Goal: Task Accomplishment & Management: Complete application form

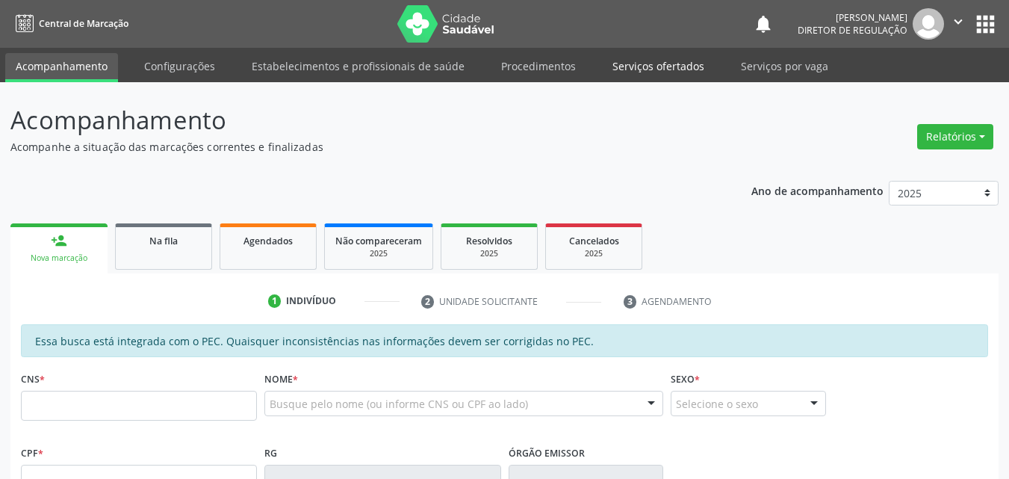
click at [675, 64] on link "Serviços ofertados" at bounding box center [658, 66] width 113 height 26
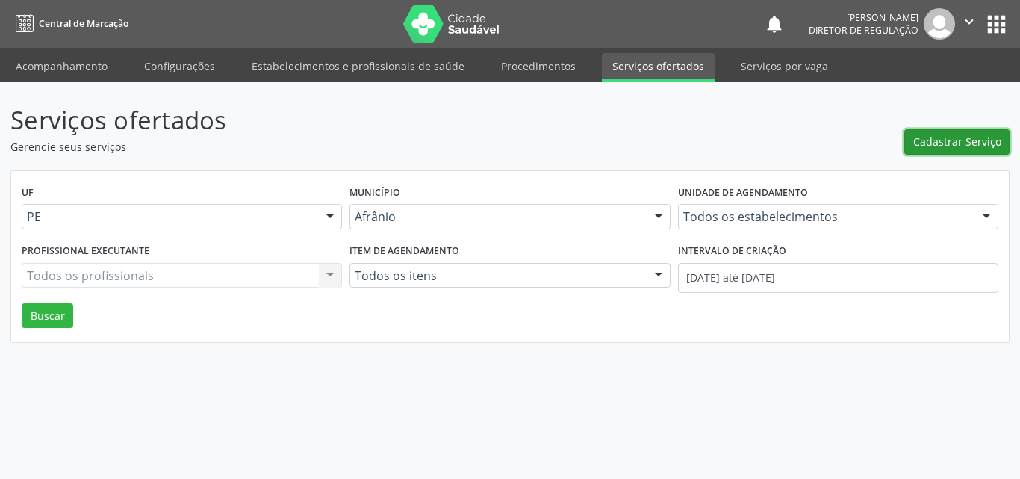
click at [961, 142] on span "Cadastrar Serviço" at bounding box center [958, 142] width 88 height 16
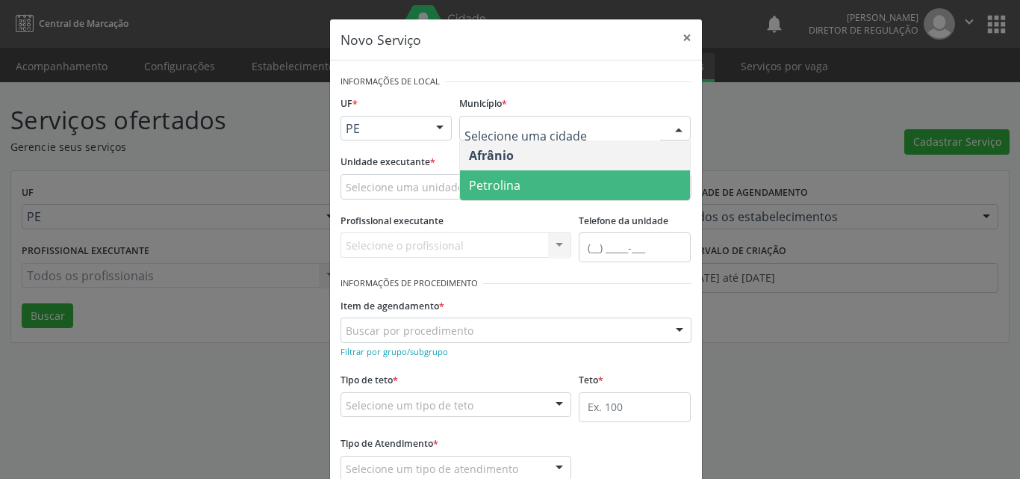
click at [505, 188] on span "Petrolina" at bounding box center [495, 185] width 52 height 16
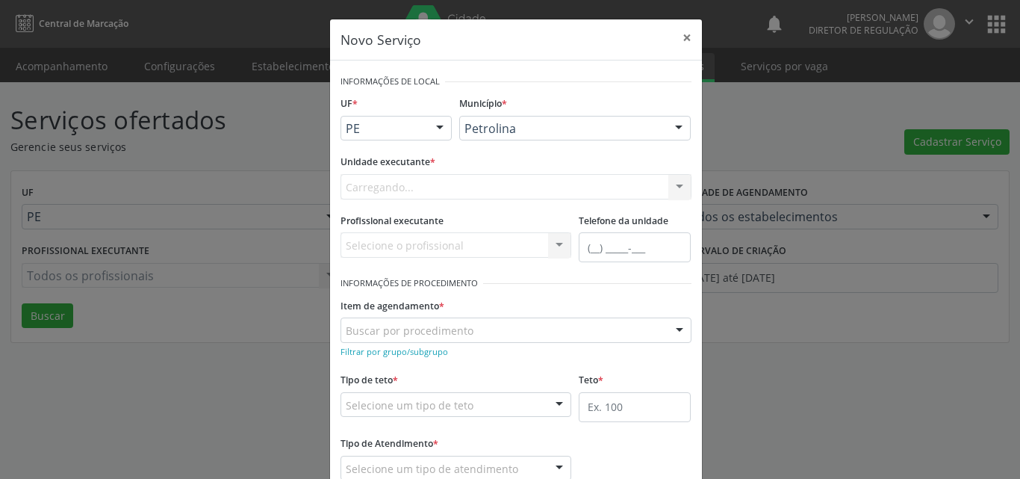
click at [463, 190] on div "Carregando... Academia da Saude de Afranio Academia da Saude do Bairro [PERSON_…" at bounding box center [516, 186] width 351 height 25
click at [457, 185] on div "Selecione uma unidade" at bounding box center [516, 186] width 351 height 25
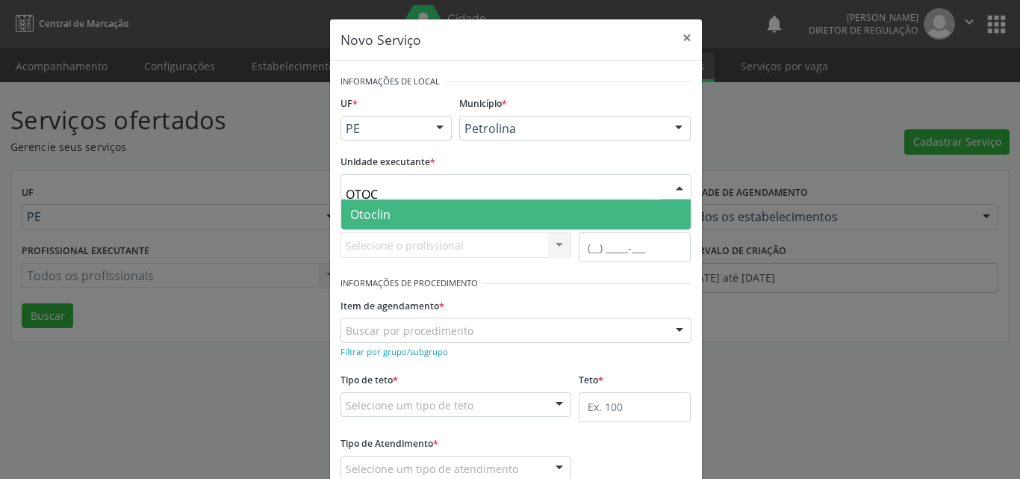
type input "OTOCL"
click at [423, 214] on span "Otoclin" at bounding box center [516, 214] width 350 height 30
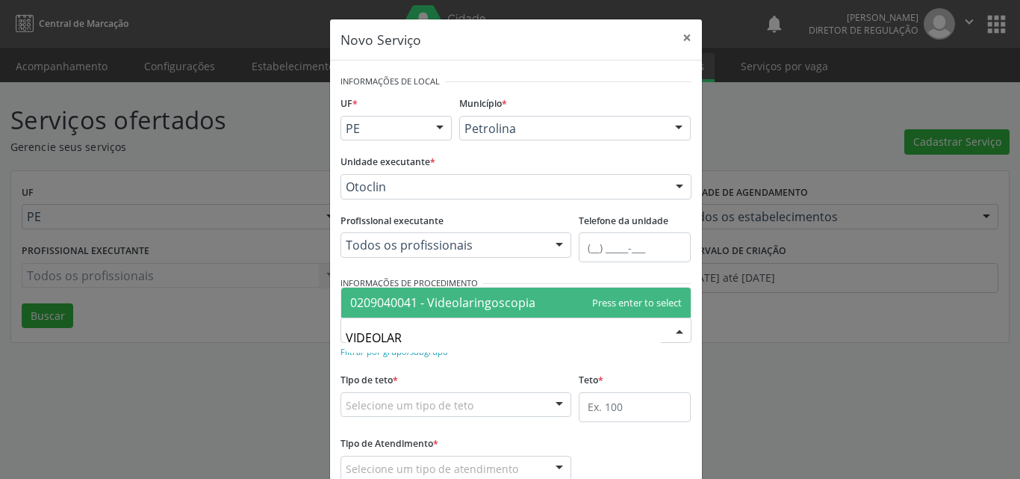
type input "VIDEOLARI"
click at [420, 296] on span "0209040041 - Videolaringoscopia" at bounding box center [442, 302] width 185 height 16
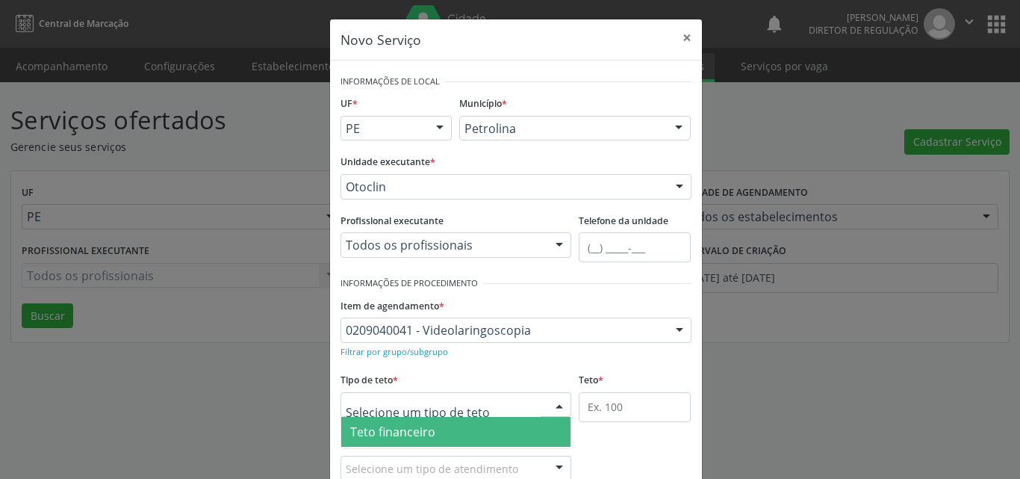
click at [479, 404] on div at bounding box center [457, 404] width 232 height 25
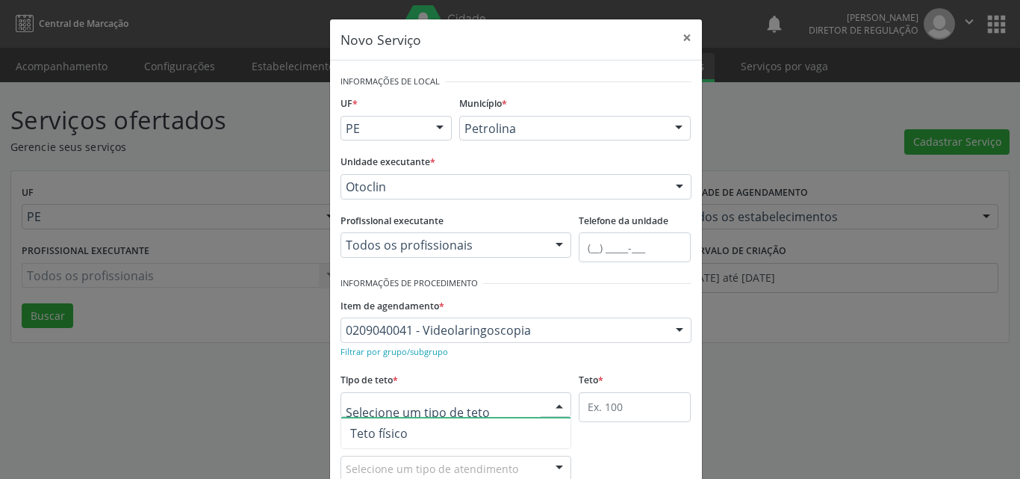
click at [470, 433] on span "Teto físico" at bounding box center [456, 433] width 230 height 30
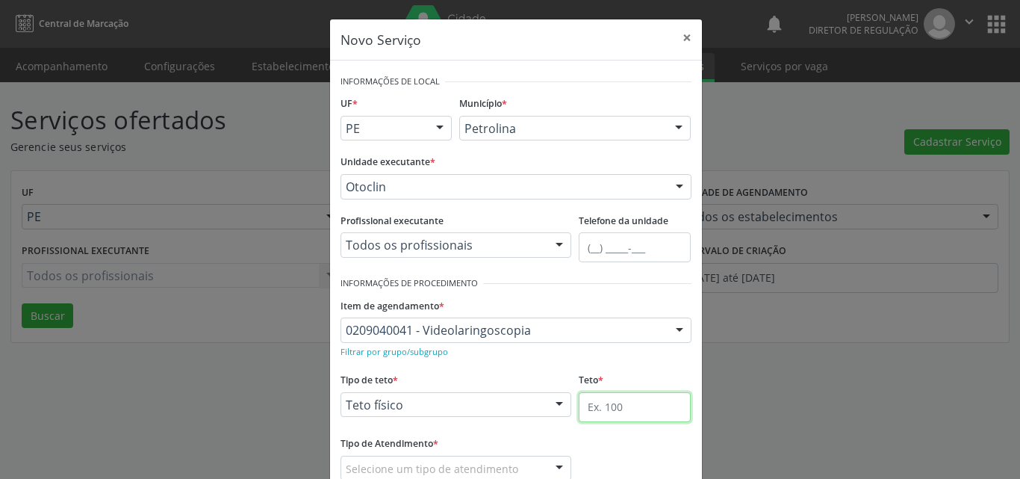
click at [622, 412] on input "text" at bounding box center [635, 407] width 112 height 30
type input "1"
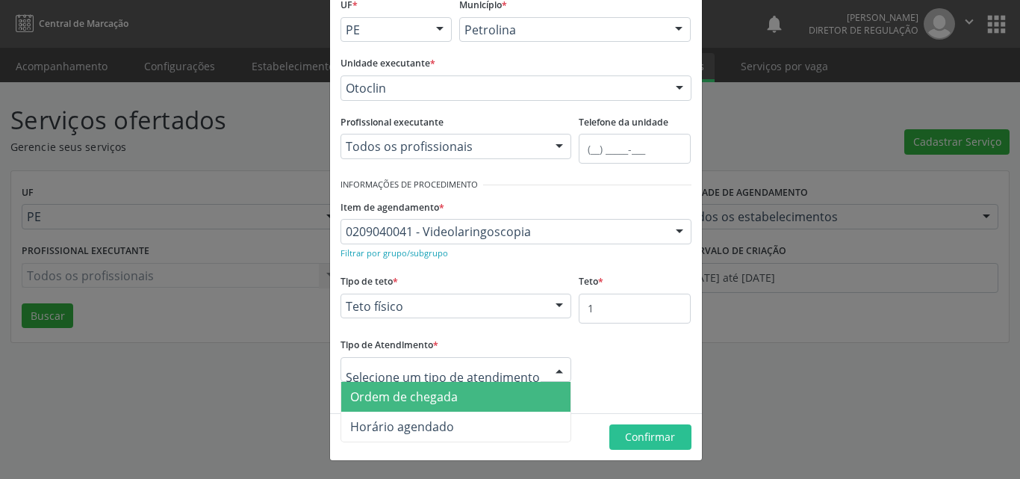
click at [465, 400] on span "Ordem de chegada" at bounding box center [456, 397] width 230 height 30
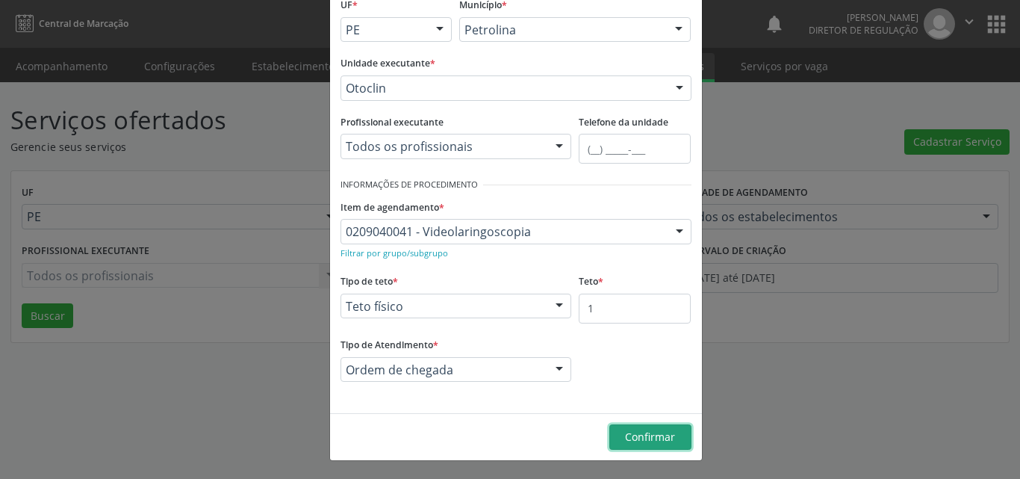
click at [644, 436] on span "Confirmar" at bounding box center [650, 437] width 50 height 14
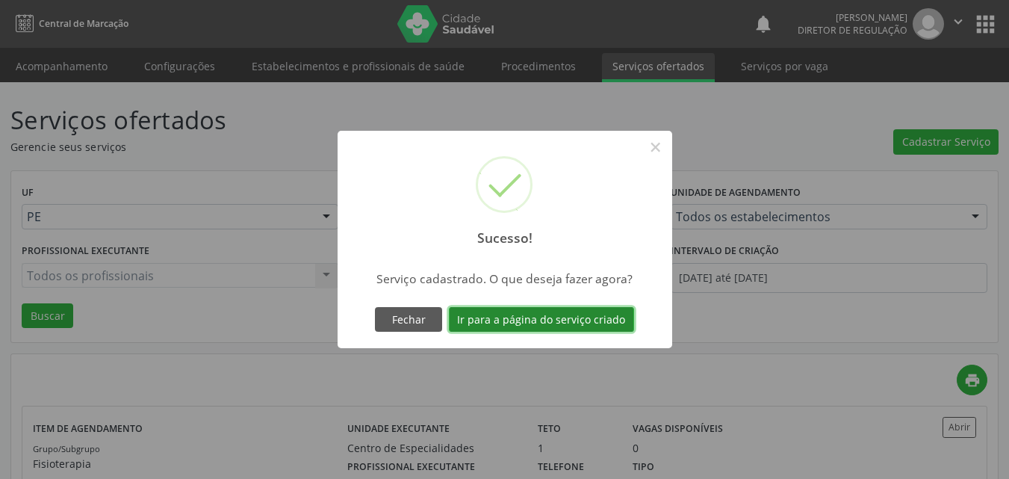
click at [597, 322] on button "Ir para a página do serviço criado" at bounding box center [541, 319] width 185 height 25
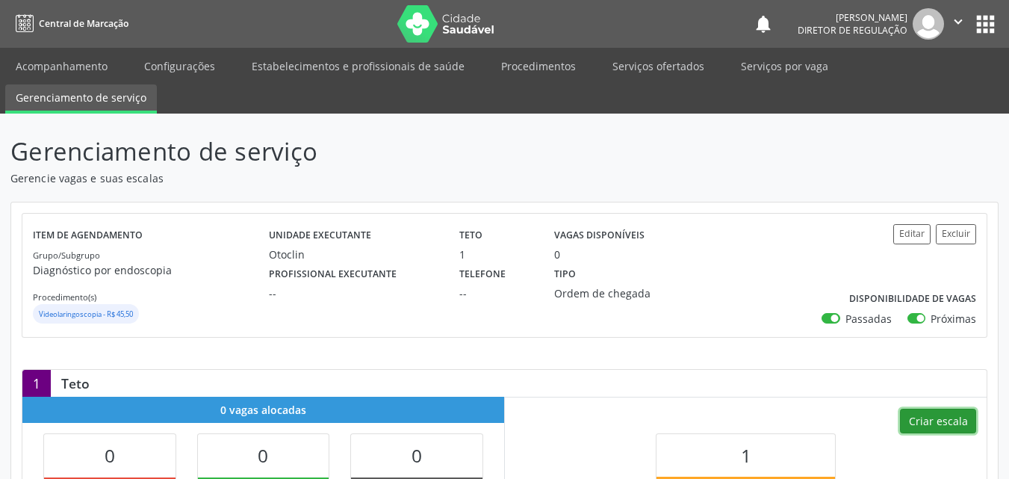
click at [924, 419] on button "Criar escala" at bounding box center [938, 421] width 76 height 25
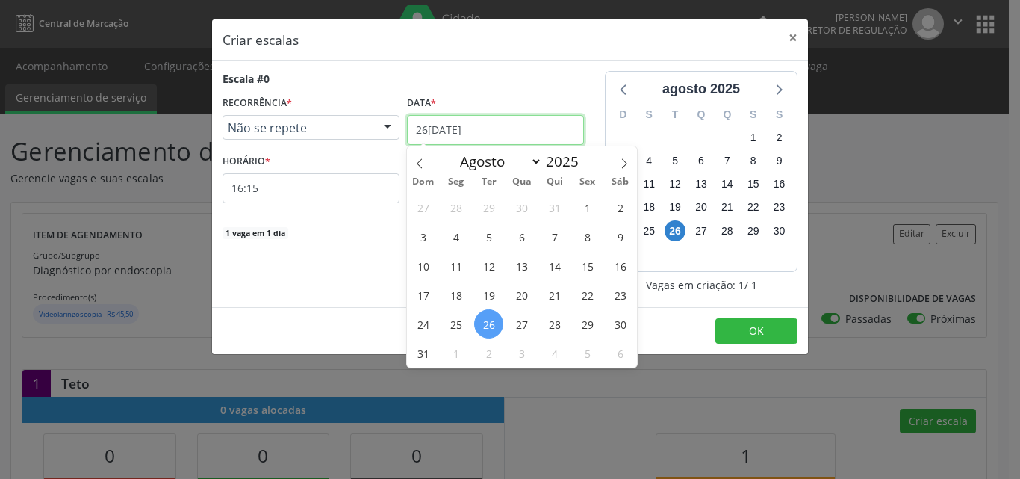
click at [504, 127] on input "26[DATE]" at bounding box center [495, 130] width 177 height 30
click at [560, 321] on span "28" at bounding box center [554, 323] width 29 height 29
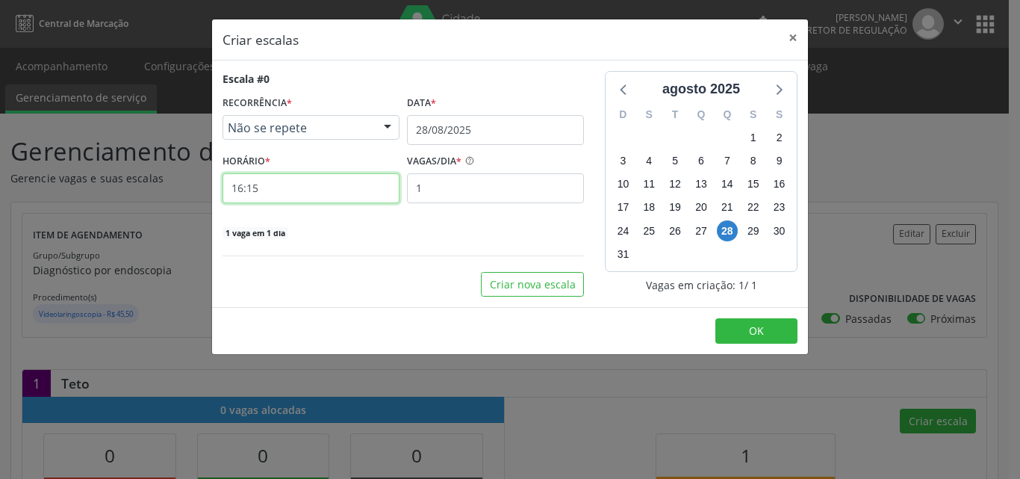
click at [359, 189] on input "16:15" at bounding box center [311, 188] width 177 height 30
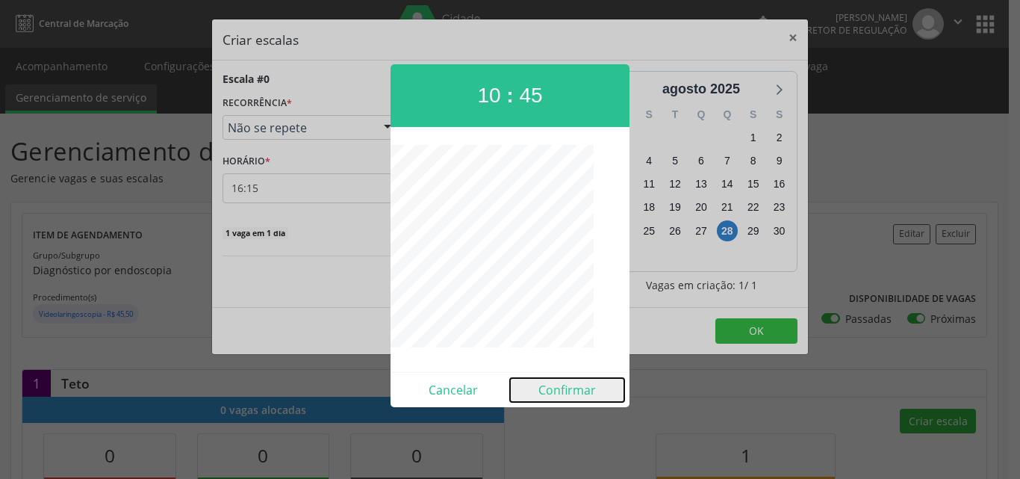
click at [566, 388] on button "Confirmar" at bounding box center [567, 390] width 114 height 24
type input "10:45"
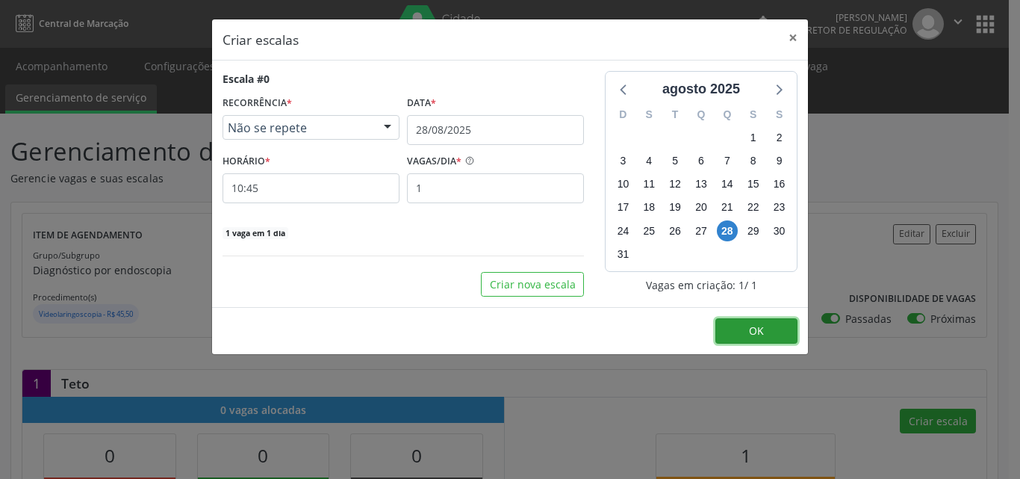
click at [756, 330] on span "OK" at bounding box center [756, 330] width 15 height 14
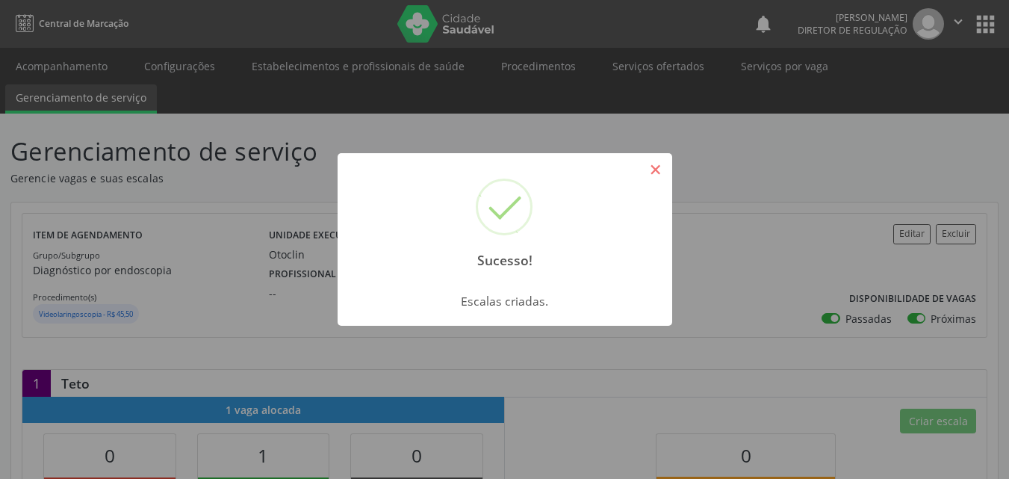
click at [657, 167] on button "×" at bounding box center [655, 169] width 25 height 25
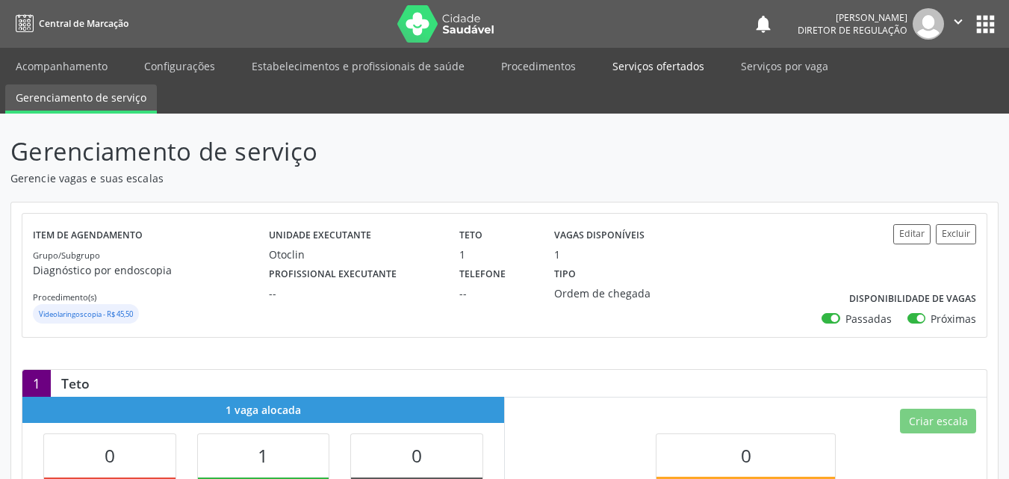
click at [666, 64] on link "Serviços ofertados" at bounding box center [658, 66] width 113 height 26
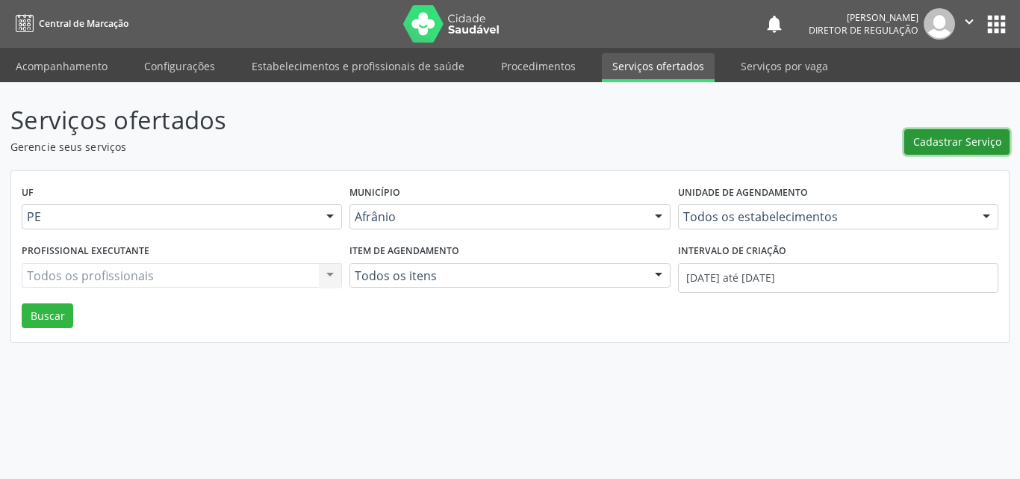
click at [938, 143] on span "Cadastrar Serviço" at bounding box center [958, 142] width 88 height 16
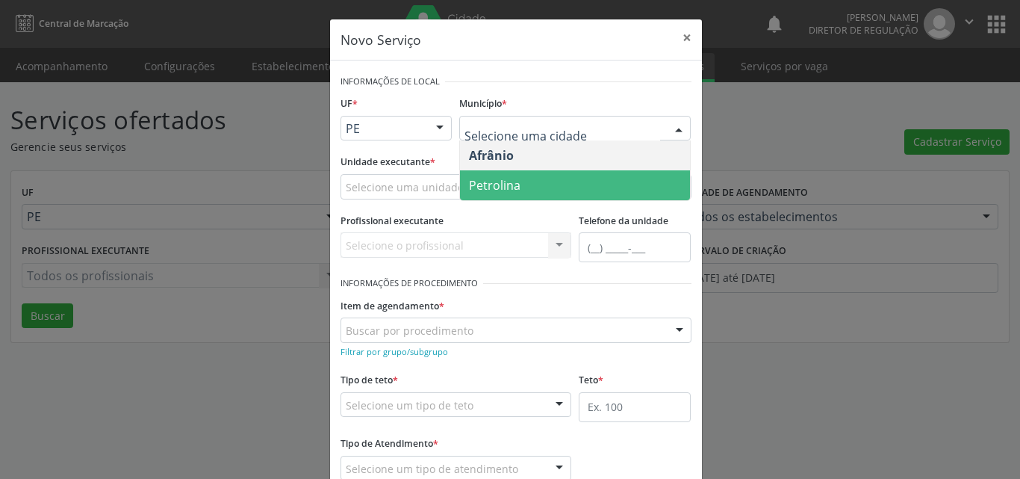
click at [560, 186] on span "Petrolina" at bounding box center [575, 185] width 230 height 30
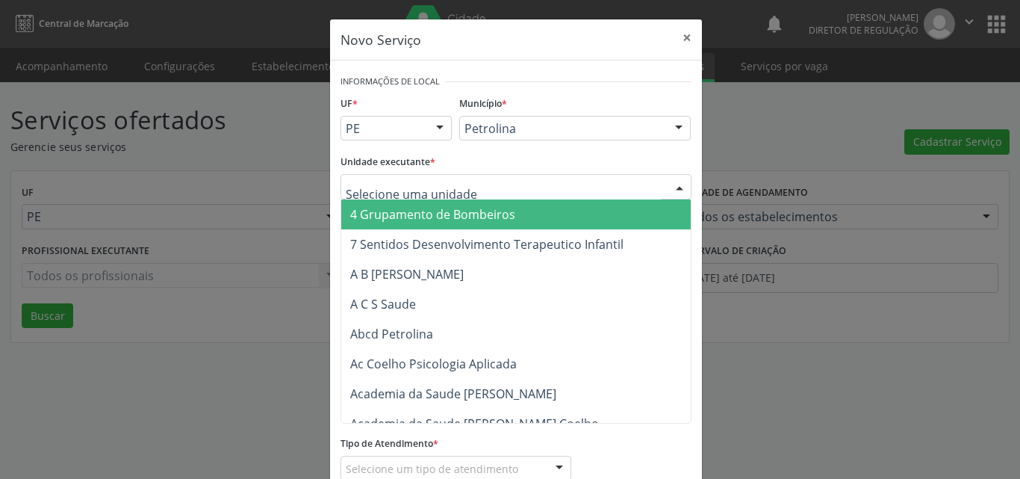
click at [509, 182] on div at bounding box center [516, 186] width 351 height 25
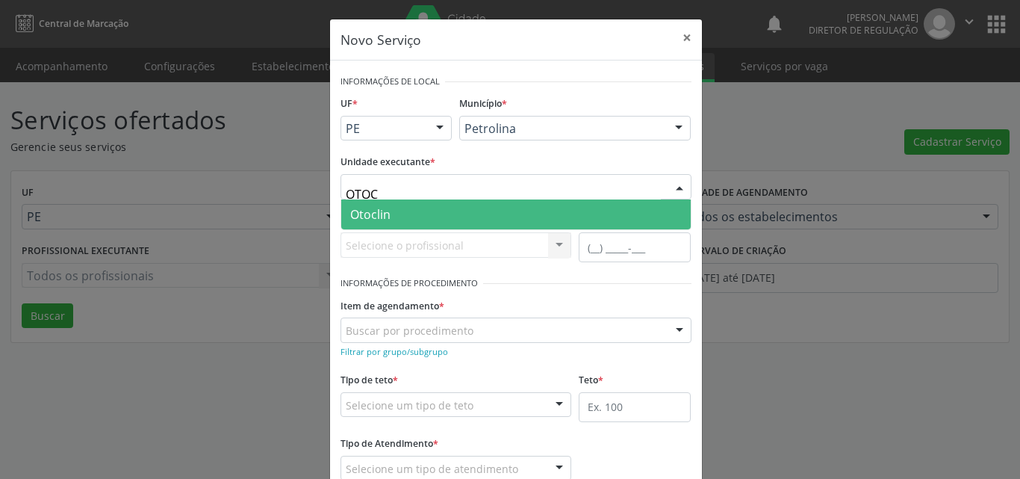
type input "OTOCL"
click at [418, 212] on span "Otoclin" at bounding box center [516, 214] width 350 height 30
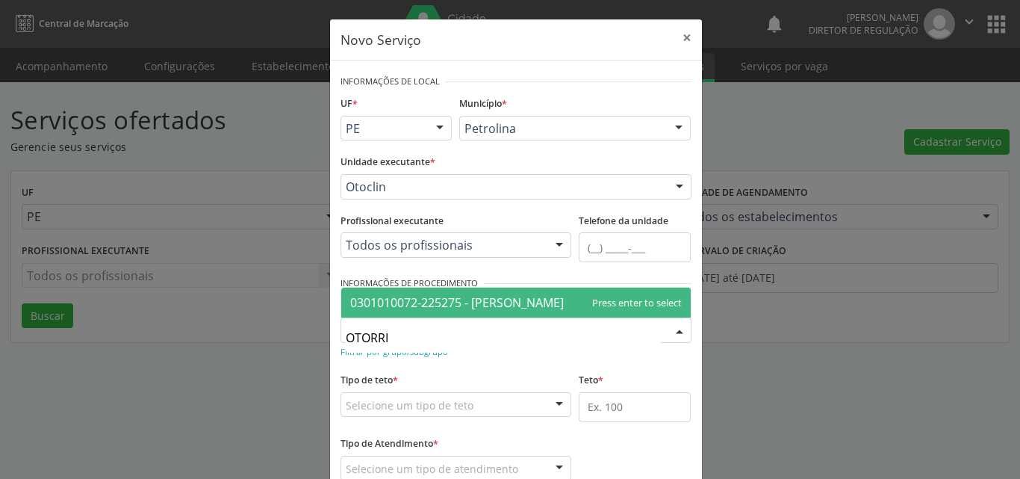
type input "OTORRIN"
click at [503, 294] on span "0301010072-225275 - [PERSON_NAME]" at bounding box center [516, 303] width 350 height 30
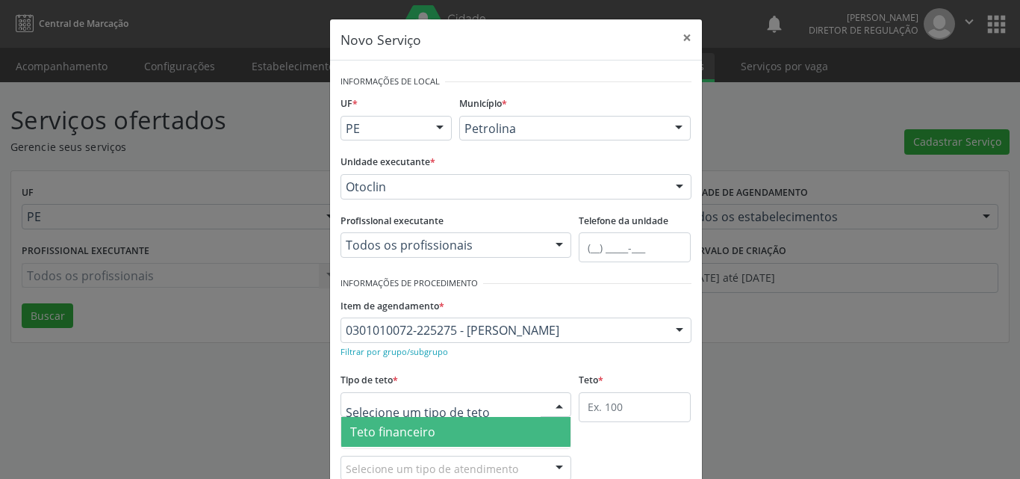
click at [442, 394] on div at bounding box center [457, 404] width 232 height 25
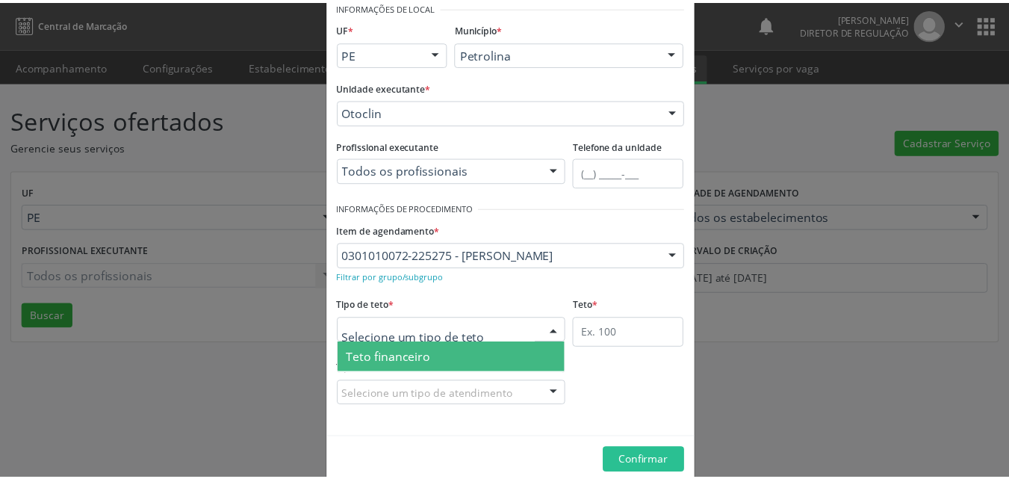
scroll to position [28, 0]
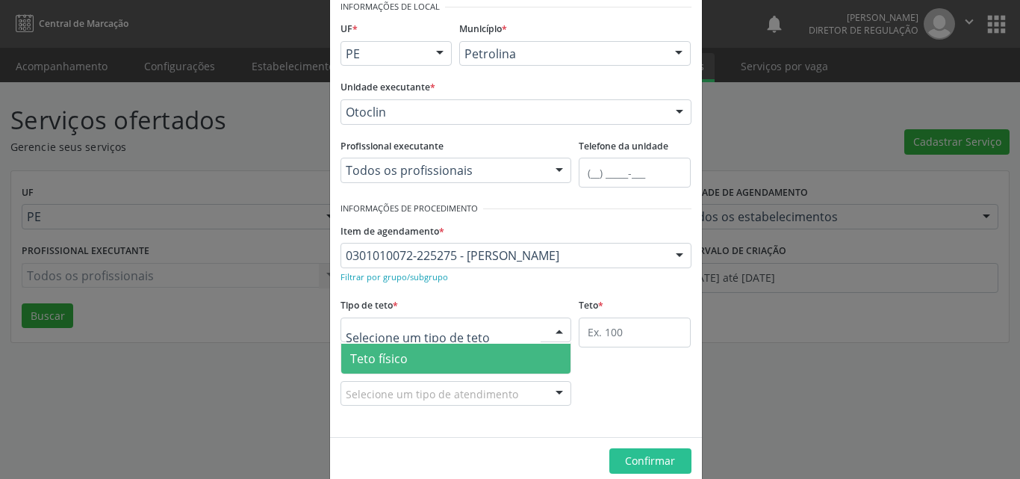
click at [465, 356] on span "Teto físico" at bounding box center [456, 359] width 230 height 30
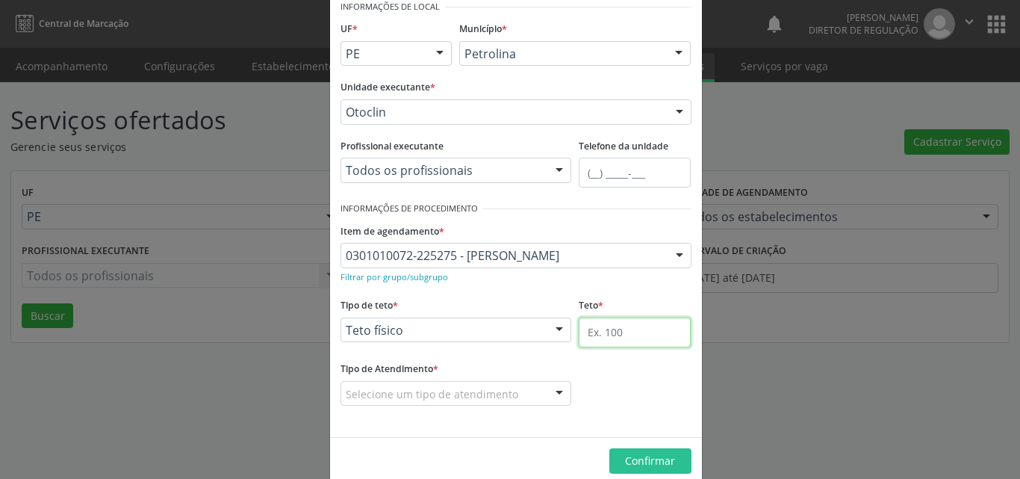
click at [606, 333] on input "text" at bounding box center [635, 332] width 112 height 30
type input "1"
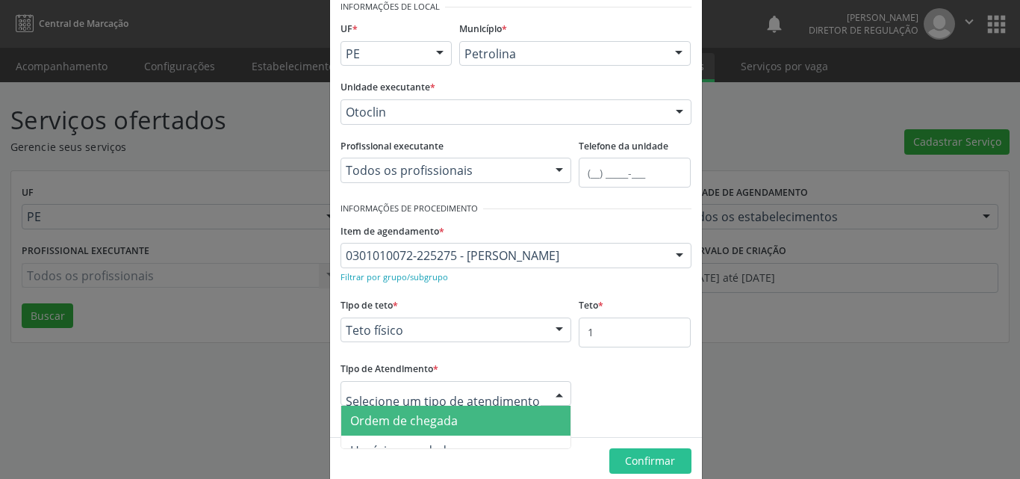
click at [470, 425] on span "Ordem de chegada" at bounding box center [456, 421] width 230 height 30
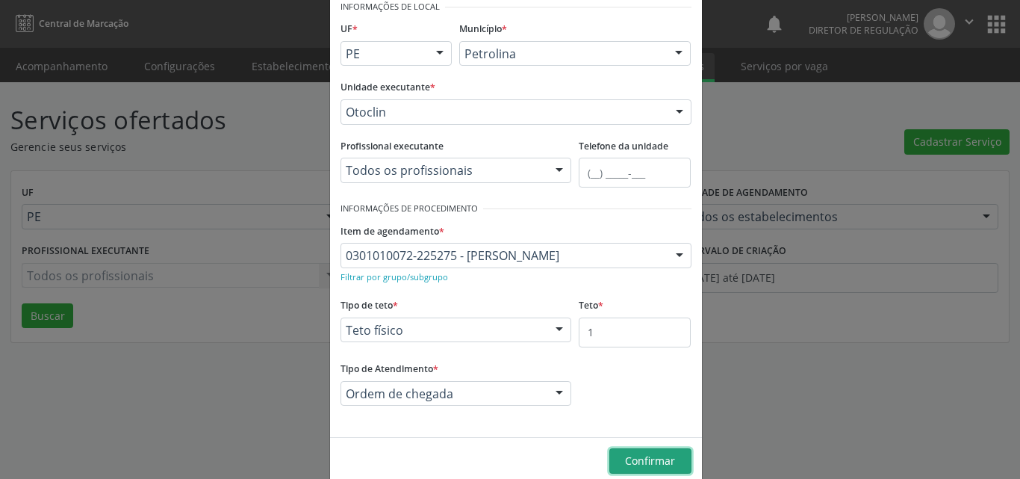
click at [646, 460] on span "Confirmar" at bounding box center [650, 460] width 50 height 14
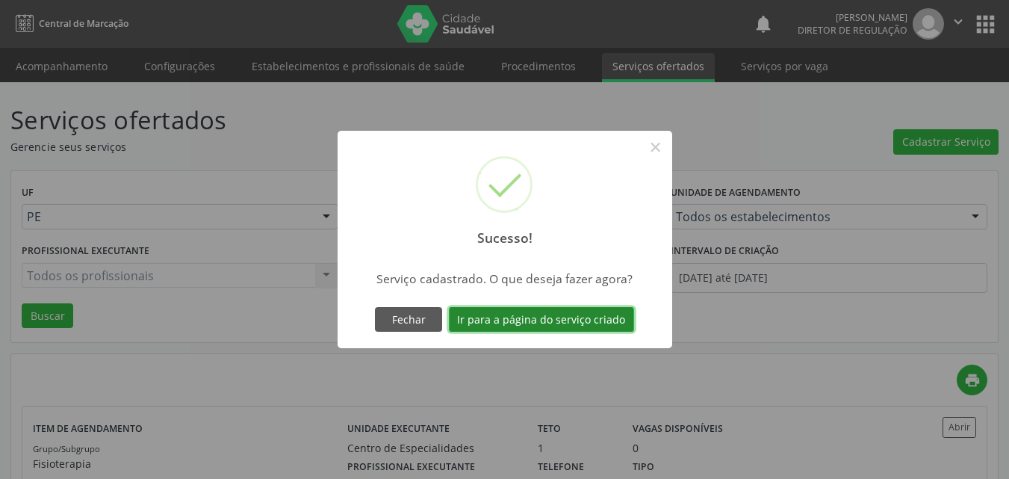
click at [606, 314] on button "Ir para a página do serviço criado" at bounding box center [541, 319] width 185 height 25
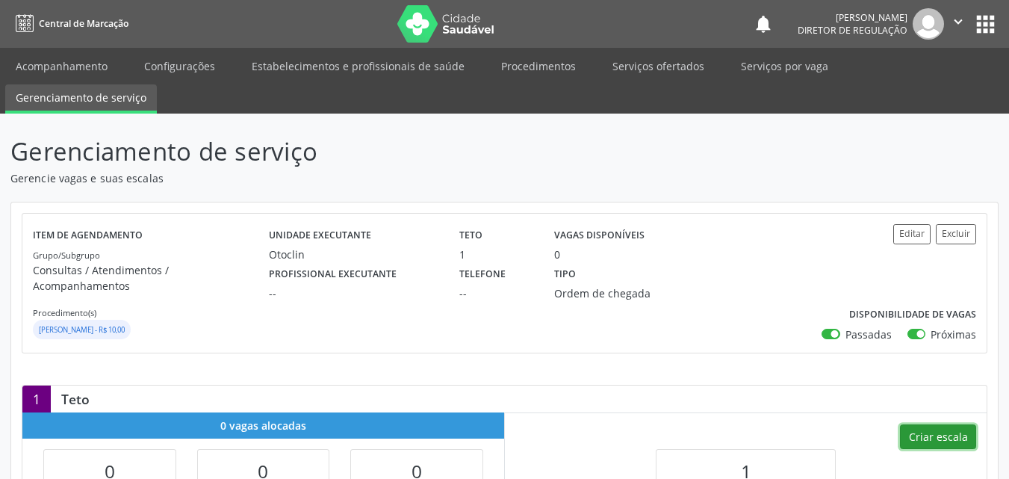
click at [941, 424] on button "Criar escala" at bounding box center [938, 436] width 76 height 25
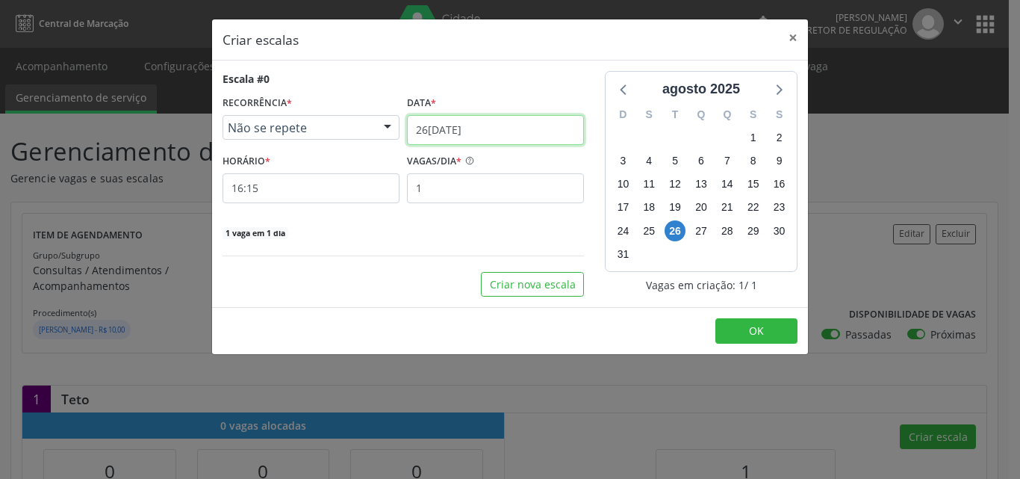
click at [472, 128] on input "26[DATE]" at bounding box center [495, 130] width 177 height 30
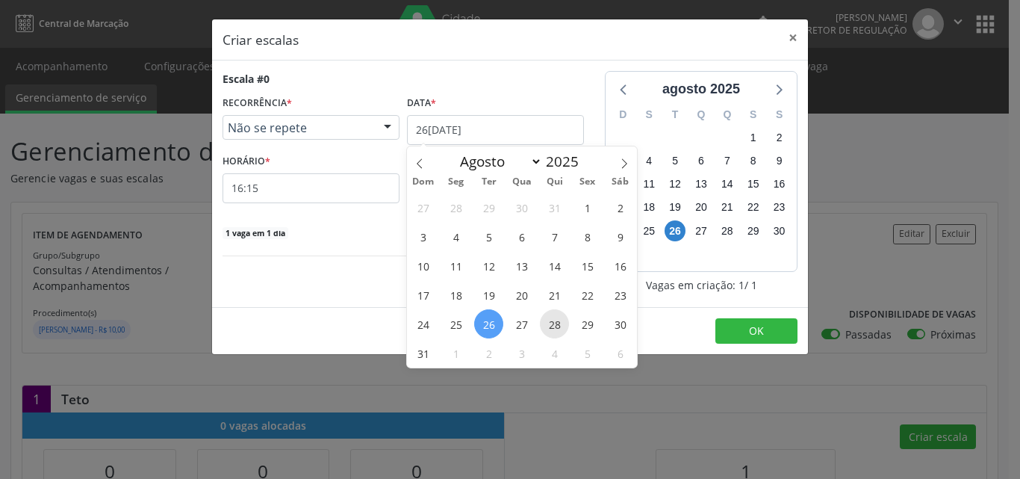
click at [553, 323] on span "28" at bounding box center [554, 323] width 29 height 29
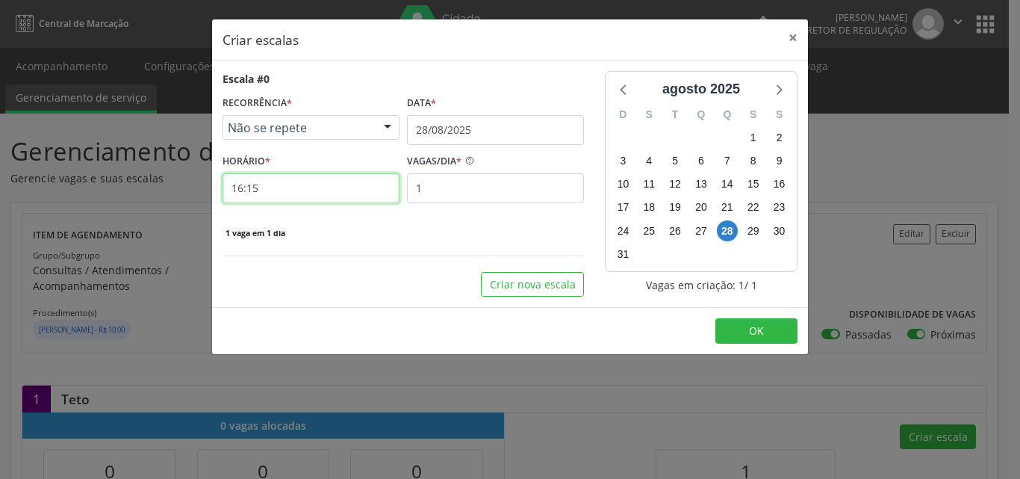
click at [329, 188] on input "16:15" at bounding box center [311, 188] width 177 height 30
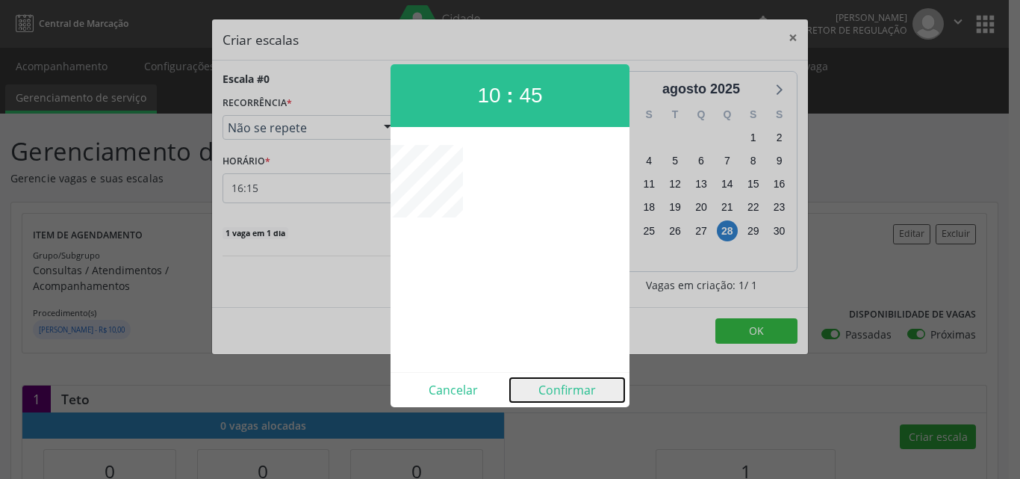
click at [588, 394] on button "Confirmar" at bounding box center [567, 390] width 114 height 24
type input "10:45"
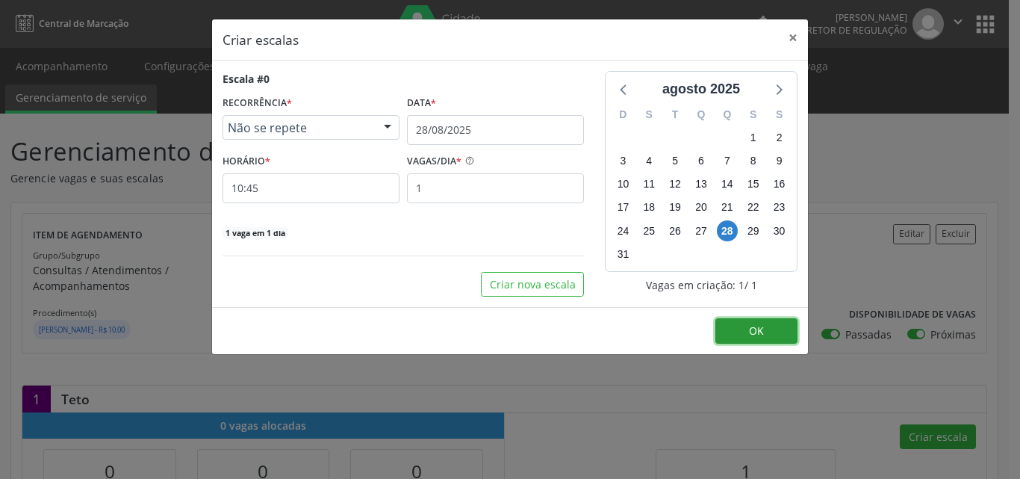
click at [745, 323] on button "OK" at bounding box center [757, 330] width 82 height 25
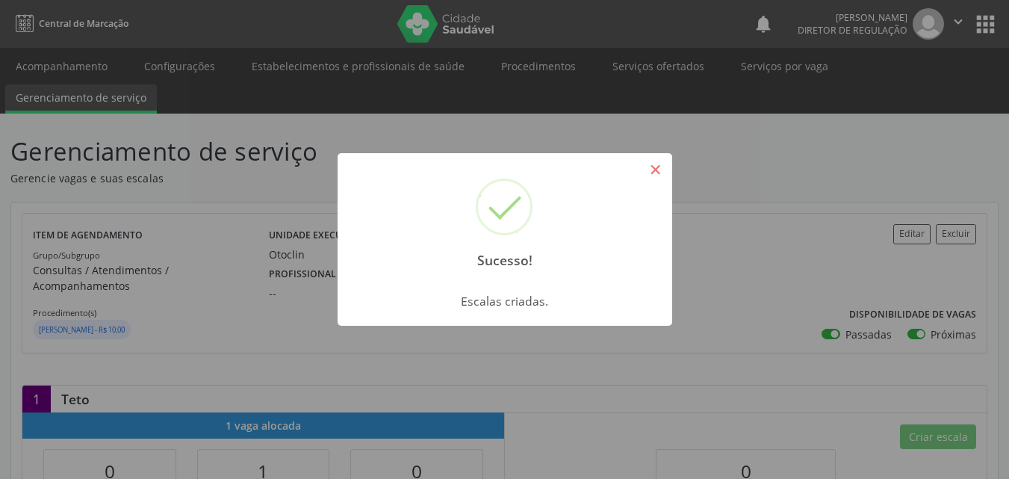
click at [652, 165] on button "×" at bounding box center [655, 169] width 25 height 25
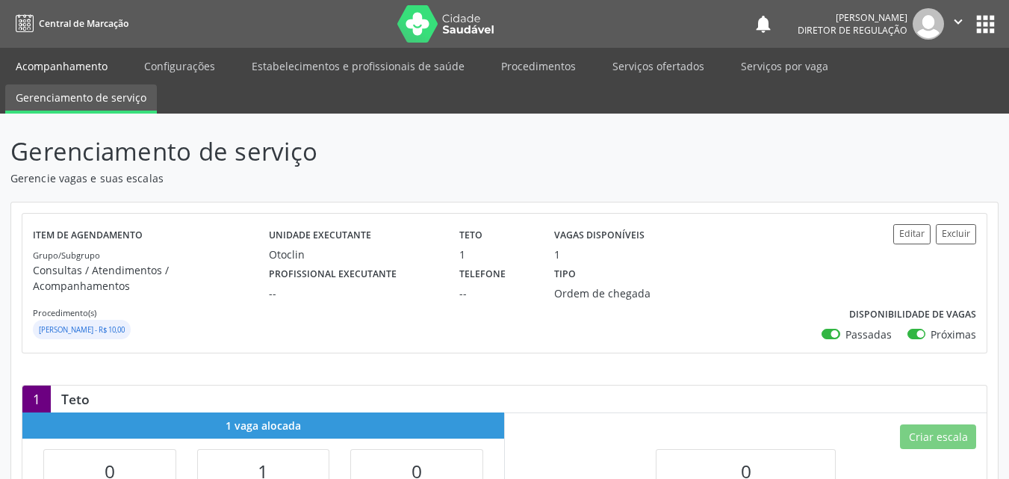
click at [85, 65] on link "Acompanhamento" at bounding box center [61, 66] width 113 height 26
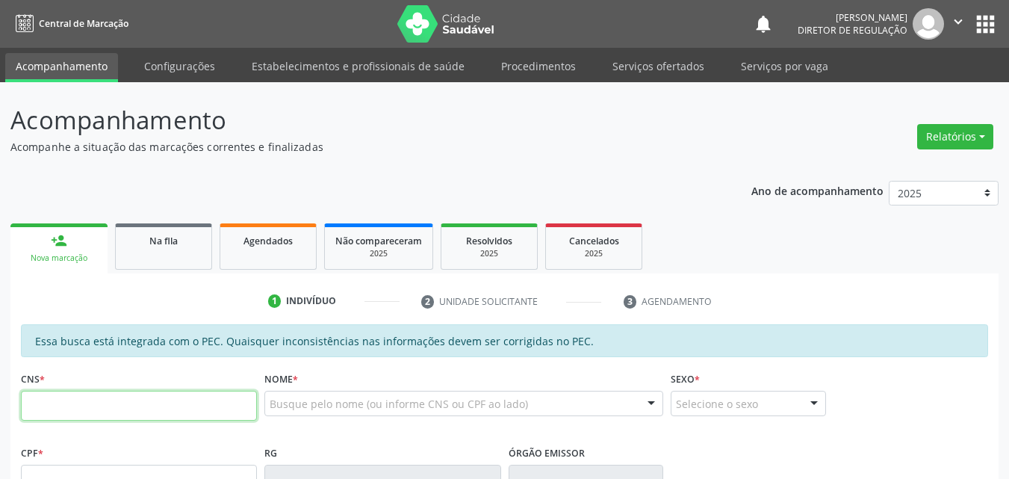
click at [214, 400] on input "text" at bounding box center [139, 406] width 236 height 30
type input "700 0058 1370 5702"
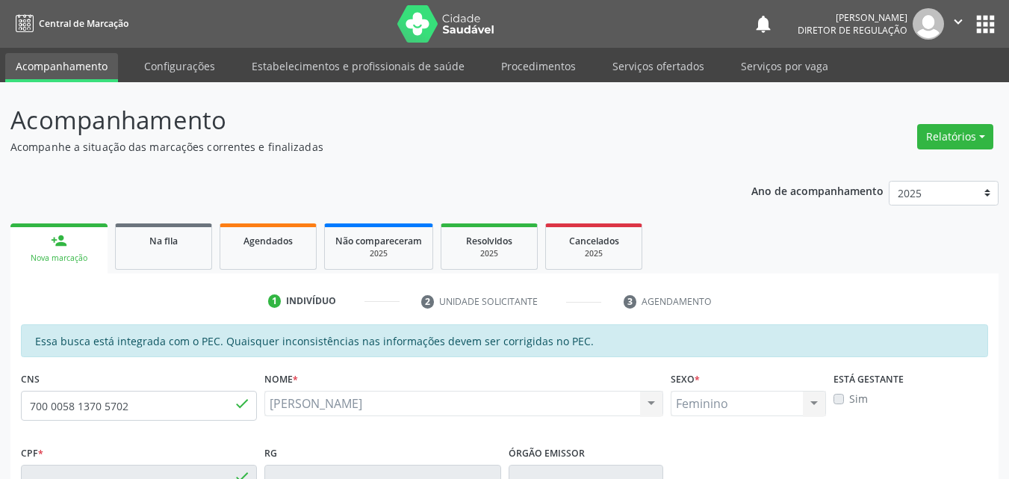
type input "099.496.694-64"
type input "11[DATE]"
type input "[PERSON_NAME]"
type input "[PHONE_NUMBER]"
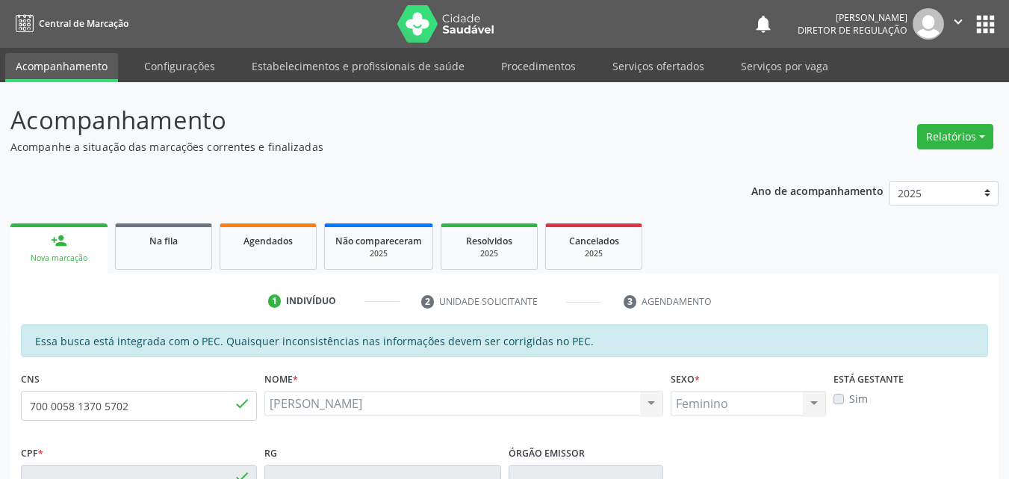
type input "036.959.504-12"
type input "S/N"
click at [165, 248] on link "Na fila" at bounding box center [163, 246] width 97 height 46
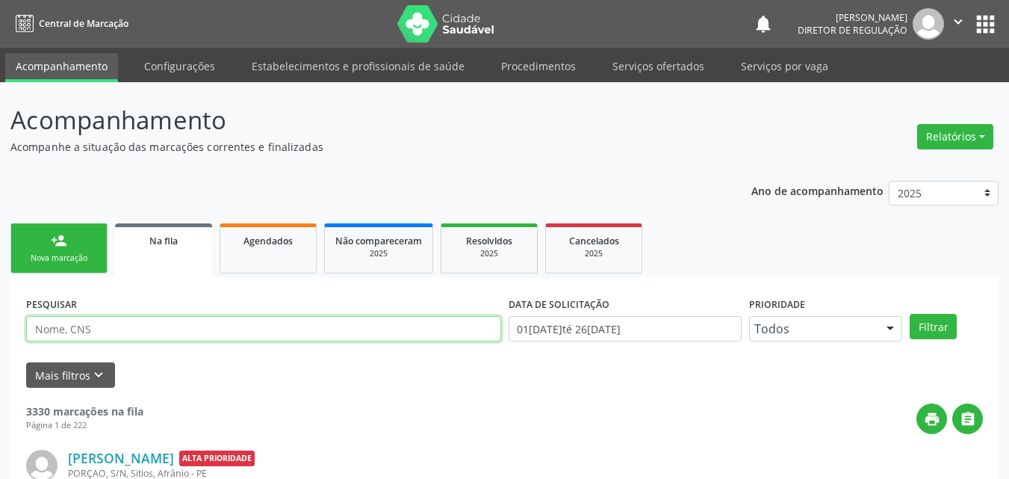
click at [149, 326] on input "text" at bounding box center [263, 328] width 475 height 25
type input "700005813705702"
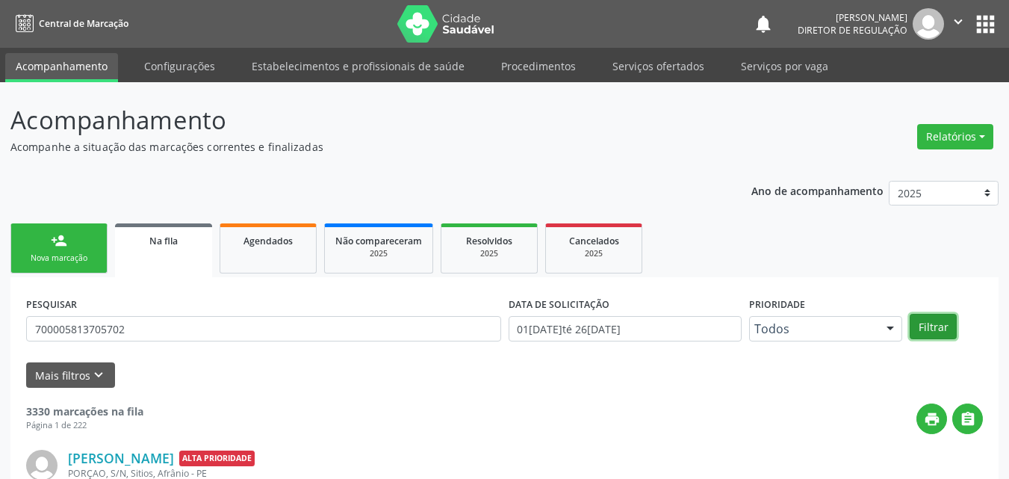
click at [939, 326] on button "Filtrar" at bounding box center [933, 326] width 47 height 25
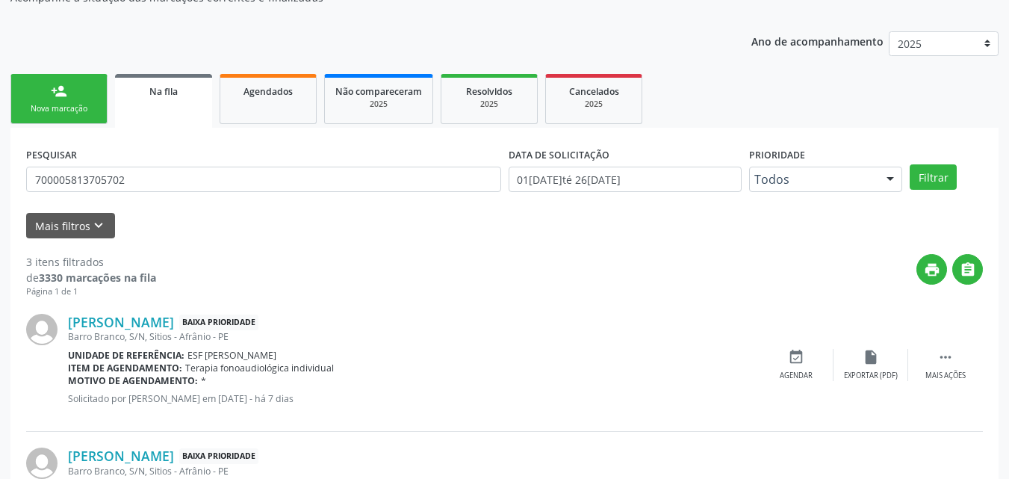
scroll to position [374, 0]
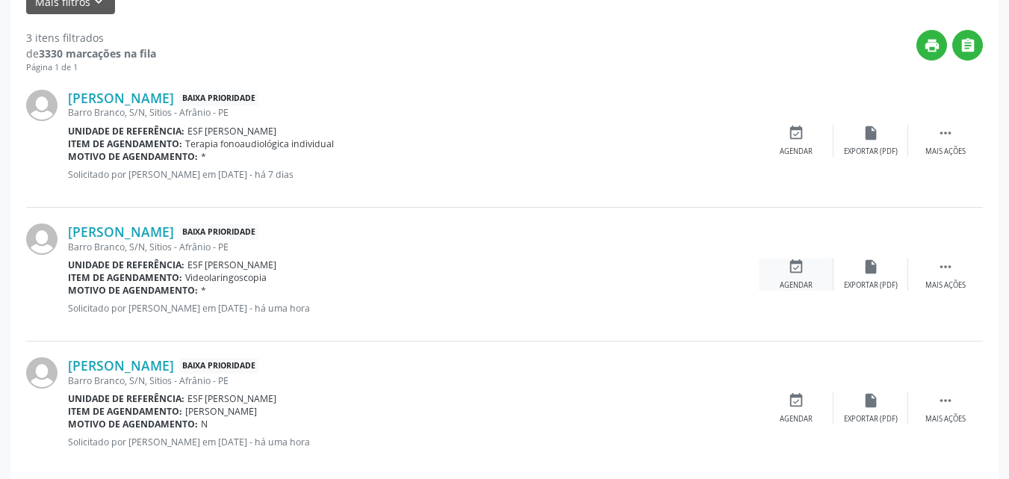
click at [799, 270] on icon "event_available" at bounding box center [796, 266] width 16 height 16
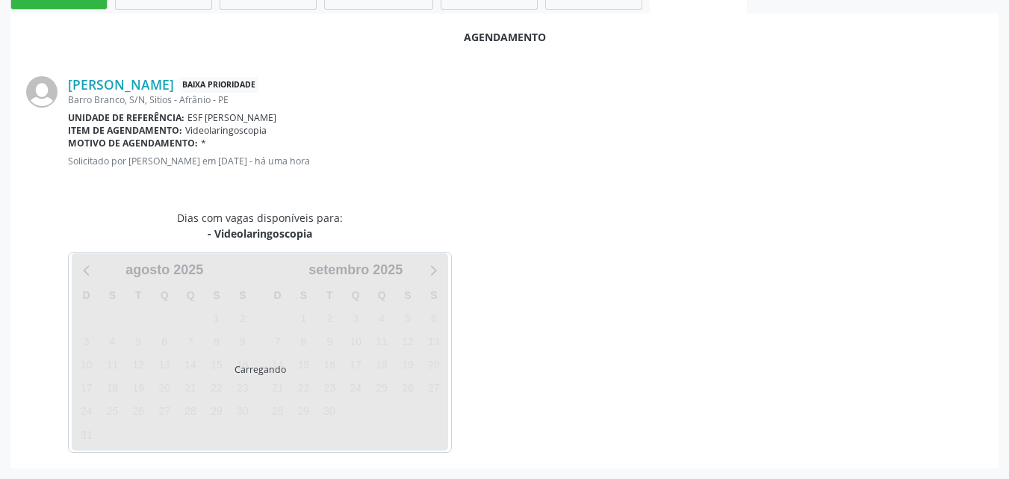
scroll to position [299, 0]
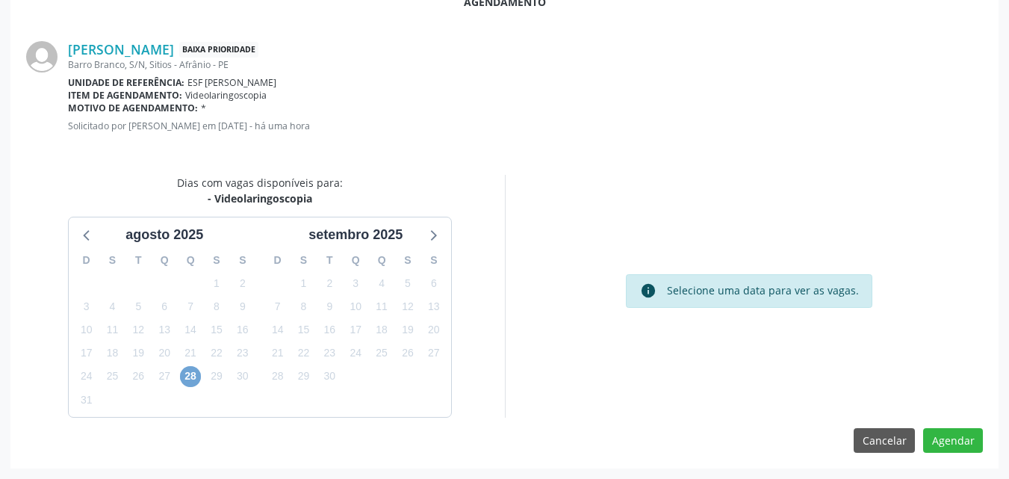
click at [189, 375] on span "28" at bounding box center [190, 376] width 21 height 21
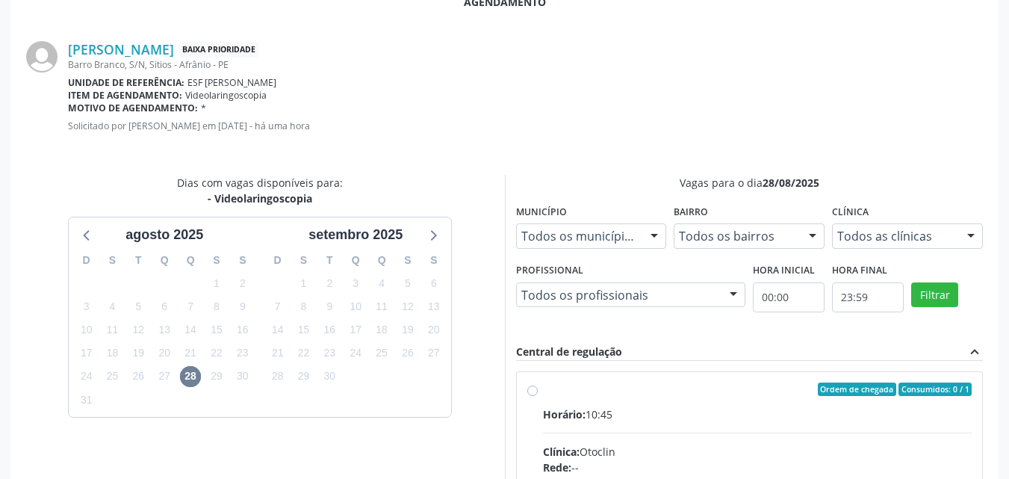
click at [538, 396] on input "Ordem de chegada Consumidos: 0 / 1 Horário: 10:45 Clínica: Otoclin Rede: -- End…" at bounding box center [532, 388] width 10 height 13
radio input "true"
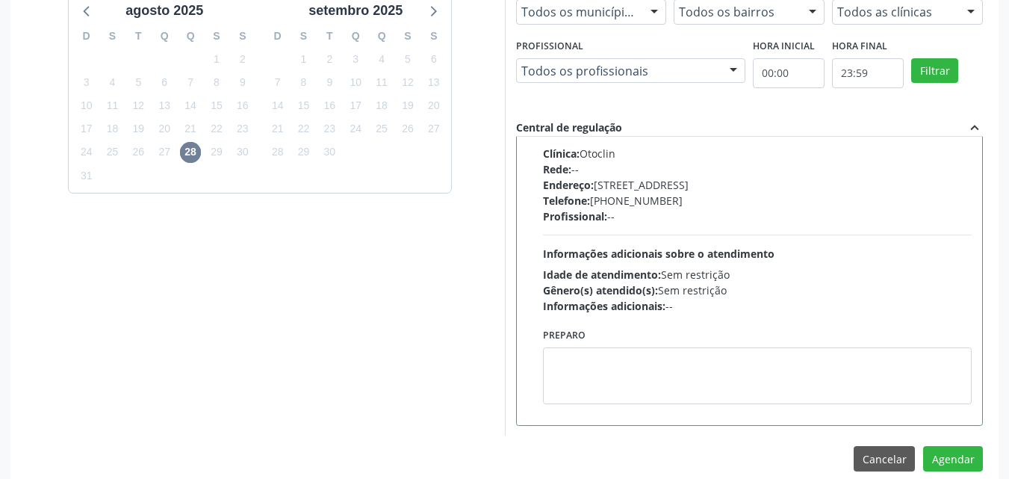
scroll to position [542, 0]
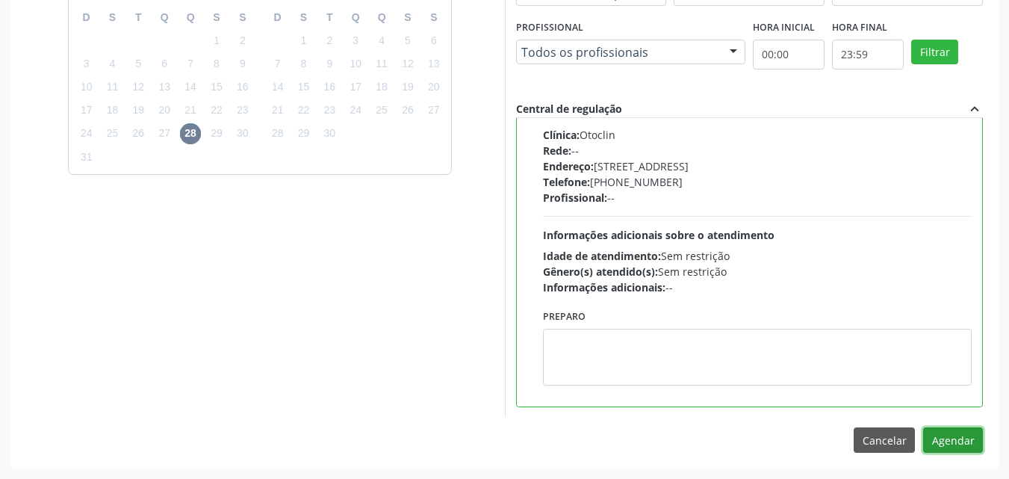
click at [952, 442] on button "Agendar" at bounding box center [953, 439] width 60 height 25
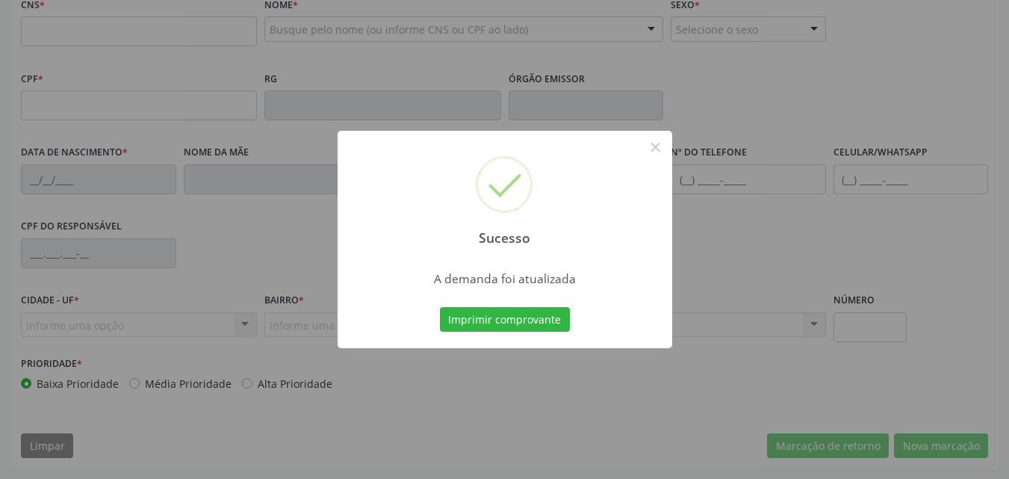
scroll to position [374, 0]
click at [527, 318] on button "Imprimir comprovante" at bounding box center [505, 319] width 130 height 25
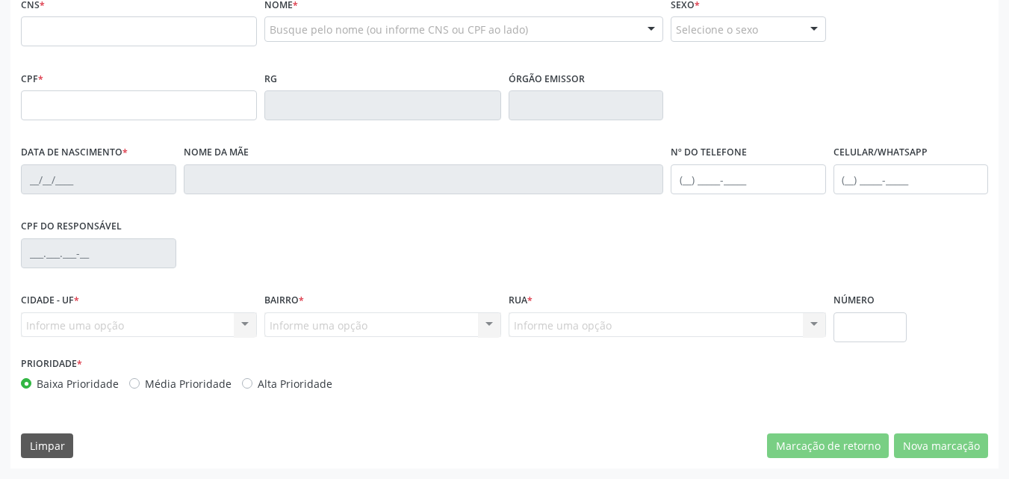
scroll to position [75, 0]
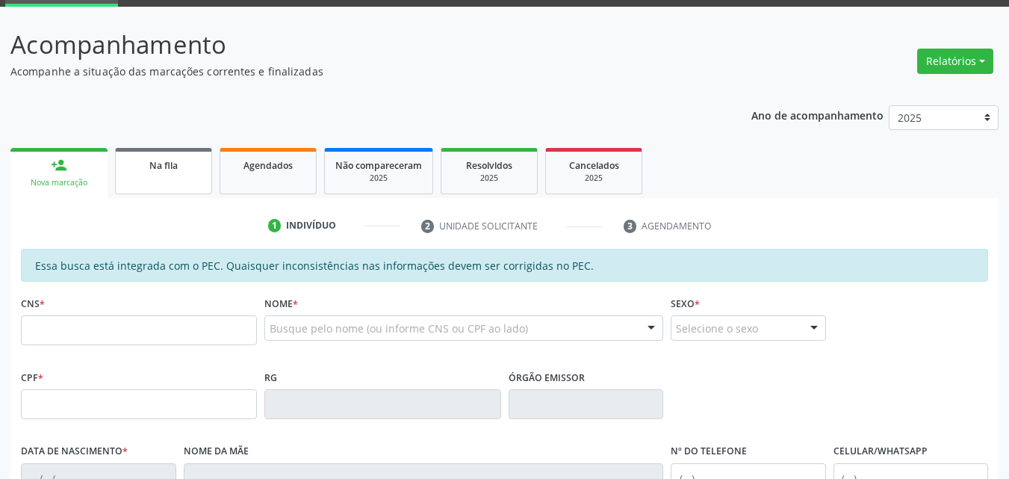
click at [155, 168] on span "Na fila" at bounding box center [163, 165] width 28 height 13
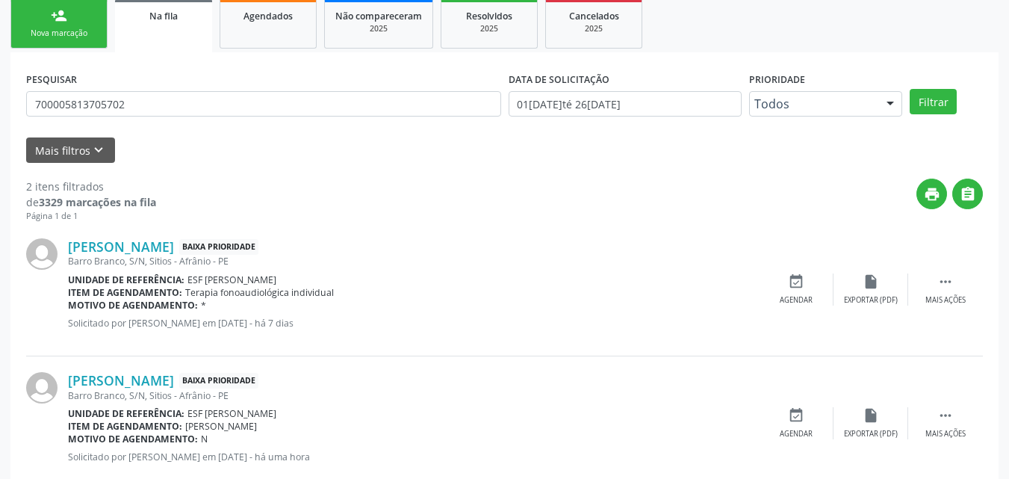
scroll to position [261, 0]
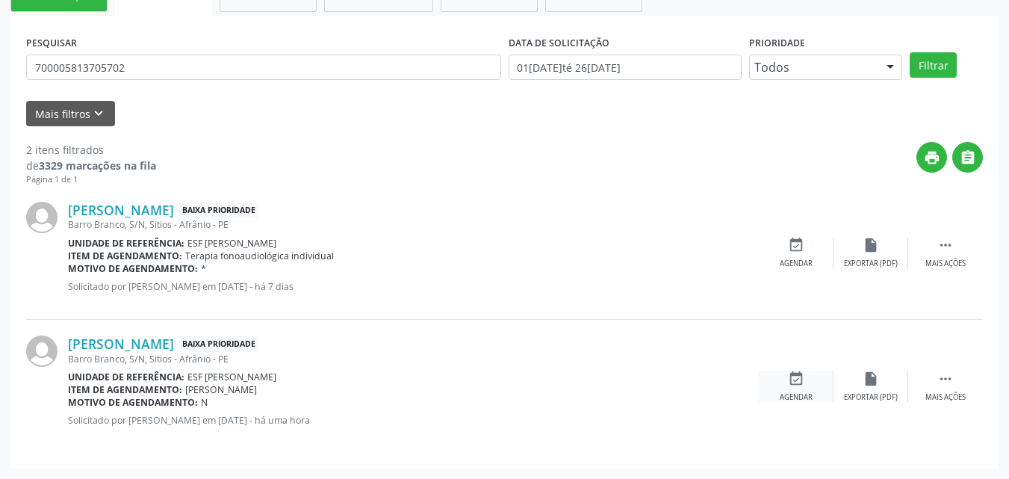
click at [799, 380] on icon "event_available" at bounding box center [796, 379] width 16 height 16
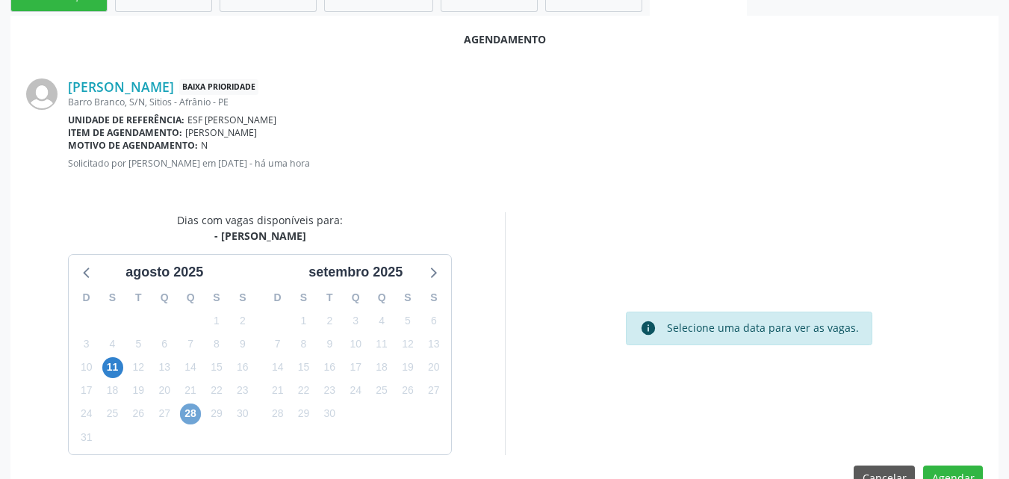
click at [190, 416] on span "28" at bounding box center [190, 413] width 21 height 21
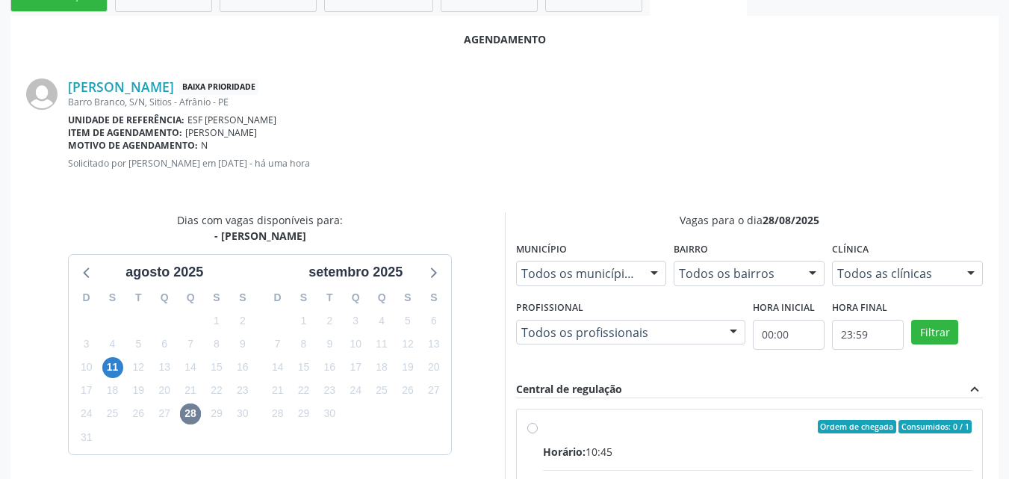
click at [636, 420] on div "Ordem de chegada Consumidos: 0 / 1" at bounding box center [758, 426] width 430 height 13
click at [538, 420] on input "Ordem de chegada Consumidos: 0 / 1 Horário: 10:45 Clínica: Otoclin Rede: -- End…" at bounding box center [532, 426] width 10 height 13
radio input "true"
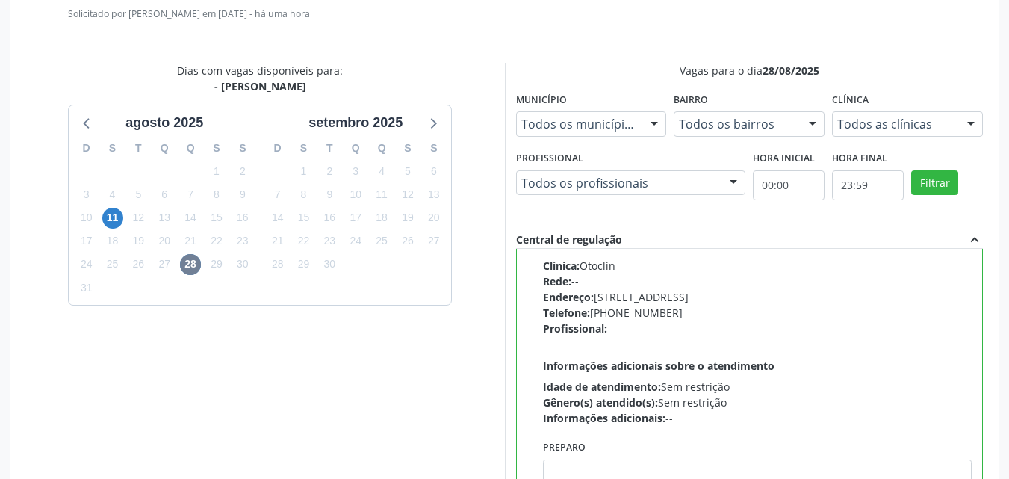
scroll to position [542, 0]
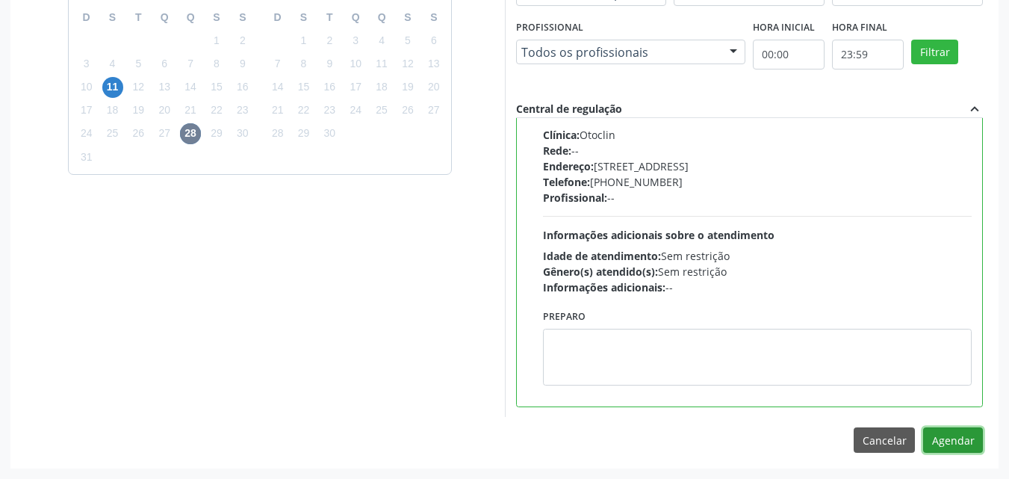
click at [948, 437] on button "Agendar" at bounding box center [953, 439] width 60 height 25
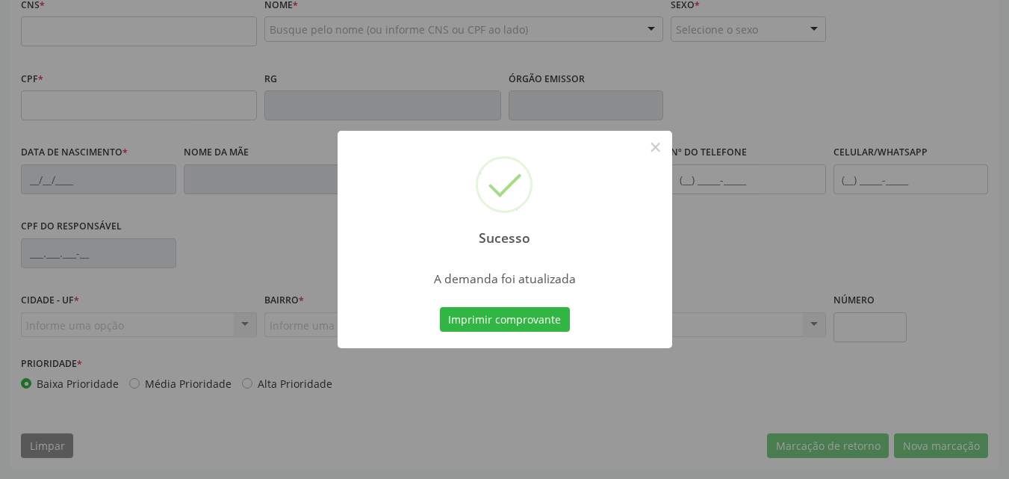
scroll to position [374, 0]
click at [509, 320] on button "Imprimir comprovante" at bounding box center [505, 319] width 130 height 25
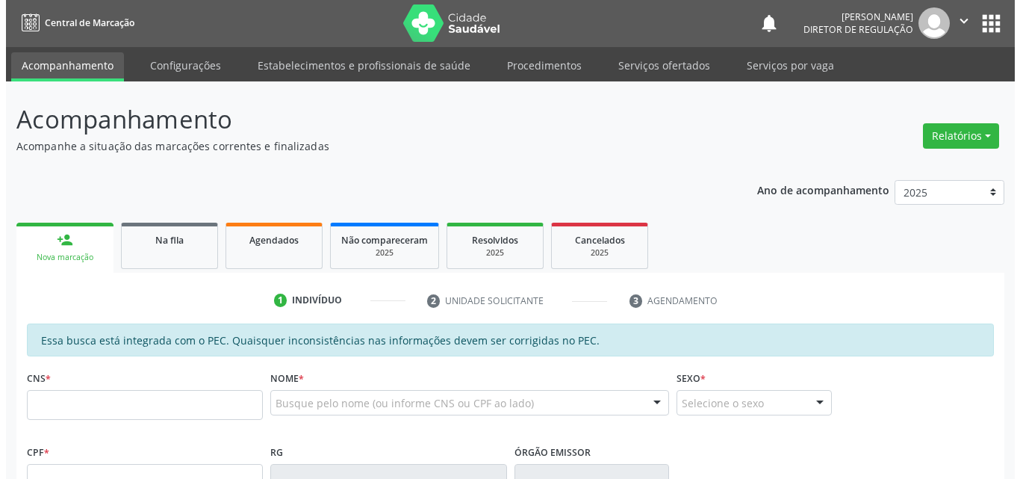
scroll to position [0, 0]
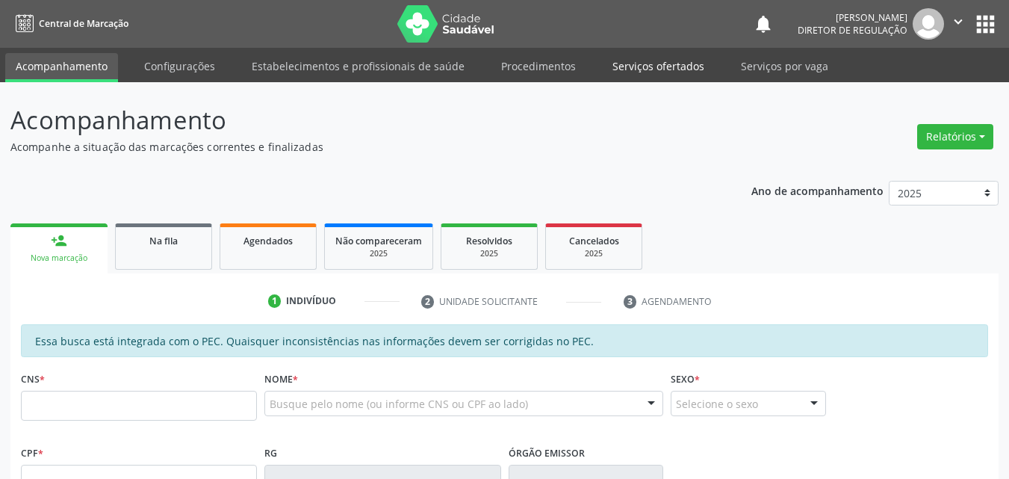
click at [681, 64] on link "Serviços ofertados" at bounding box center [658, 66] width 113 height 26
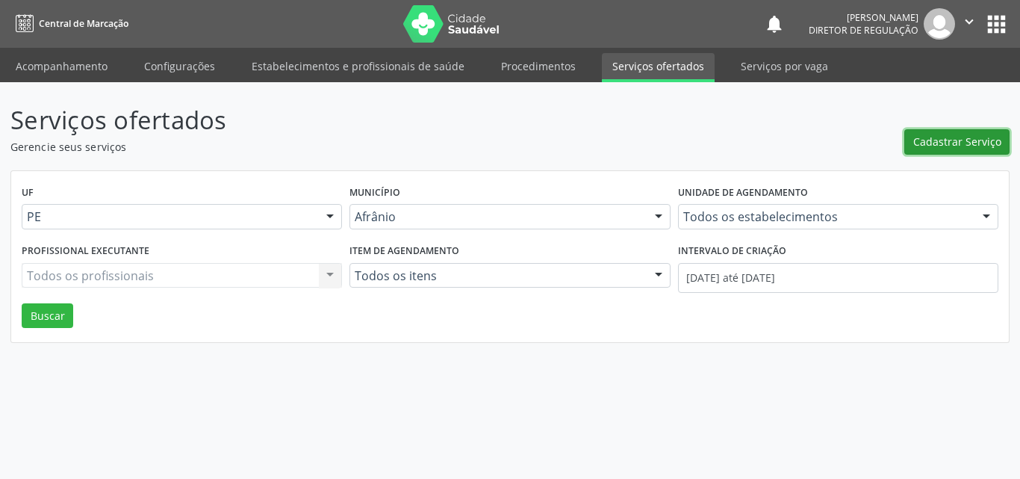
click at [936, 140] on span "Cadastrar Serviço" at bounding box center [958, 142] width 88 height 16
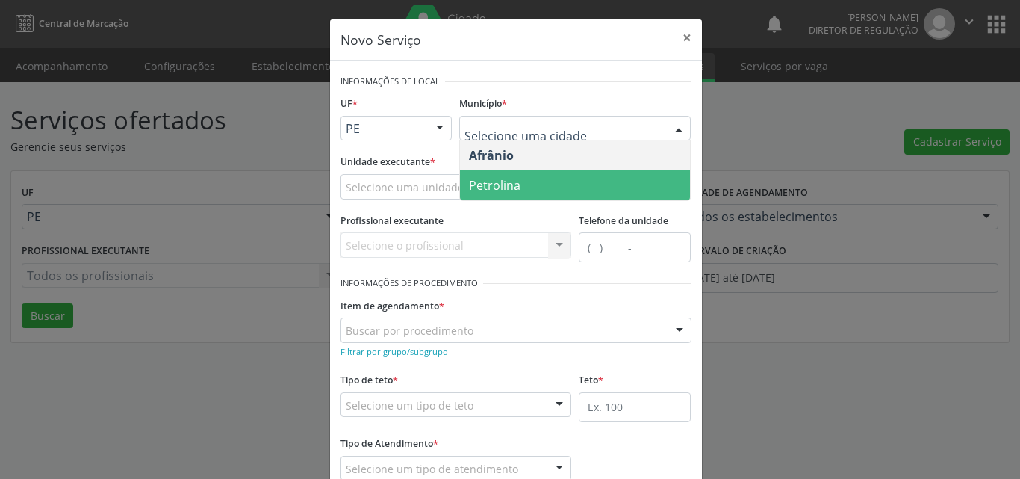
click at [513, 183] on span "Petrolina" at bounding box center [495, 185] width 52 height 16
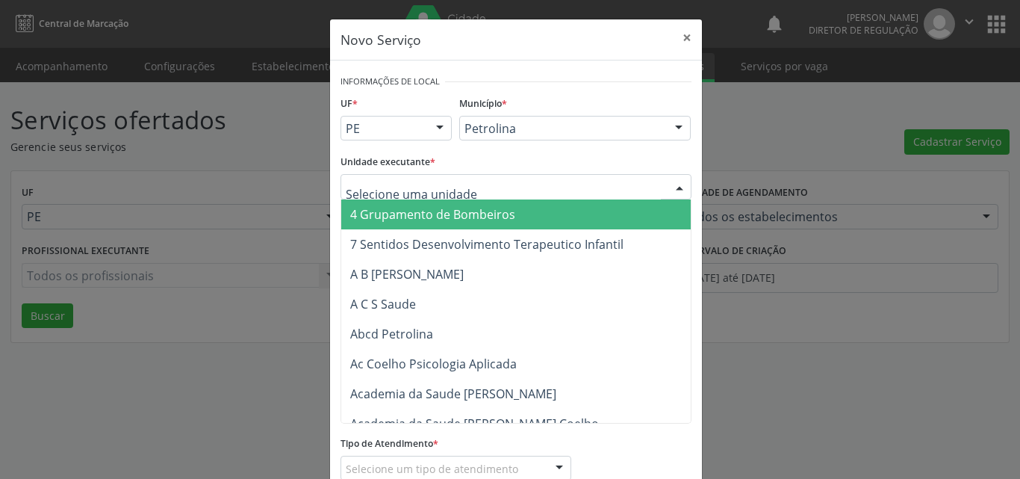
click at [486, 190] on div at bounding box center [516, 186] width 351 height 25
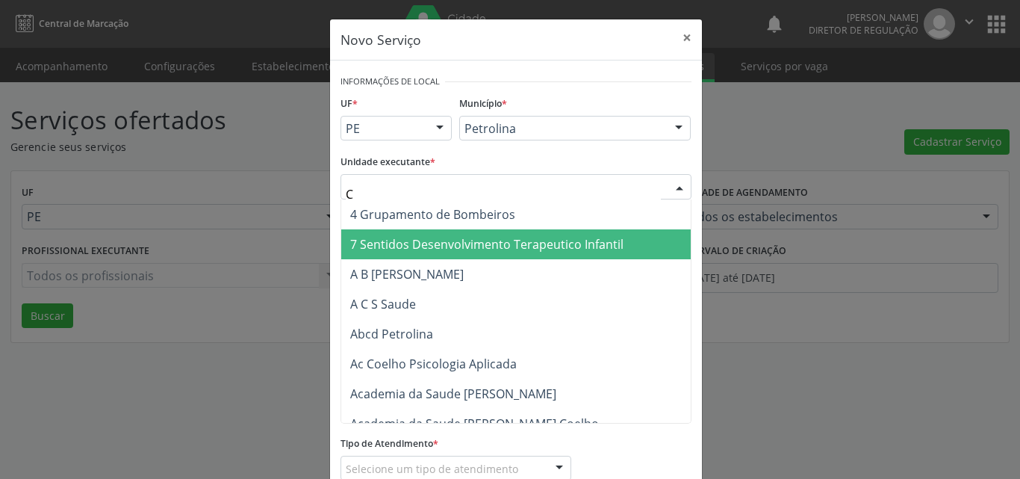
type input "CD"
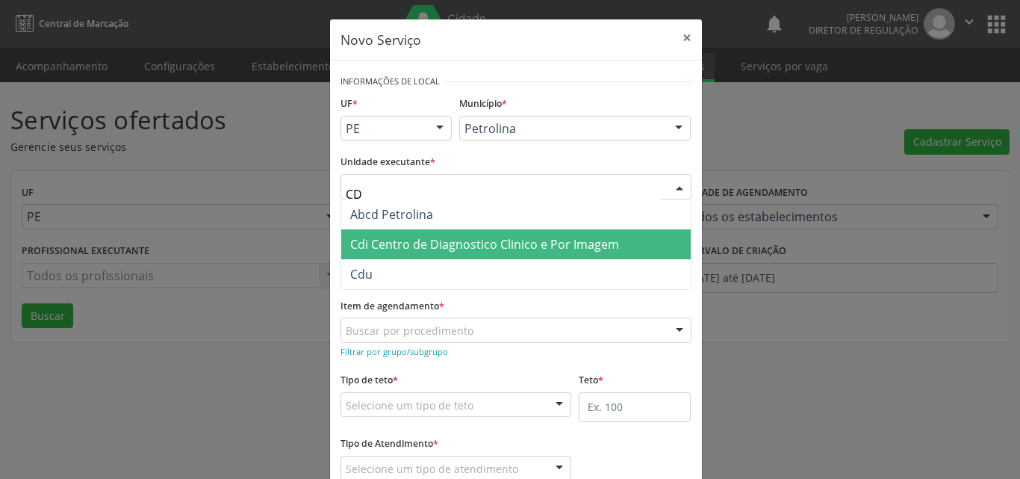
click at [473, 244] on span "Cdi Centro de Diagnostico Clinico e Por Imagem" at bounding box center [484, 244] width 269 height 16
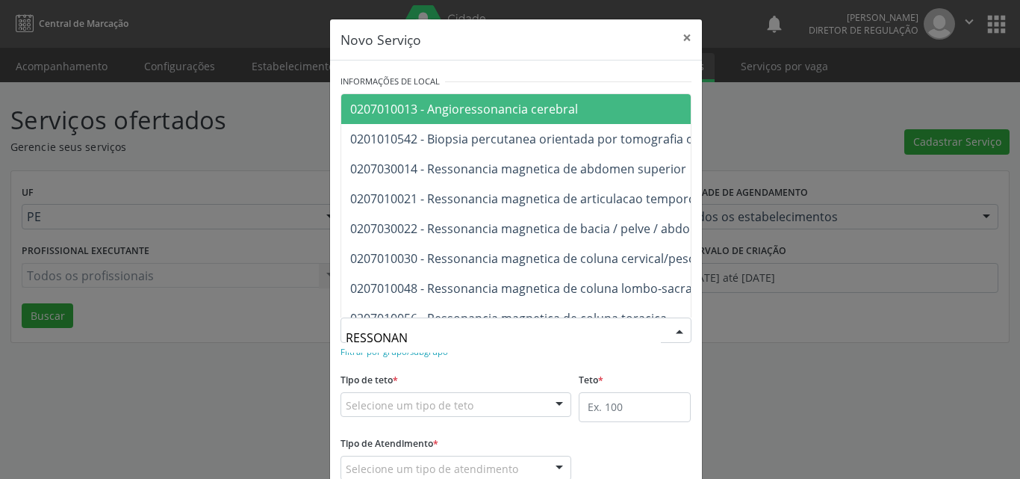
type input "RESSONANC"
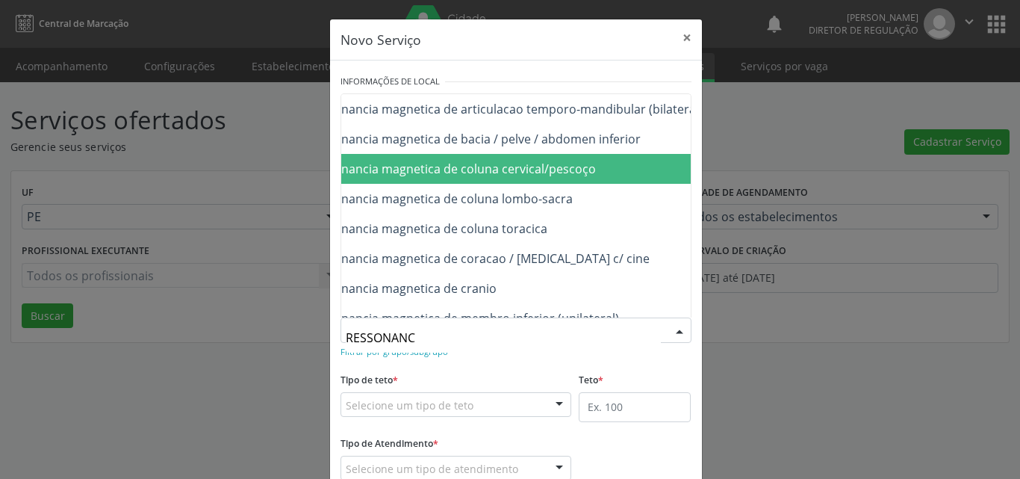
scroll to position [236, 120]
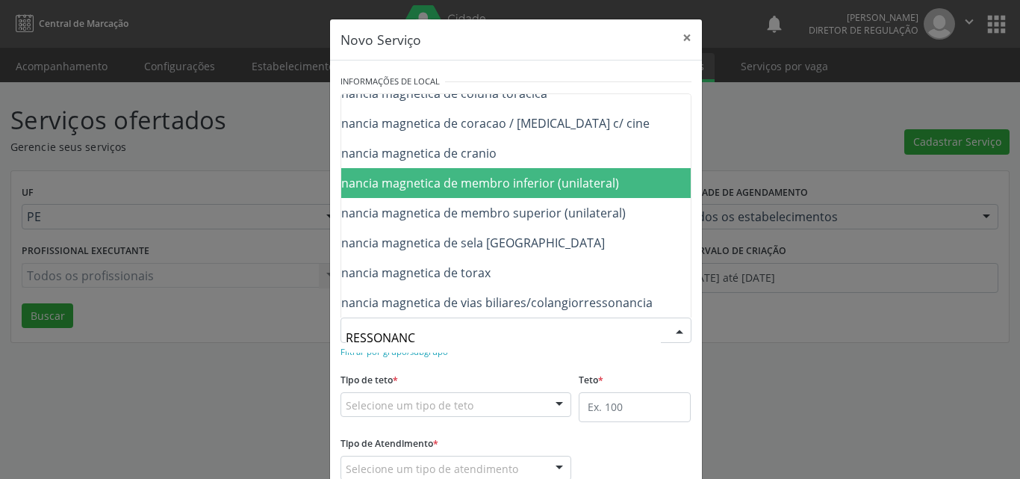
click at [562, 175] on span "0207030030 - Ressonancia magnetica de membro inferior (unilateral)" at bounding box center [425, 183] width 388 height 16
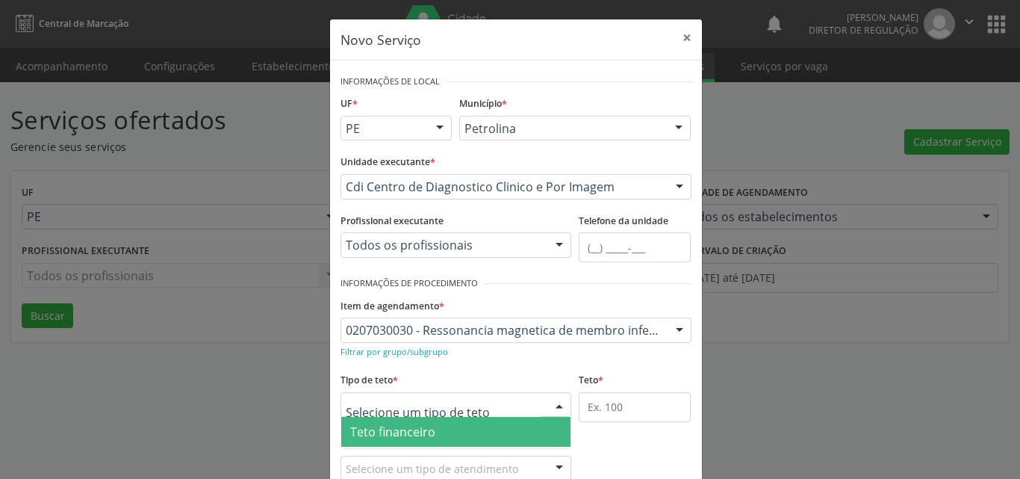
click at [486, 403] on div at bounding box center [457, 404] width 232 height 25
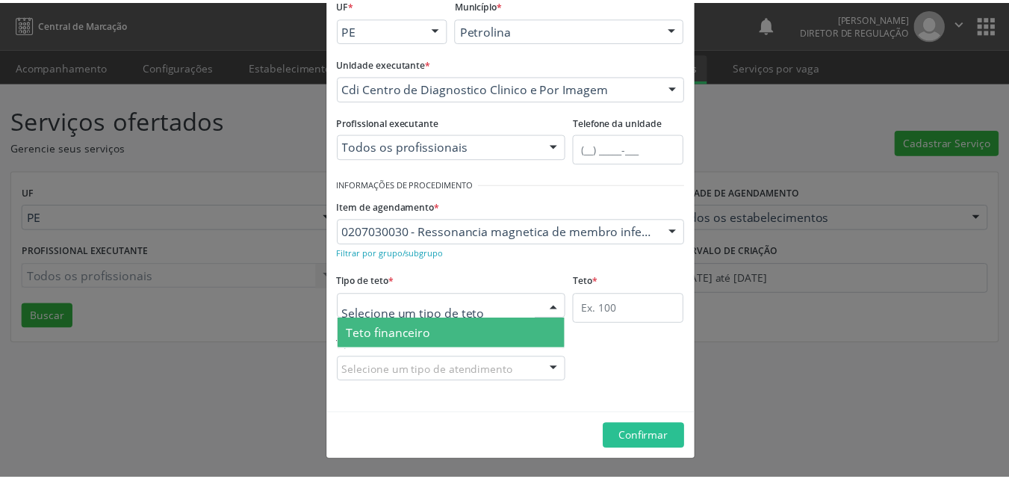
scroll to position [28, 0]
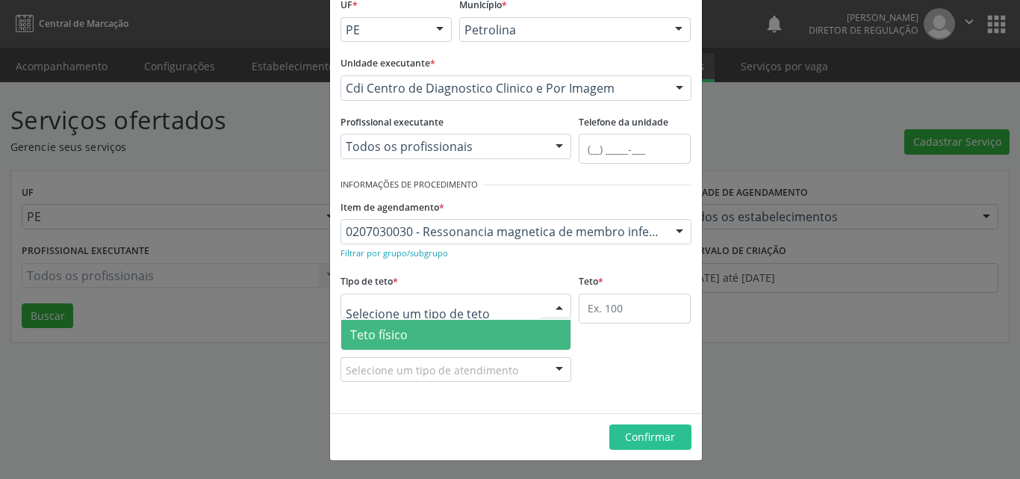
click at [453, 336] on span "Teto físico" at bounding box center [456, 335] width 230 height 30
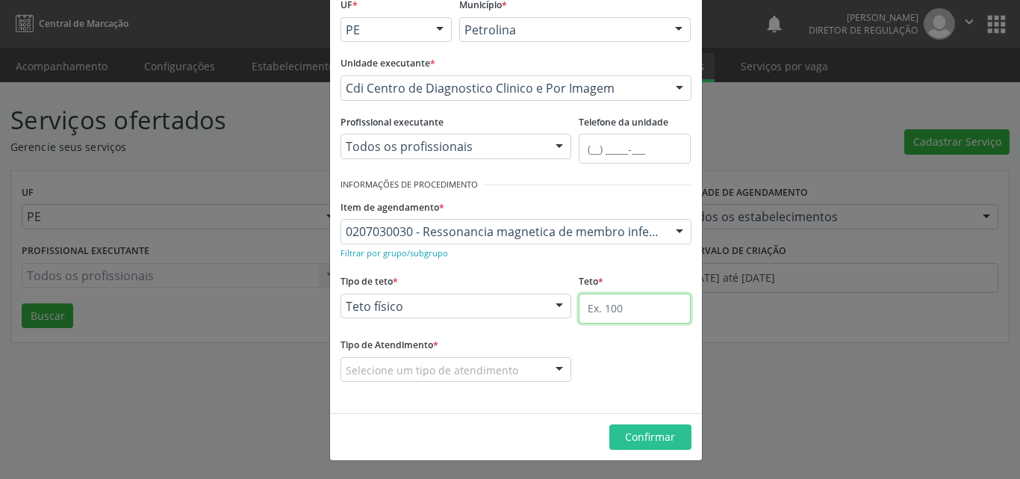
click at [600, 306] on input "text" at bounding box center [635, 309] width 112 height 30
type input "1"
click at [533, 374] on div "Selecione um tipo de atendimento" at bounding box center [457, 369] width 232 height 25
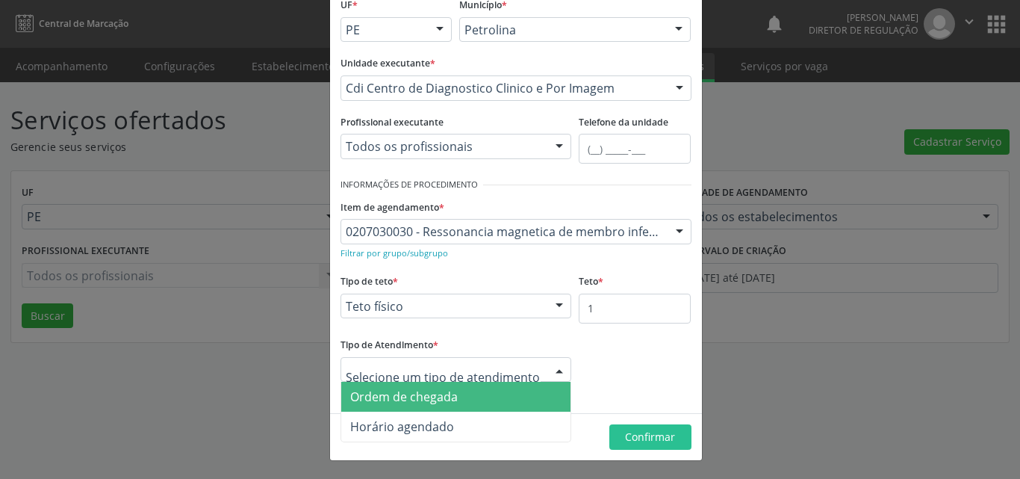
click at [496, 398] on span "Ordem de chegada" at bounding box center [456, 397] width 230 height 30
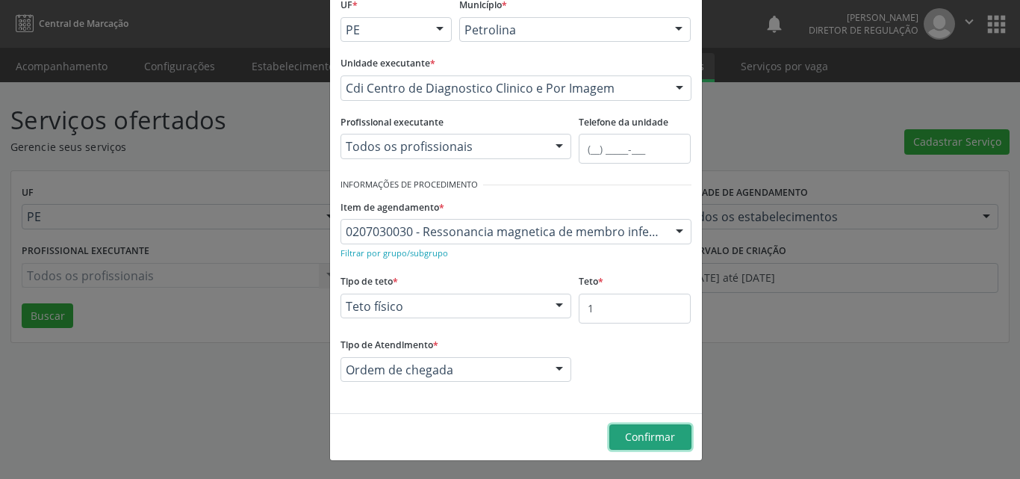
click at [654, 439] on span "Confirmar" at bounding box center [650, 437] width 50 height 14
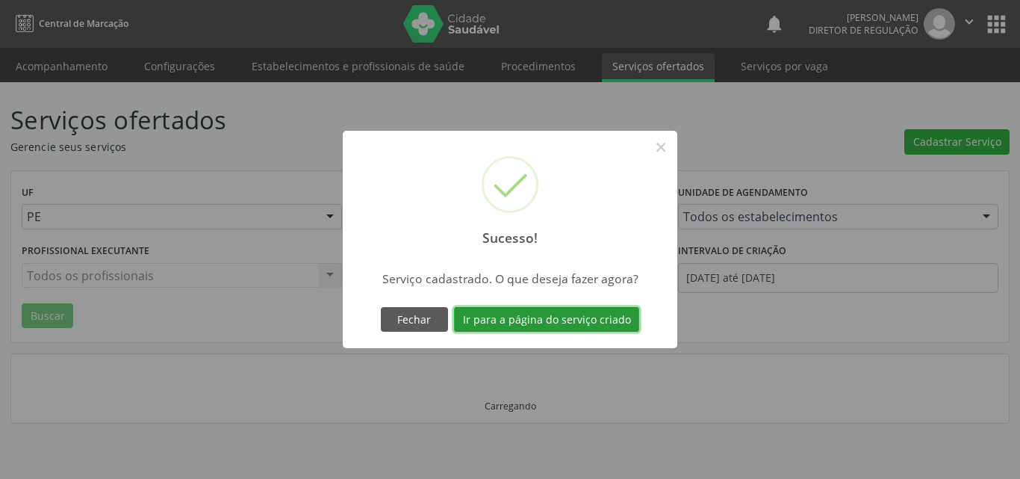
click at [563, 320] on button "Ir para a página do serviço criado" at bounding box center [546, 319] width 185 height 25
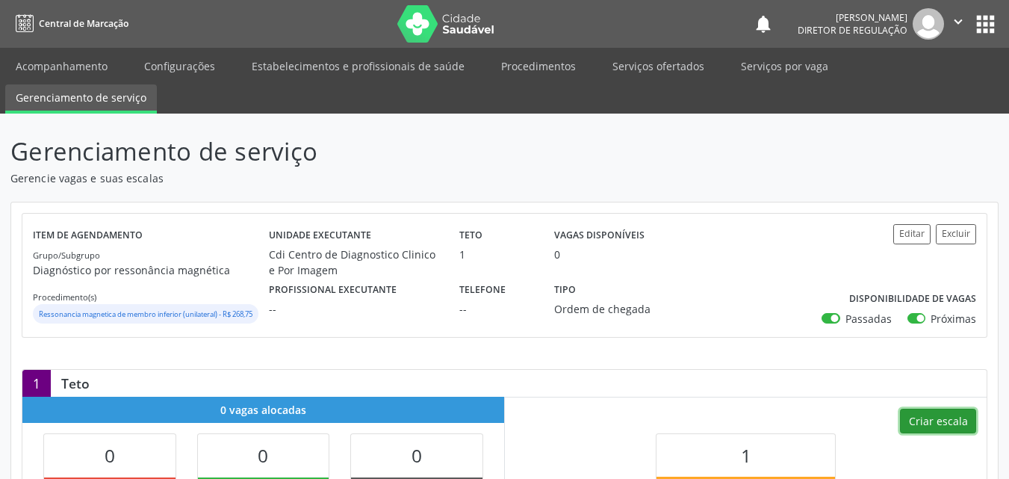
click at [940, 434] on button "Criar escala" at bounding box center [938, 421] width 76 height 25
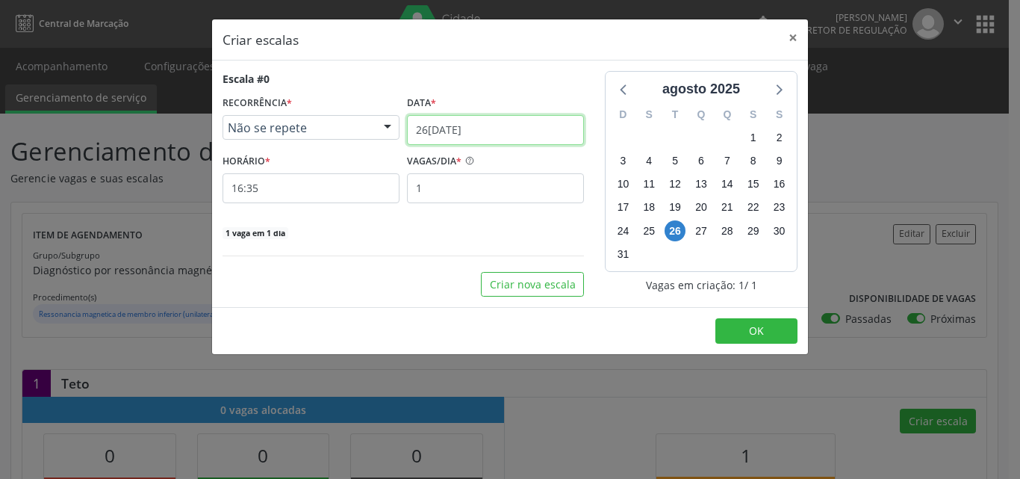
click at [496, 127] on input "26[DATE]" at bounding box center [495, 130] width 177 height 30
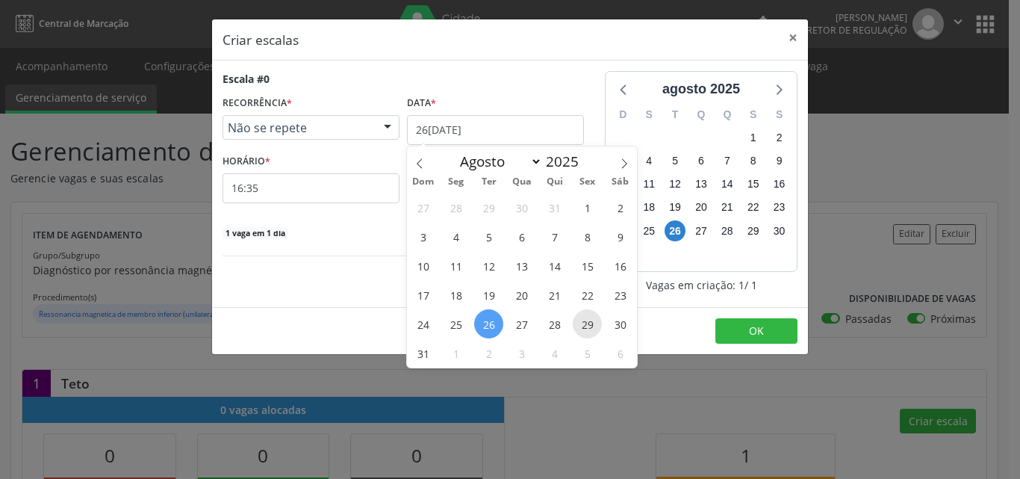
click at [592, 325] on span "29" at bounding box center [587, 323] width 29 height 29
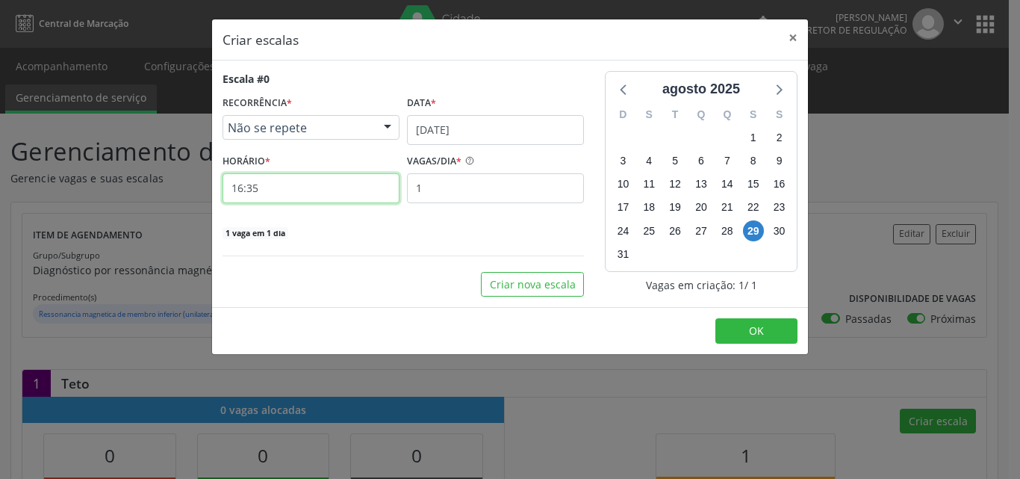
click at [343, 190] on input "16:35" at bounding box center [311, 188] width 177 height 30
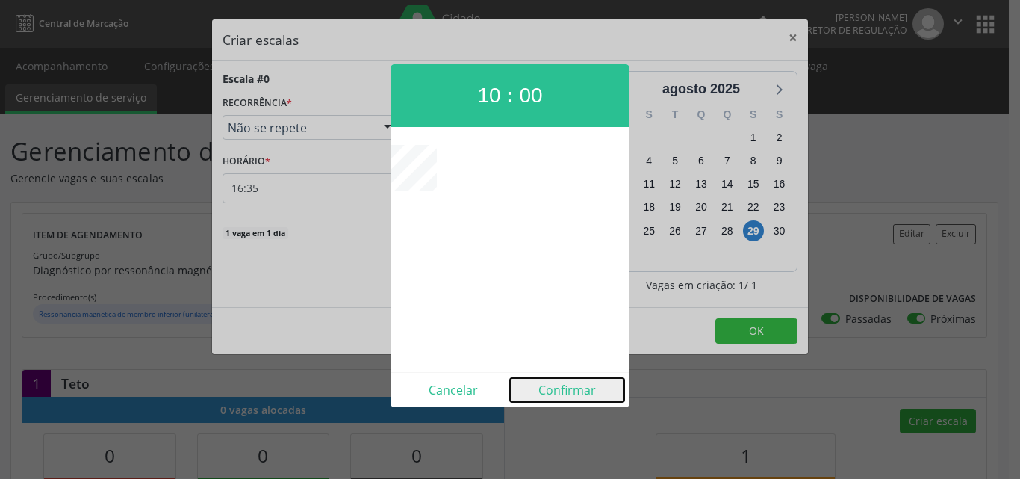
click at [574, 391] on button "Confirmar" at bounding box center [567, 390] width 114 height 24
type input "10:00"
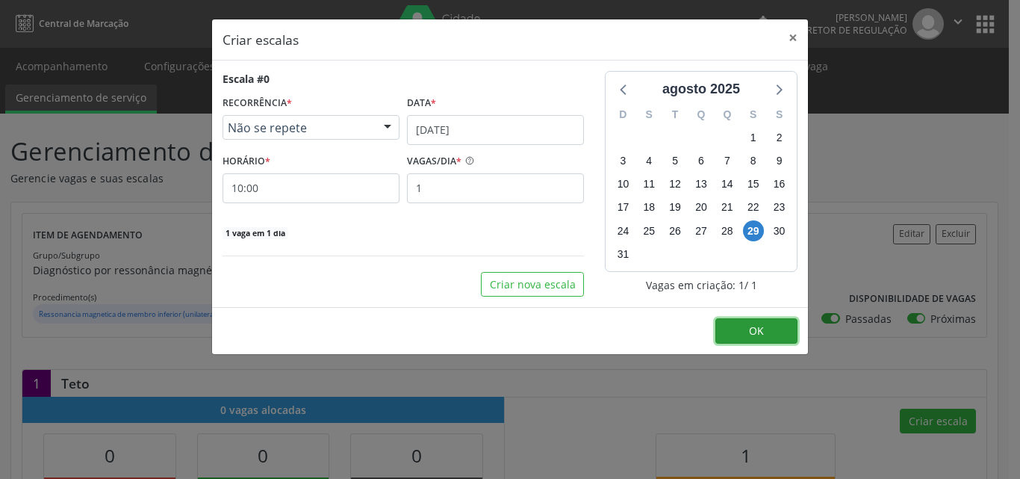
click at [737, 327] on button "OK" at bounding box center [757, 330] width 82 height 25
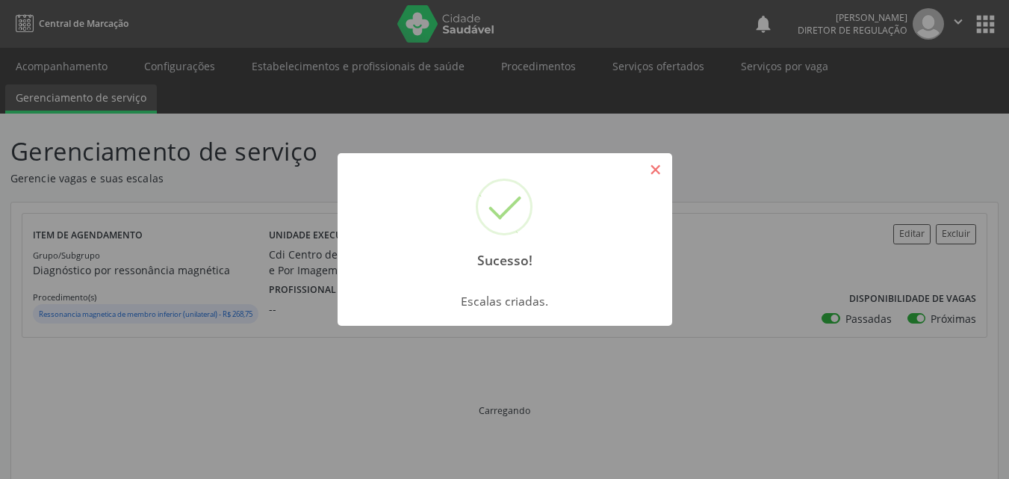
click at [660, 166] on button "×" at bounding box center [655, 169] width 25 height 25
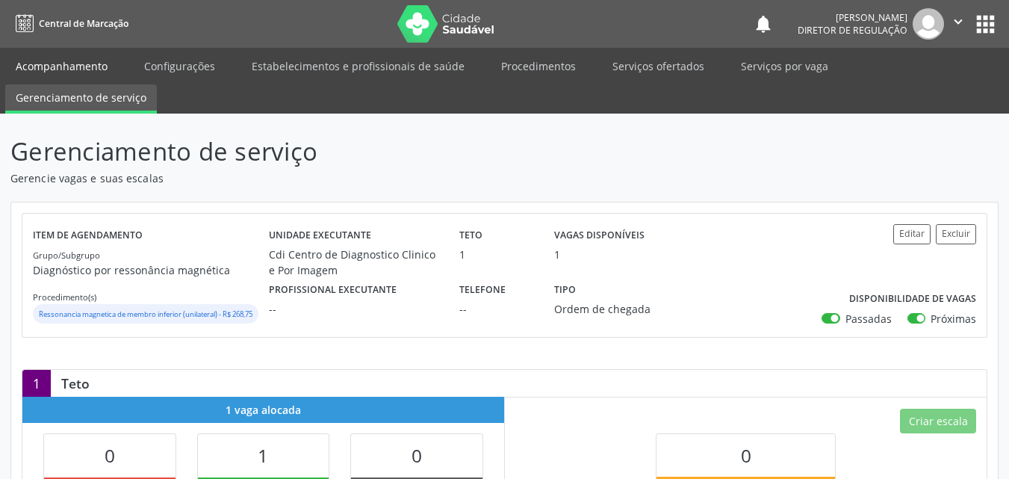
click at [86, 65] on link "Acompanhamento" at bounding box center [61, 66] width 113 height 26
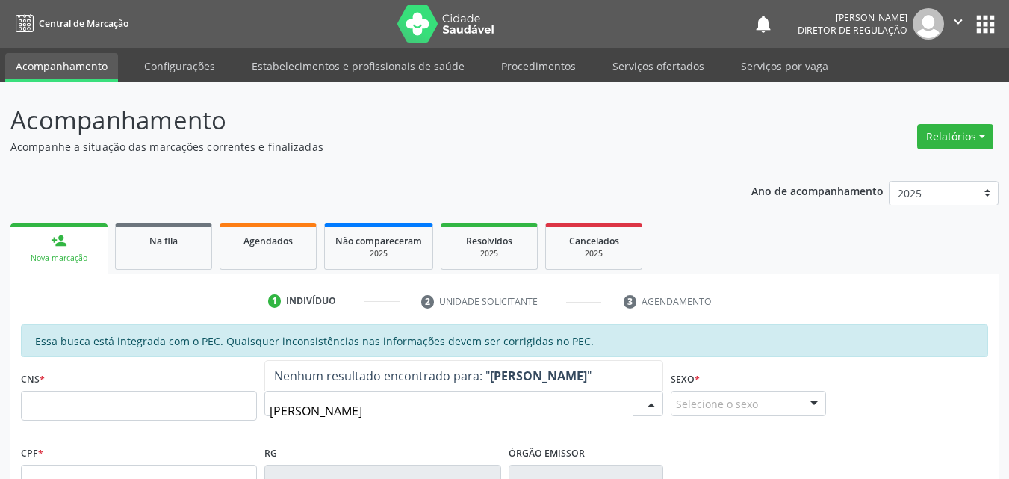
type input "[PERSON_NAME]"
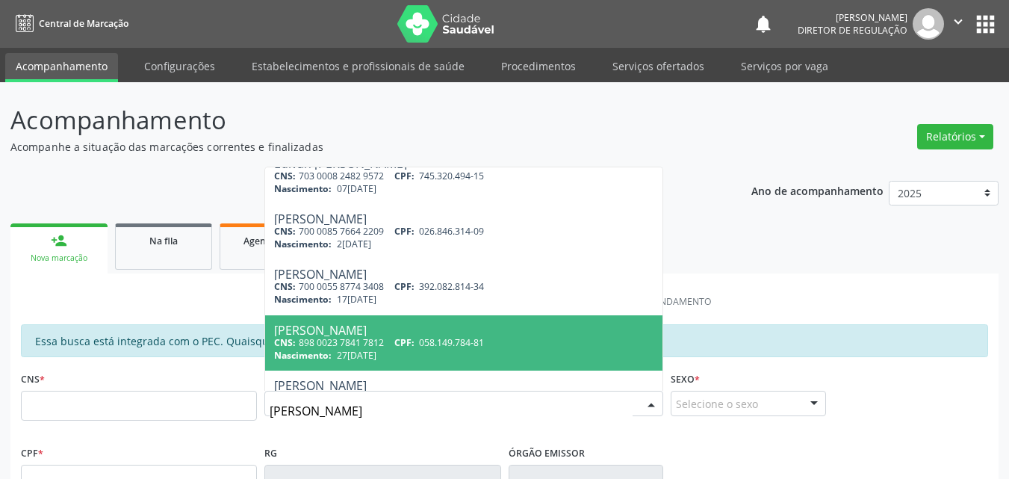
scroll to position [149, 0]
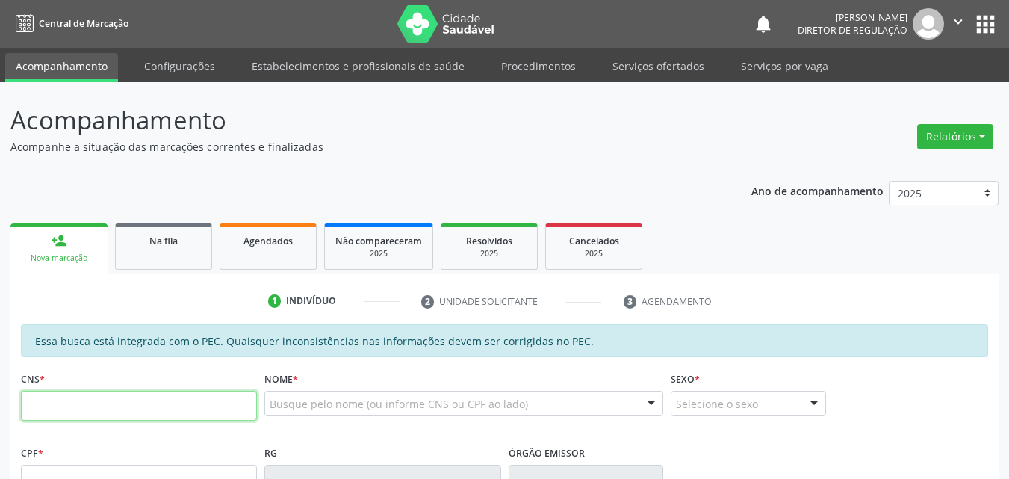
drag, startPoint x: 201, startPoint y: 406, endPoint x: 209, endPoint y: 402, distance: 9.4
click at [203, 405] on input "text" at bounding box center [139, 406] width 236 height 30
type input "7"
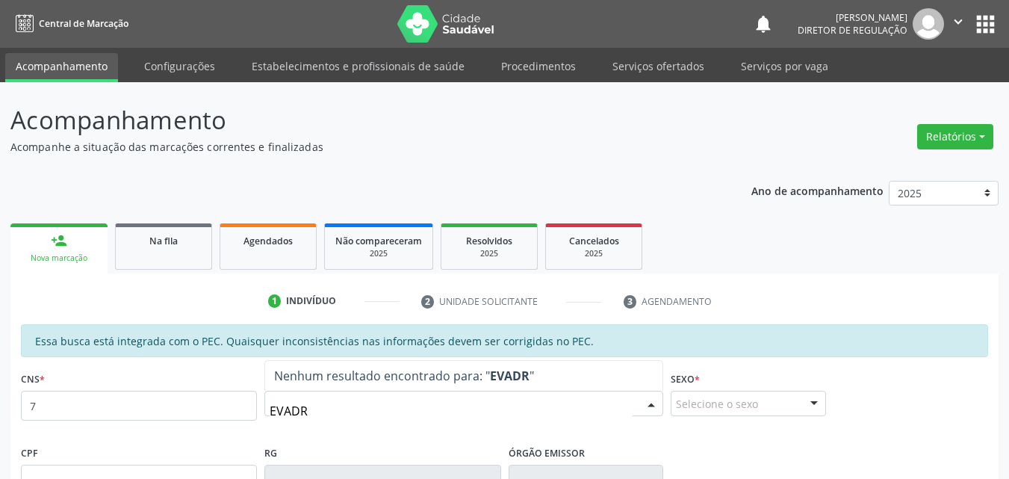
type input "EVADRO"
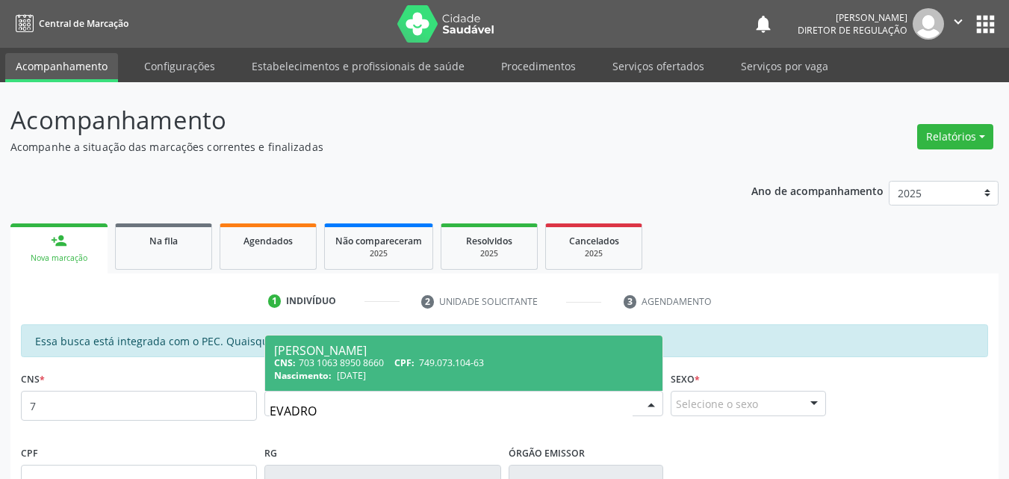
click at [393, 377] on div "Nascimento: [DATE]" at bounding box center [464, 375] width 380 height 13
type input "703 1063 8950 8660"
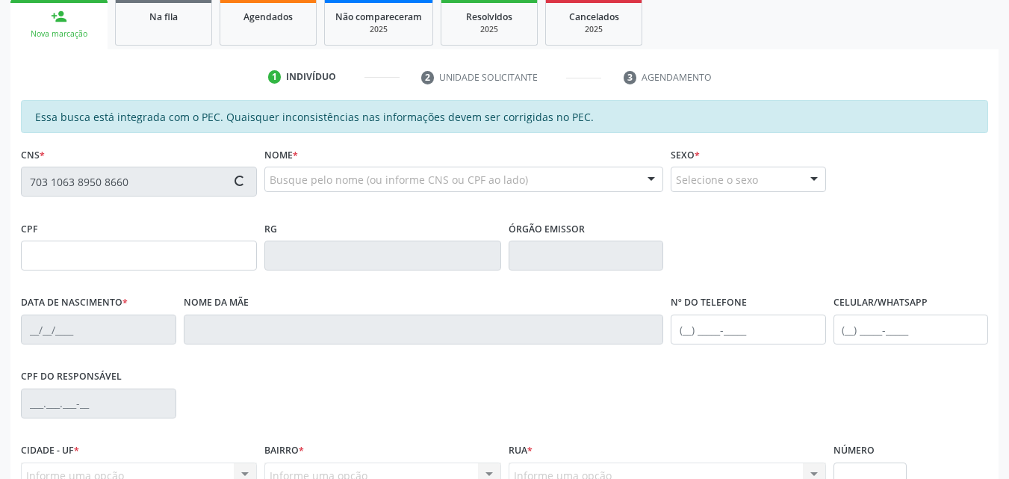
type input "749.073.104-63"
type input "[DATE]"
type input "[PERSON_NAME]"
type input "[PHONE_NUMBER]"
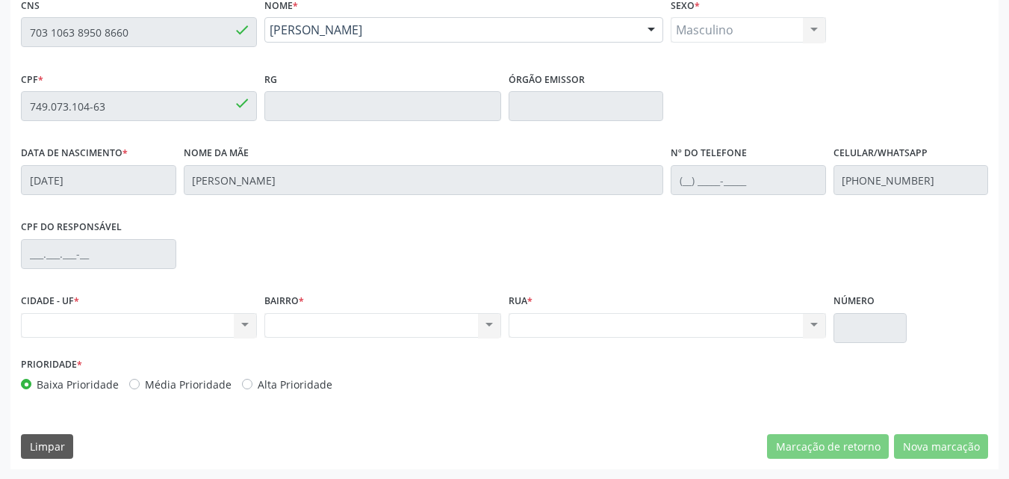
scroll to position [149, 0]
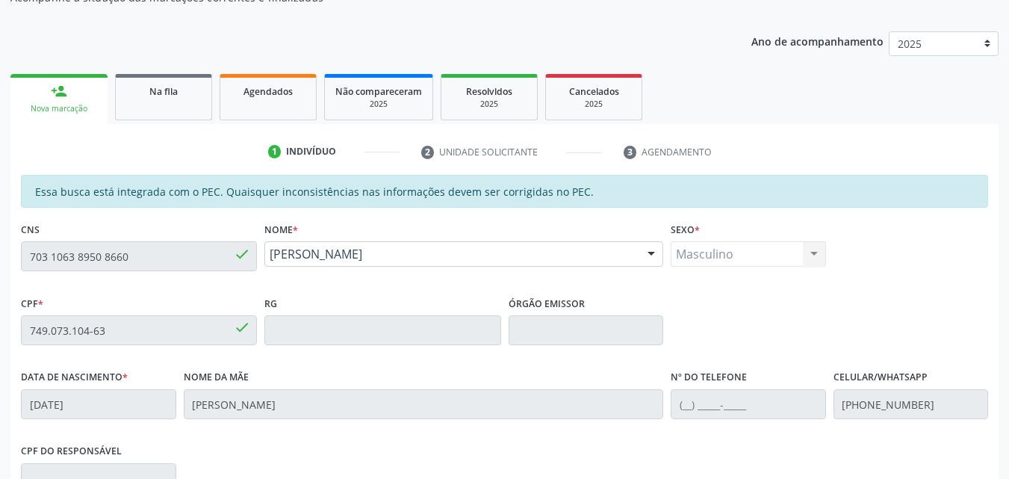
click at [0, 245] on div "Acompanhamento Acompanhe a situação das marcações correntes e finalizadas Relat…" at bounding box center [504, 318] width 1009 height 771
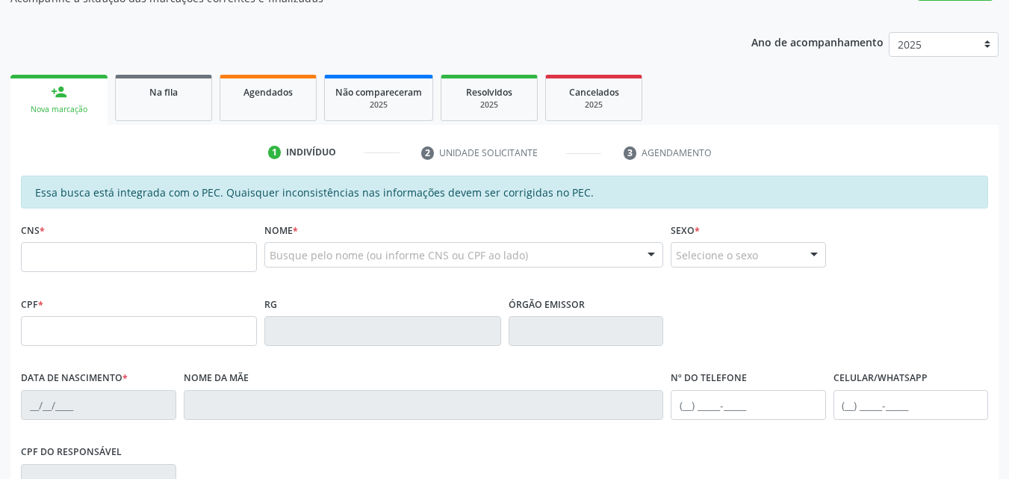
scroll to position [149, 0]
type input "703 1063 8950 8660"
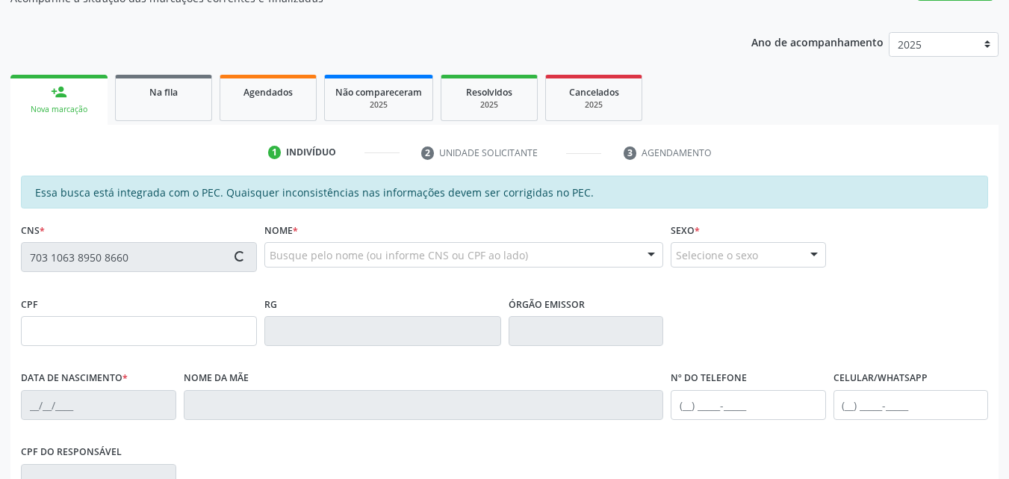
type input "749.073.104-63"
type input "[DATE]"
type input "[PERSON_NAME]"
type input "[PHONE_NUMBER]"
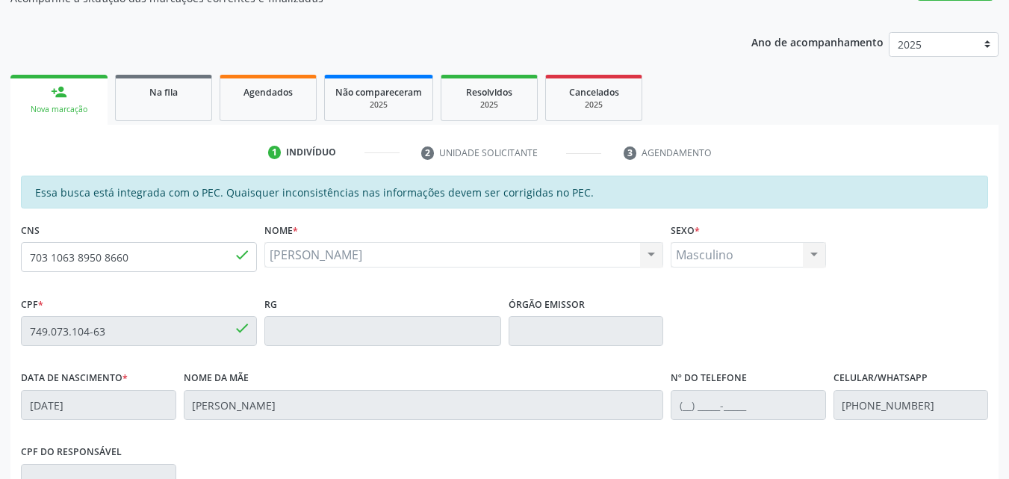
scroll to position [298, 0]
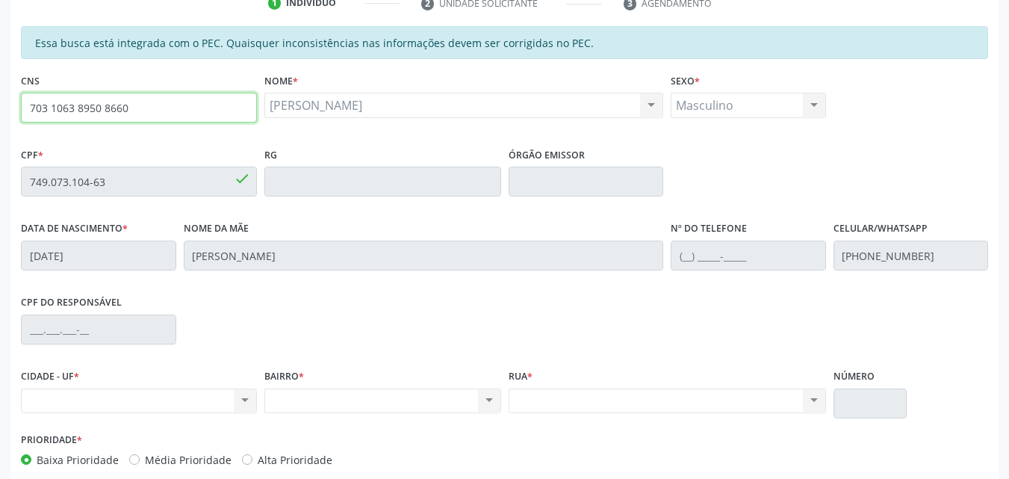
drag, startPoint x: 102, startPoint y: 103, endPoint x: 0, endPoint y: 117, distance: 103.3
click at [0, 117] on div "Acompanhamento Acompanhe a situação das marcações correntes e finalizadas Relat…" at bounding box center [504, 169] width 1009 height 771
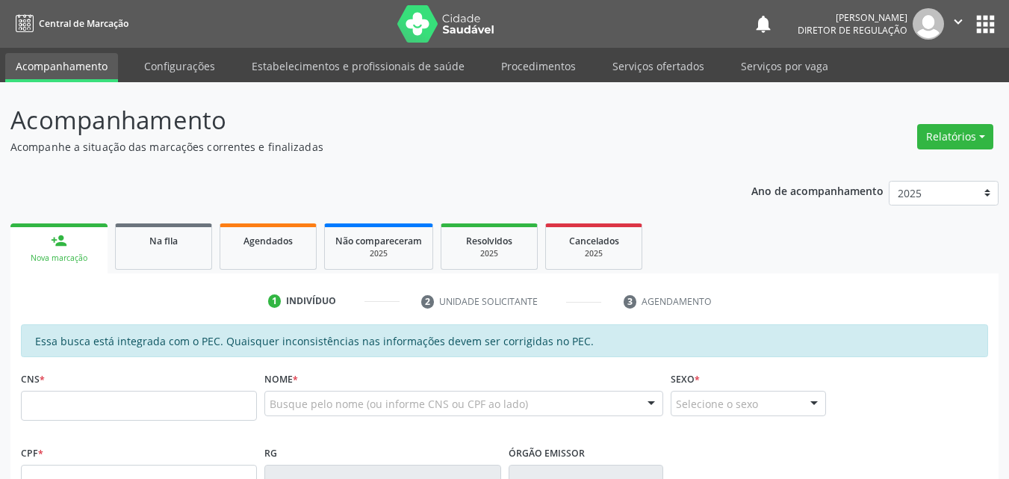
scroll to position [298, 0]
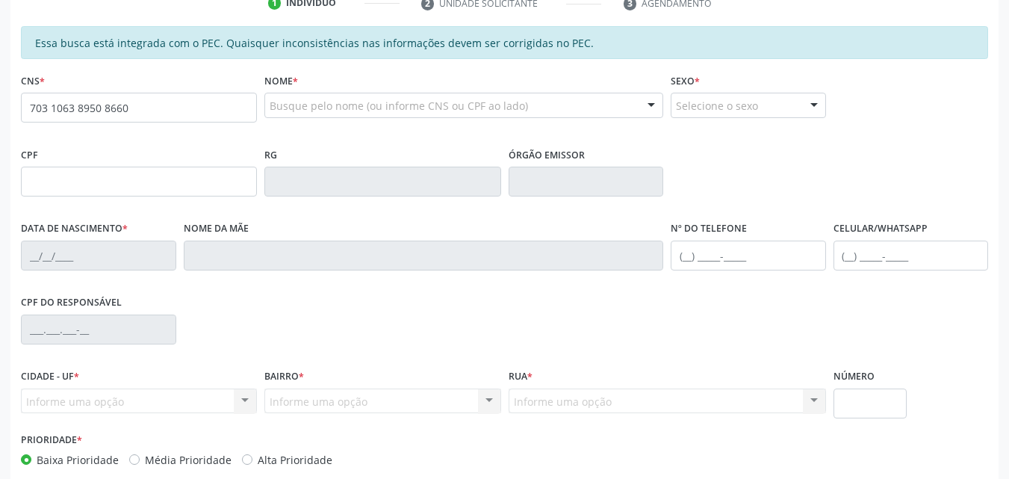
type input "703 1063 8950 8660"
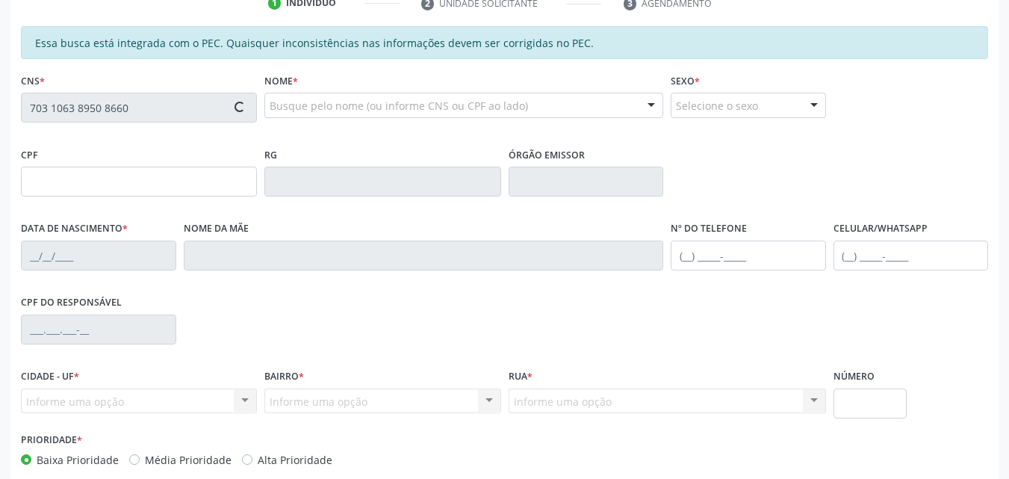
type input "749.073.104-63"
type input "[DATE]"
type input "[PERSON_NAME]"
type input "[PHONE_NUMBER]"
type input "S/N"
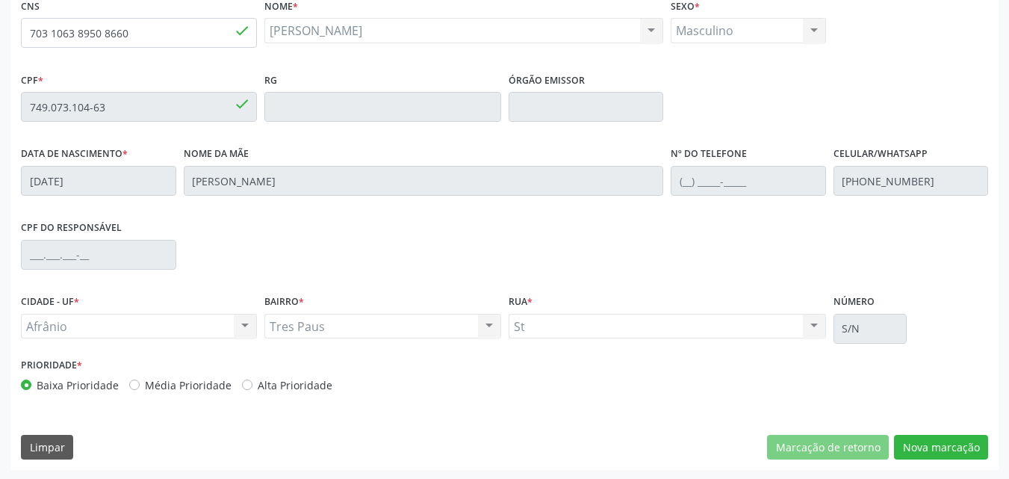
scroll to position [374, 0]
click at [951, 444] on button "Nova marcação" at bounding box center [941, 445] width 94 height 25
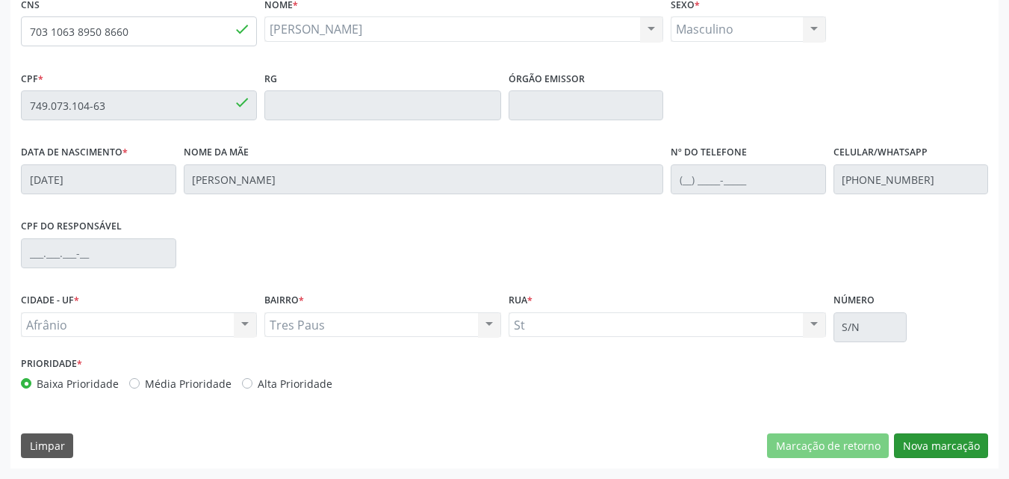
scroll to position [261, 0]
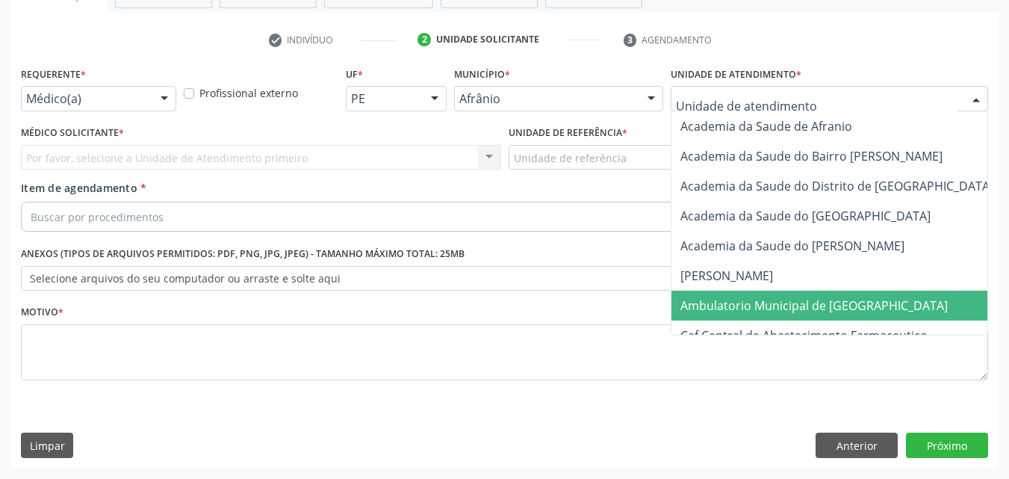
click at [786, 303] on span "Ambulatorio Municipal de [GEOGRAPHIC_DATA]" at bounding box center [814, 305] width 267 height 16
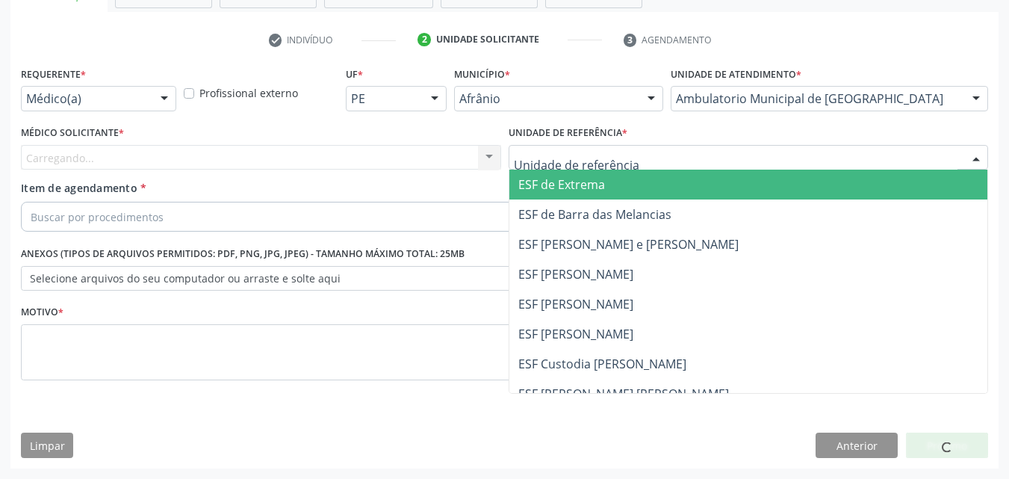
click at [641, 156] on div at bounding box center [749, 157] width 480 height 25
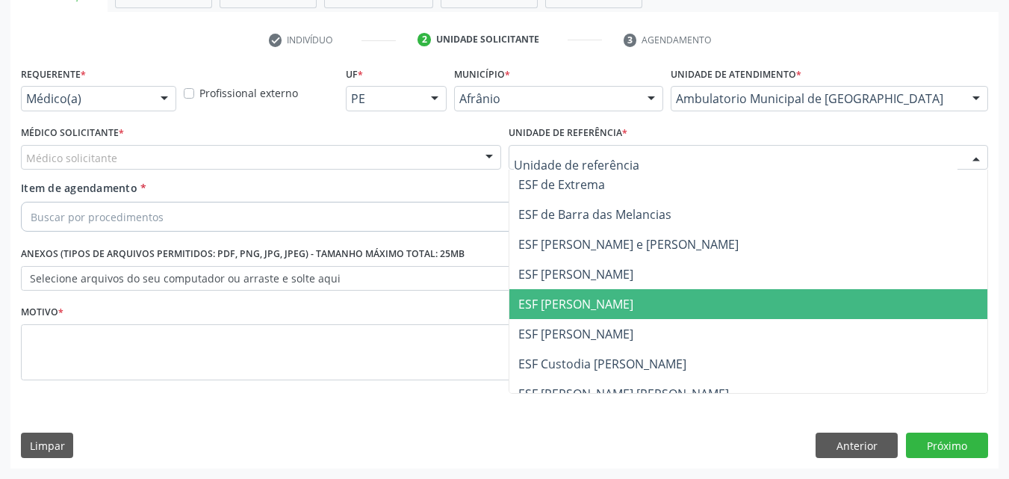
click at [631, 302] on span "ESF [PERSON_NAME]" at bounding box center [748, 304] width 479 height 30
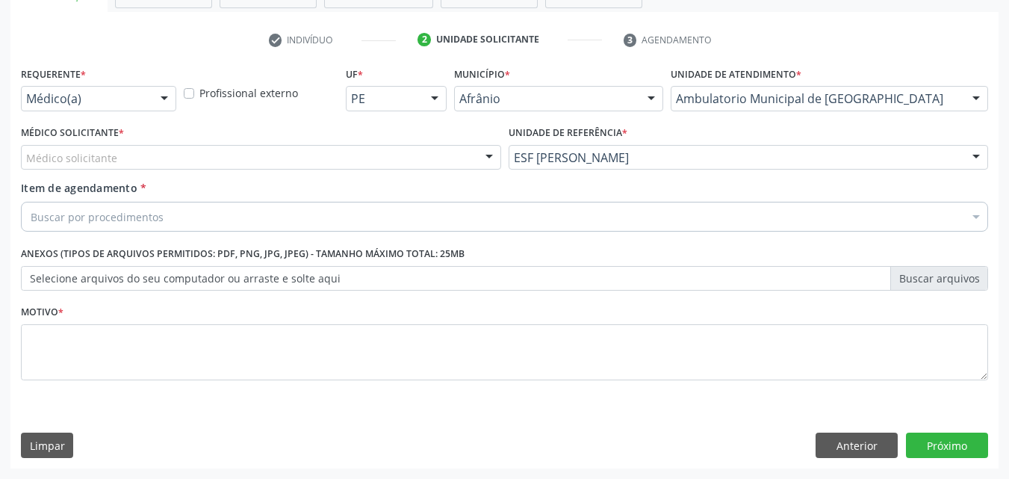
click at [305, 159] on div "Médico solicitante" at bounding box center [261, 157] width 480 height 25
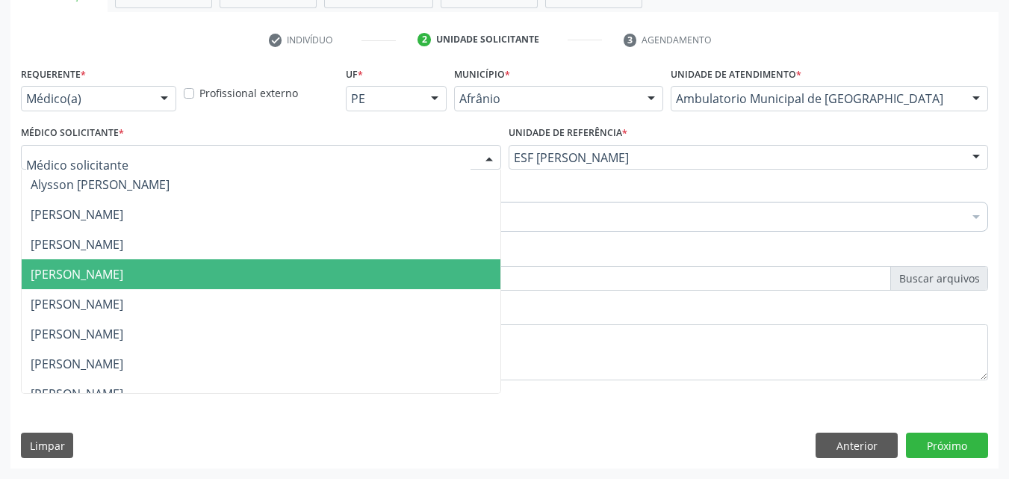
click at [296, 278] on span "Diego Ramon Ferreira Belem" at bounding box center [261, 274] width 479 height 30
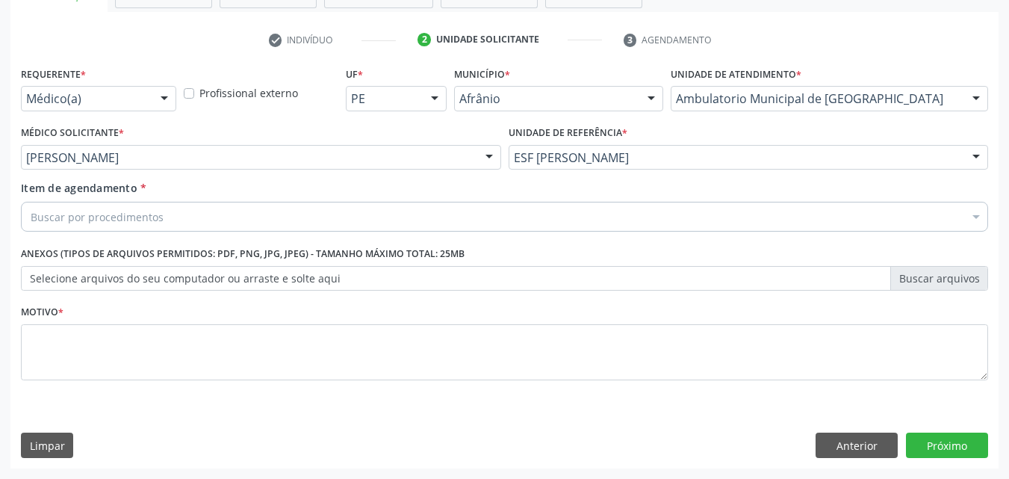
click at [240, 213] on div "Buscar por procedimentos" at bounding box center [504, 217] width 967 height 30
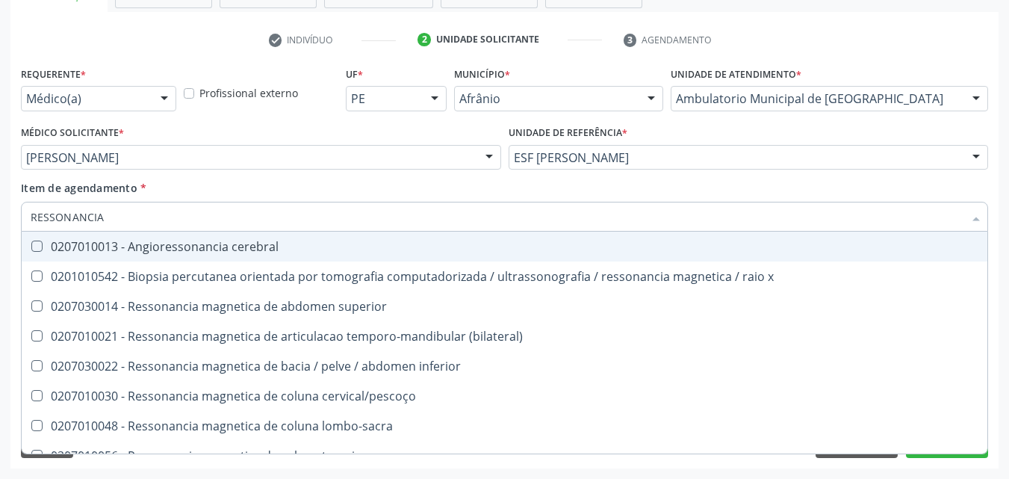
type input "RESSONANCIA"
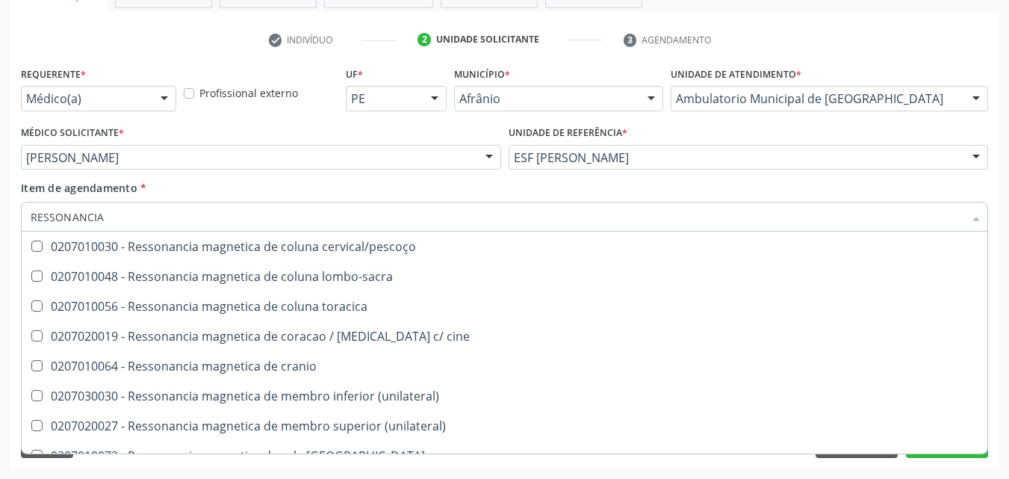
scroll to position [224, 0]
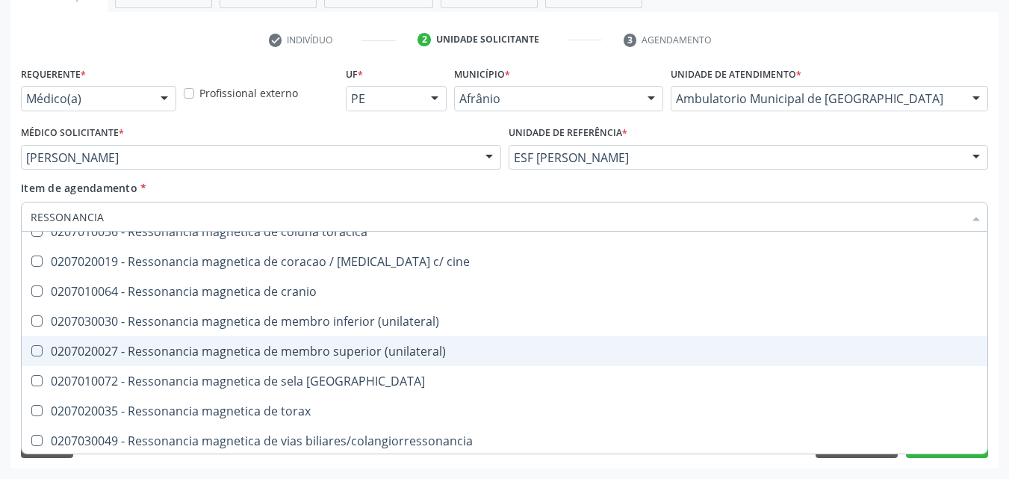
click at [279, 350] on div "0207020027 - Ressonancia magnetica de membro superior (unilateral)" at bounding box center [505, 351] width 948 height 12
checkbox \(unilateral\) "true"
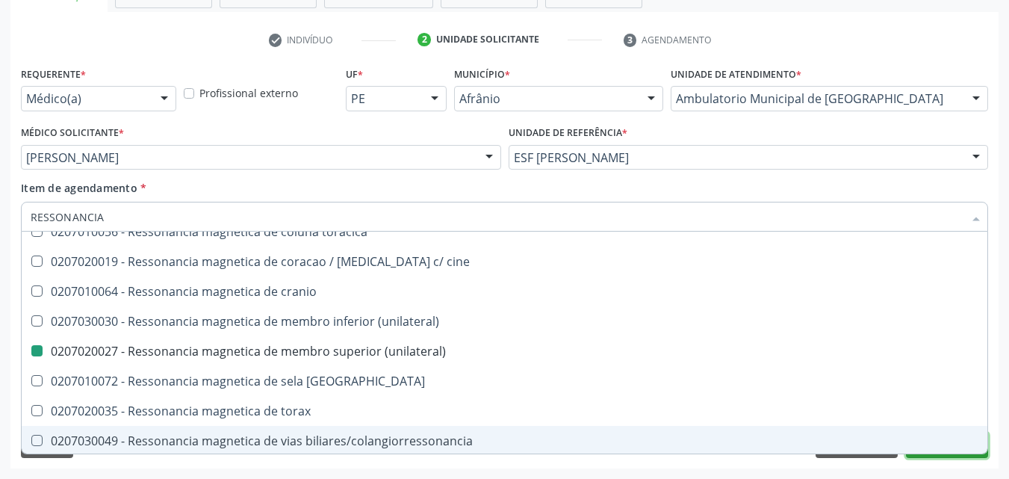
click at [945, 456] on button "Próximo" at bounding box center [947, 445] width 82 height 25
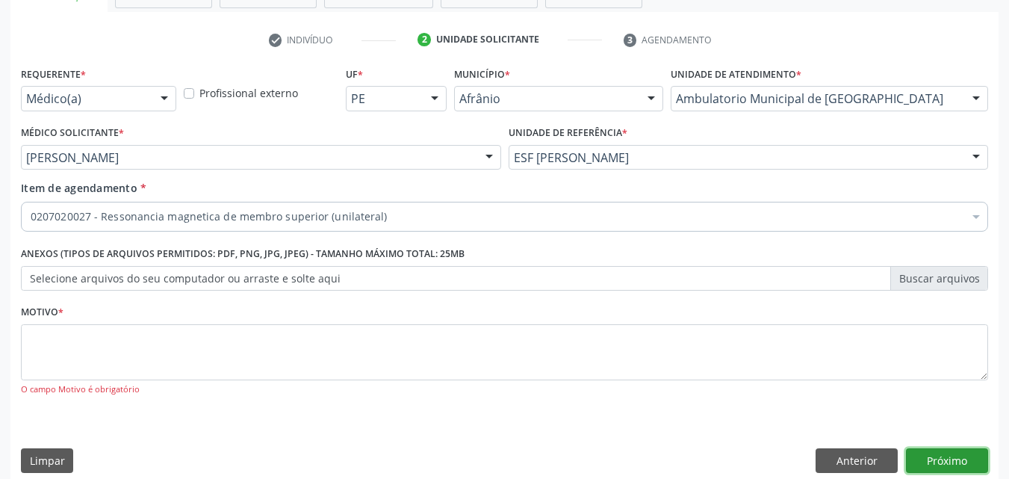
scroll to position [0, 0]
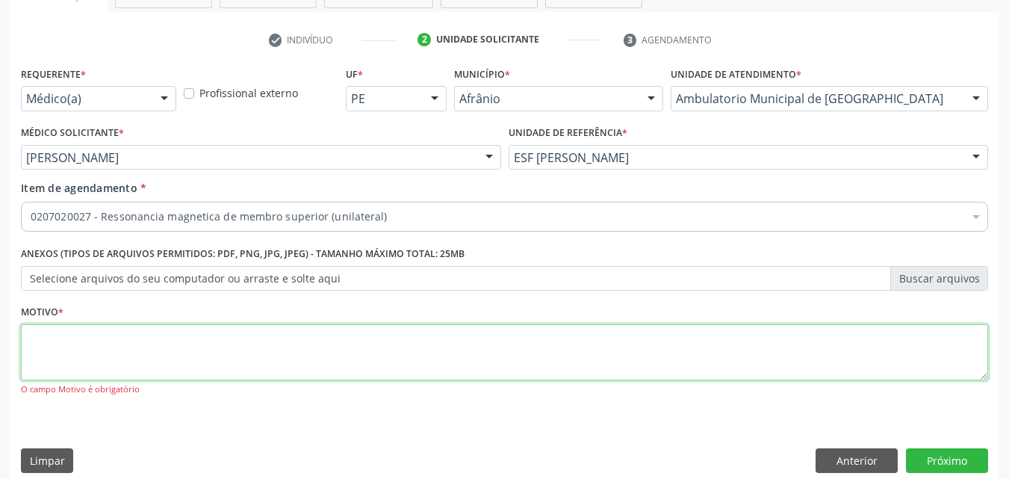
click at [255, 344] on textarea at bounding box center [504, 352] width 967 height 57
type textarea "*"
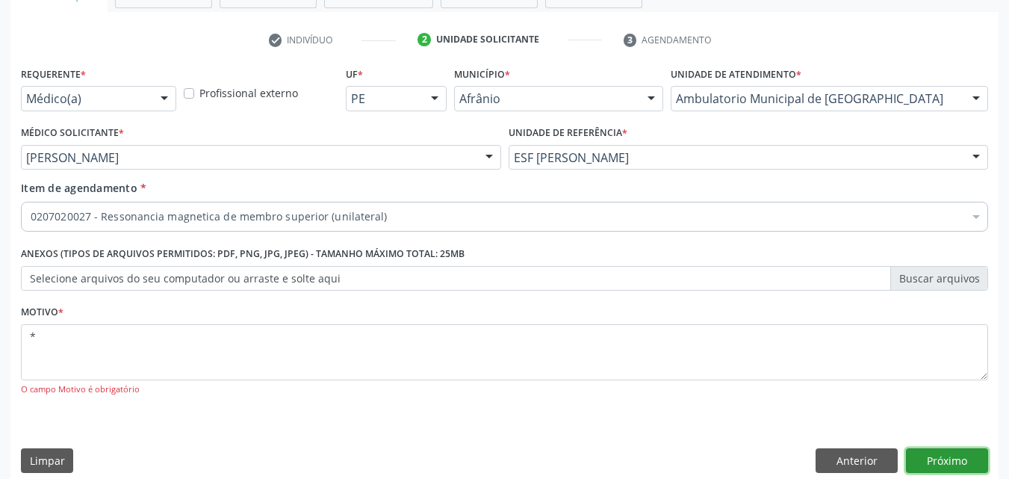
click at [954, 453] on button "Próximo" at bounding box center [947, 460] width 82 height 25
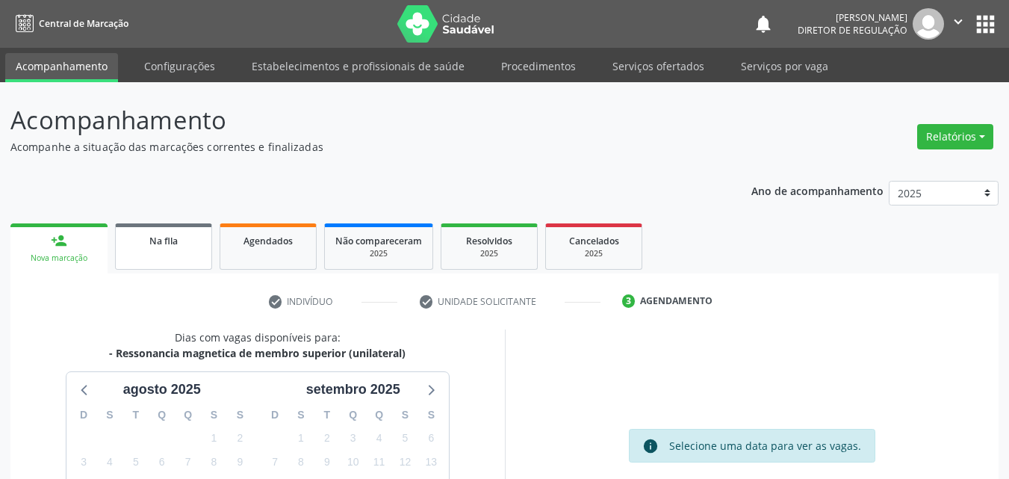
click at [157, 250] on link "Na fila" at bounding box center [163, 246] width 97 height 46
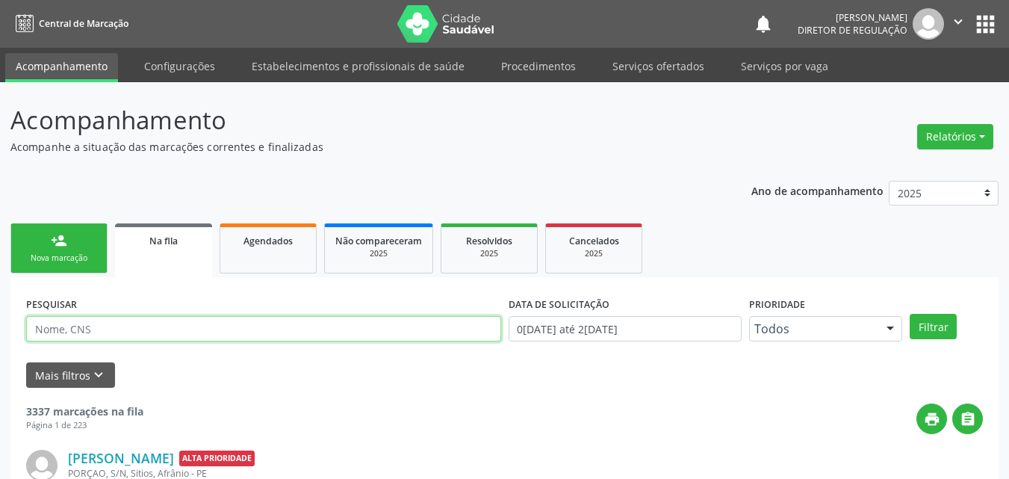
click at [135, 324] on input "text" at bounding box center [263, 328] width 475 height 25
type input "EVADR"
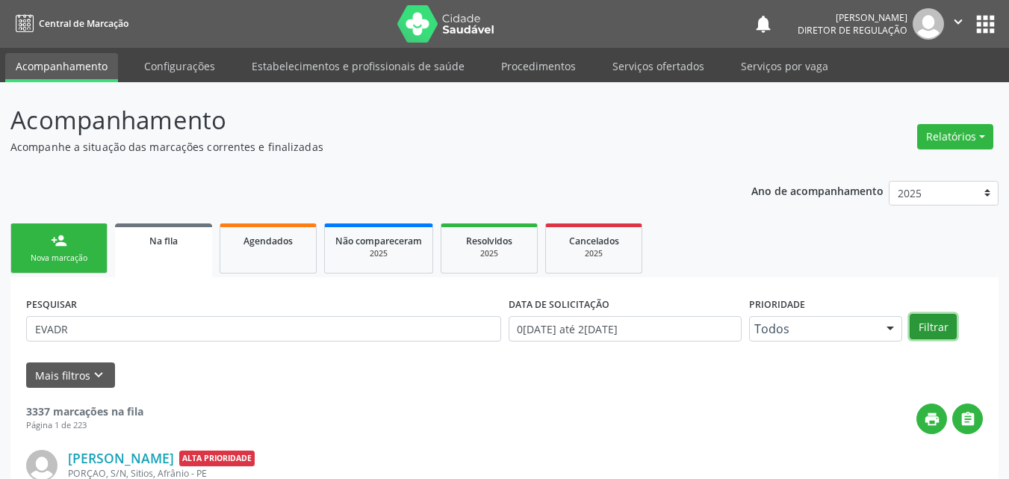
click at [917, 322] on button "Filtrar" at bounding box center [933, 326] width 47 height 25
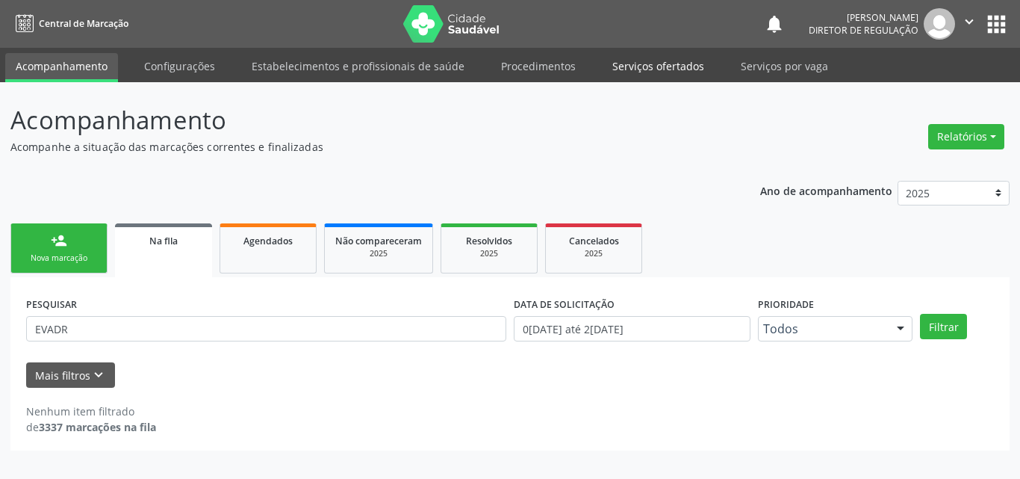
click at [639, 66] on link "Serviços ofertados" at bounding box center [658, 66] width 113 height 26
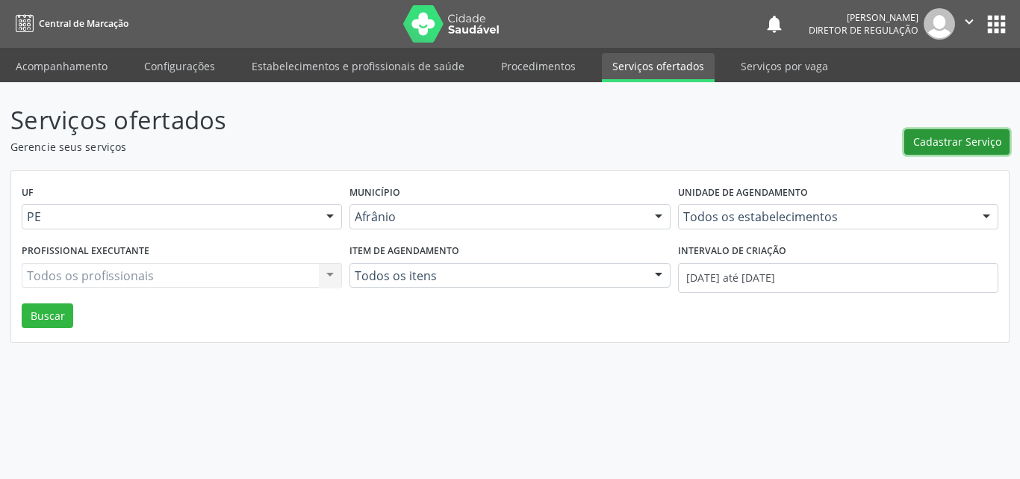
click at [957, 143] on span "Cadastrar Serviço" at bounding box center [958, 142] width 88 height 16
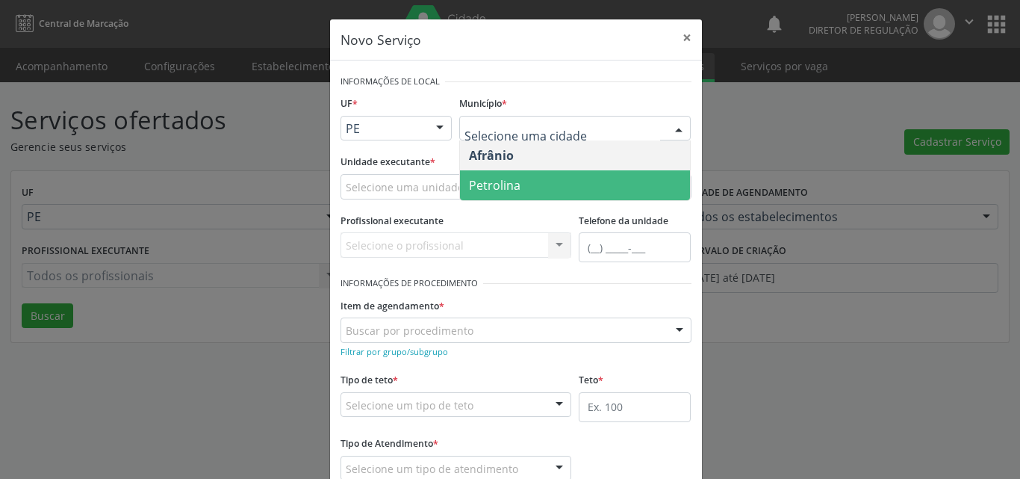
click at [513, 180] on span "Petrolina" at bounding box center [495, 185] width 52 height 16
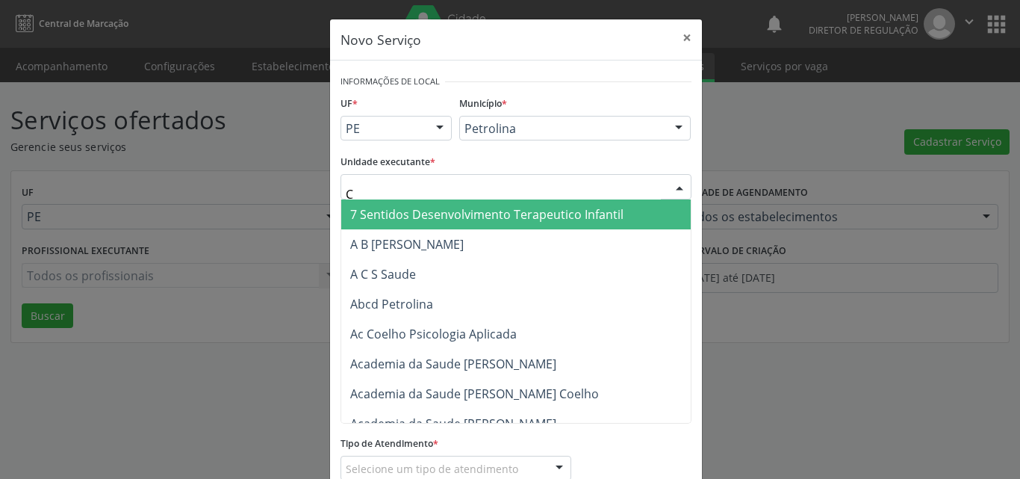
type input "CD"
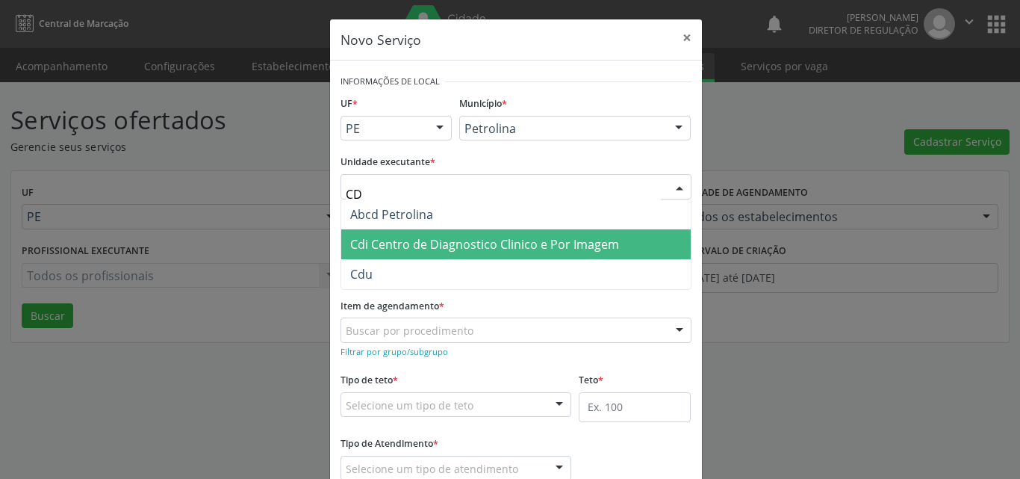
click at [421, 240] on span "Cdi Centro de Diagnostico Clinico e Por Imagem" at bounding box center [484, 244] width 269 height 16
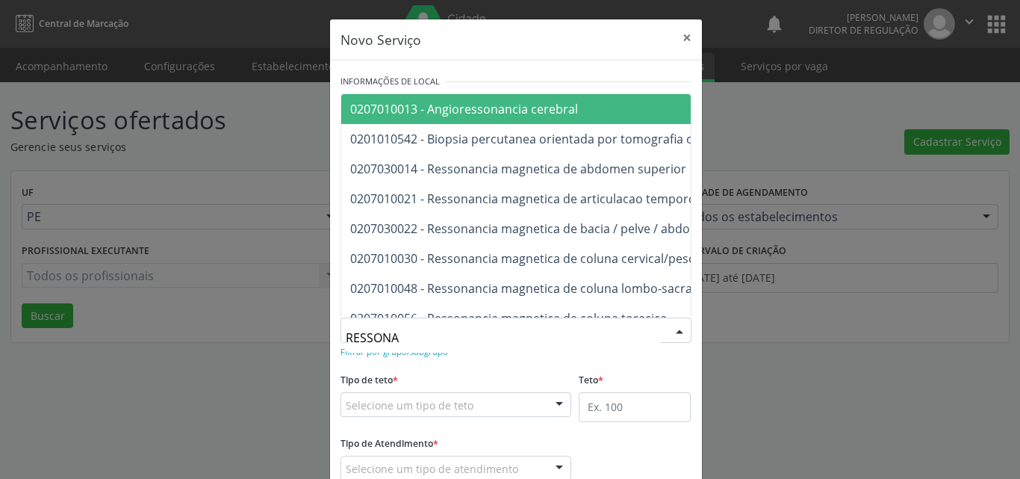
type input "RESSONAN"
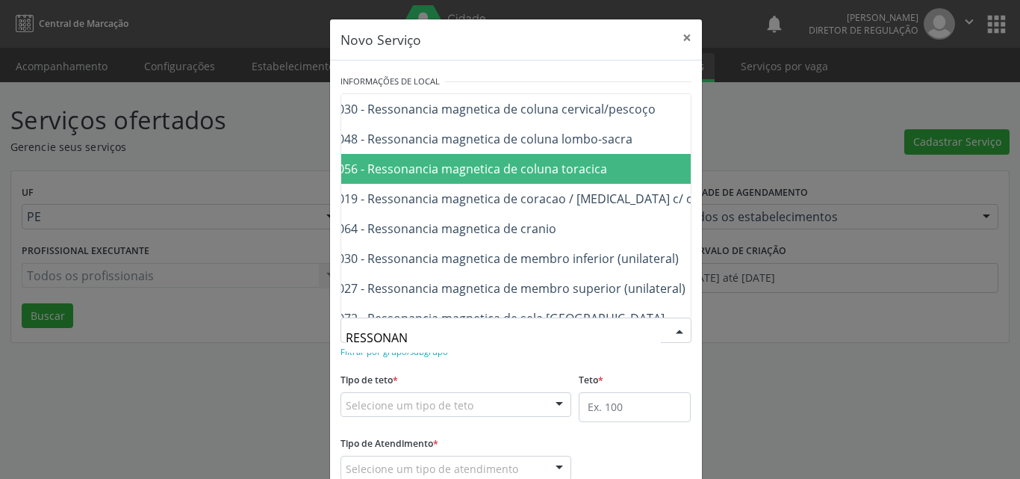
scroll to position [179, 60]
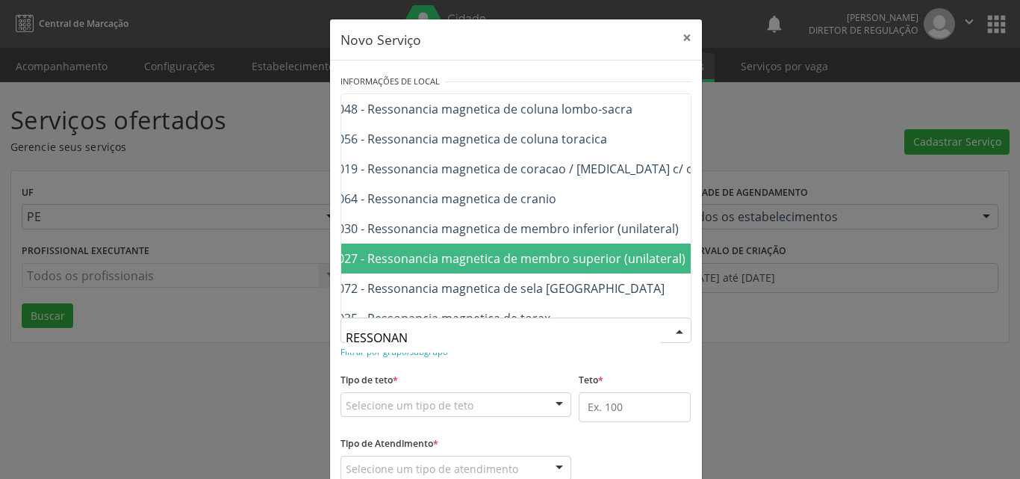
click at [607, 254] on span "0207020027 - Ressonancia magnetica de membro superior (unilateral)" at bounding box center [488, 258] width 395 height 16
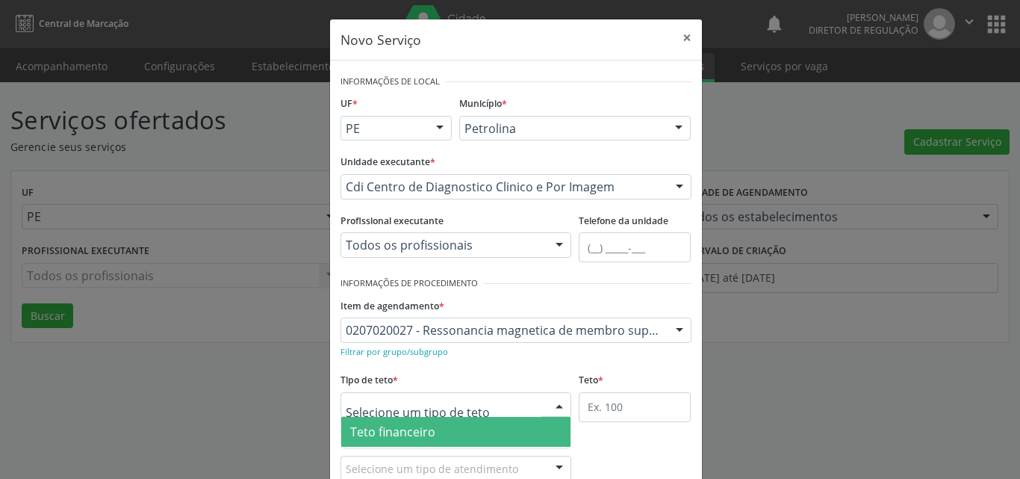
scroll to position [28, 0]
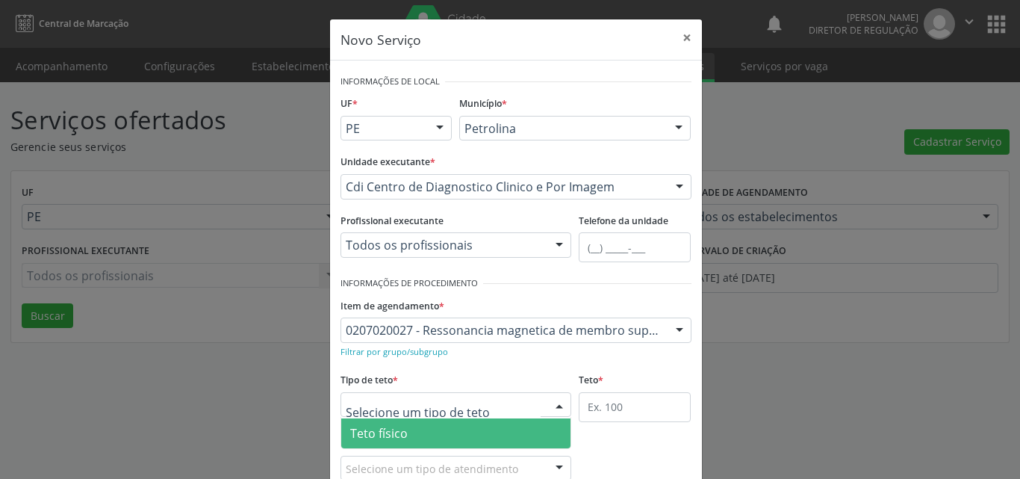
click at [446, 427] on span "Teto físico" at bounding box center [456, 433] width 230 height 30
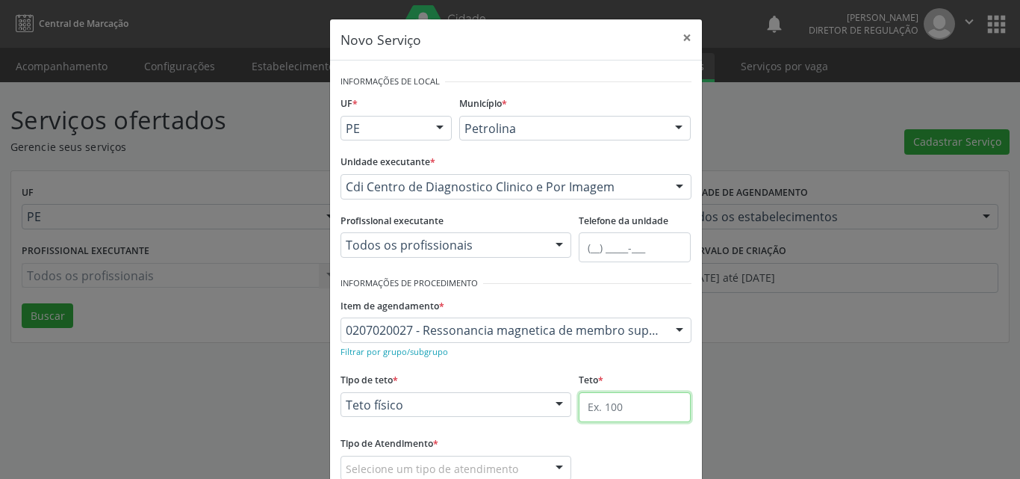
click at [603, 409] on input "text" at bounding box center [635, 407] width 112 height 30
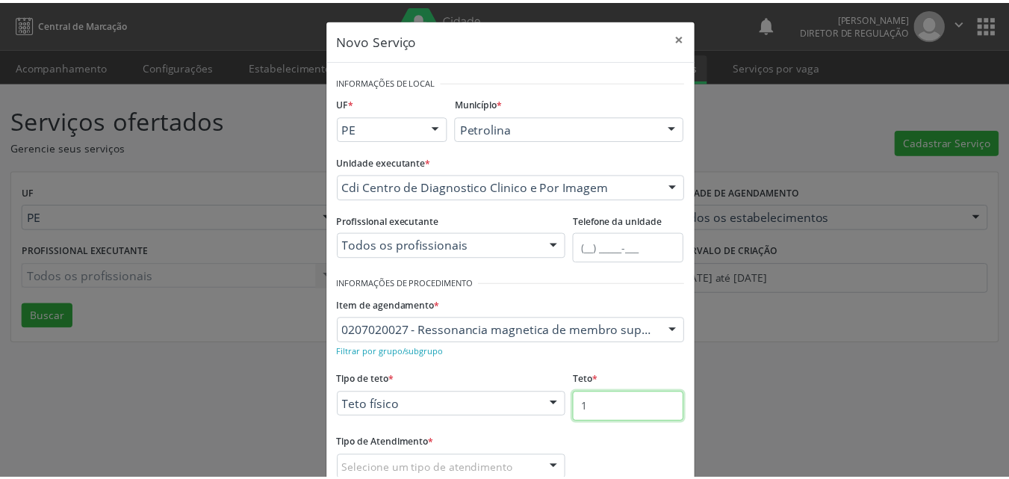
scroll to position [75, 0]
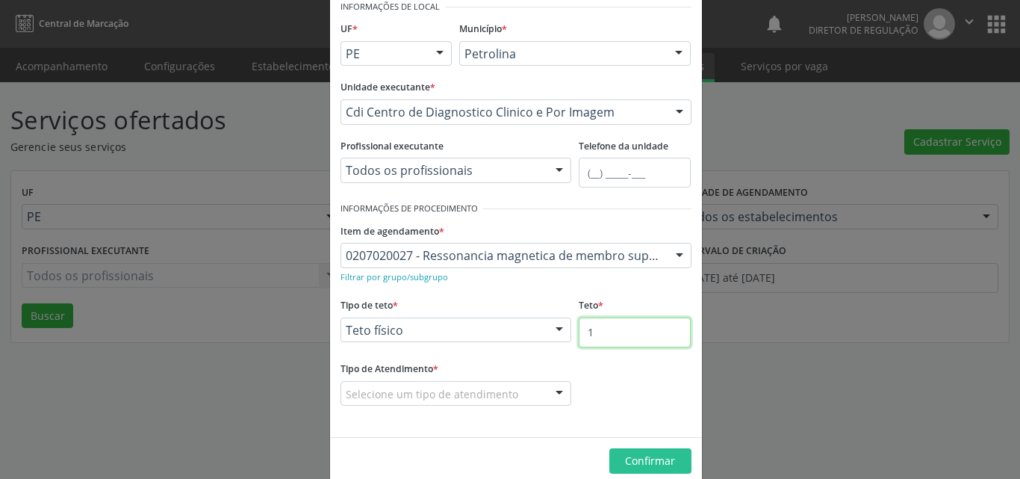
type input "1"
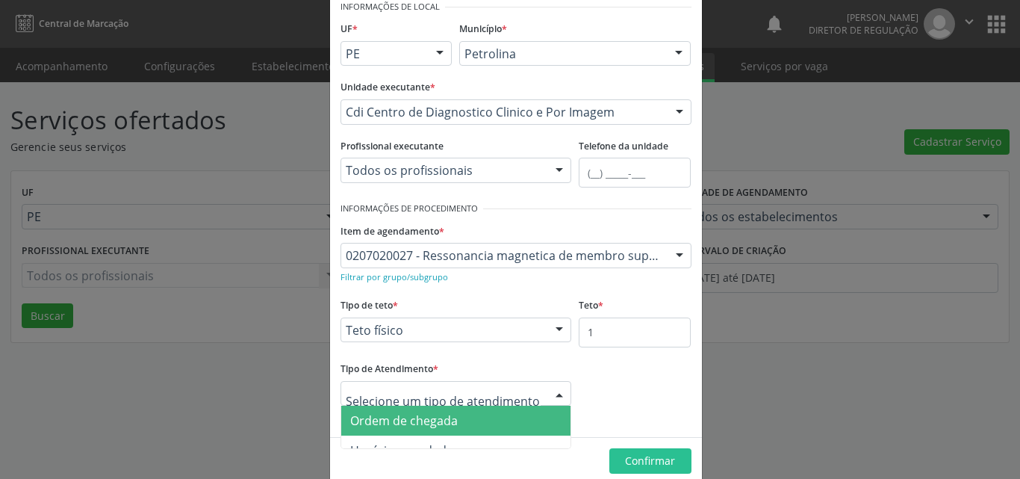
click at [477, 421] on span "Ordem de chegada" at bounding box center [456, 421] width 230 height 30
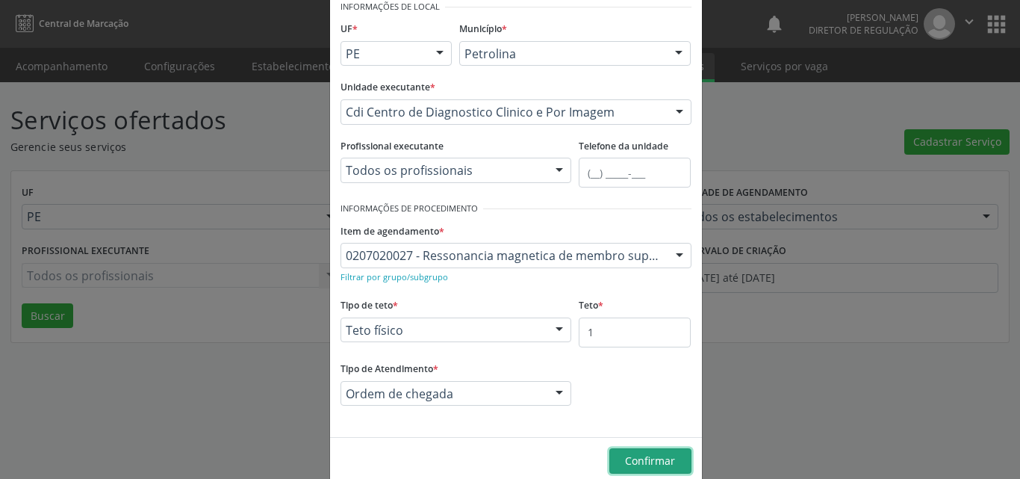
click at [643, 453] on span "Confirmar" at bounding box center [650, 460] width 50 height 14
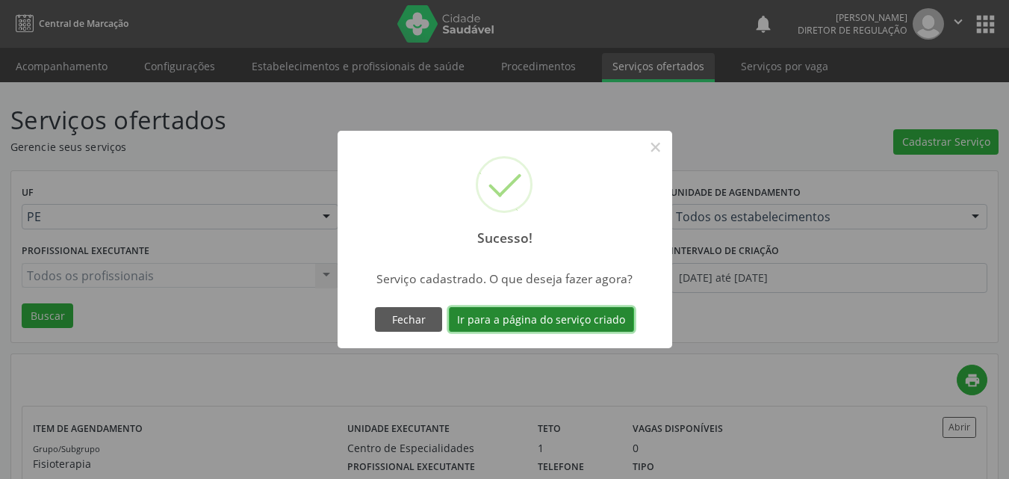
click at [602, 323] on button "Ir para a página do serviço criado" at bounding box center [541, 319] width 185 height 25
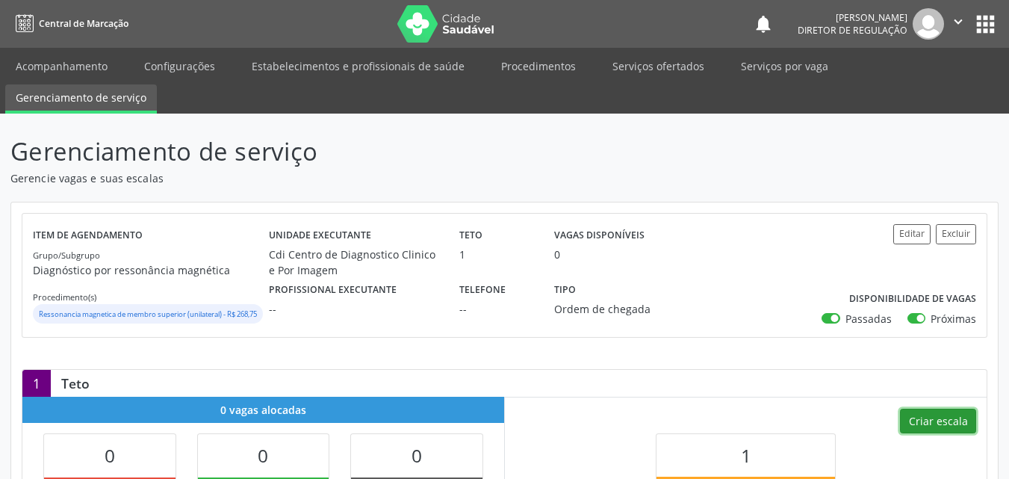
click at [941, 431] on button "Criar escala" at bounding box center [938, 421] width 76 height 25
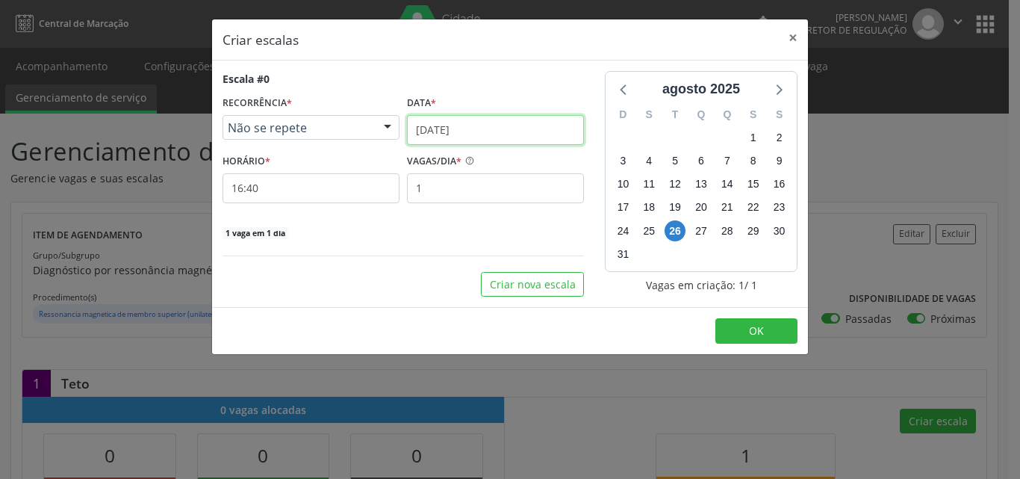
click at [485, 123] on input "26[DATE]" at bounding box center [495, 130] width 177 height 30
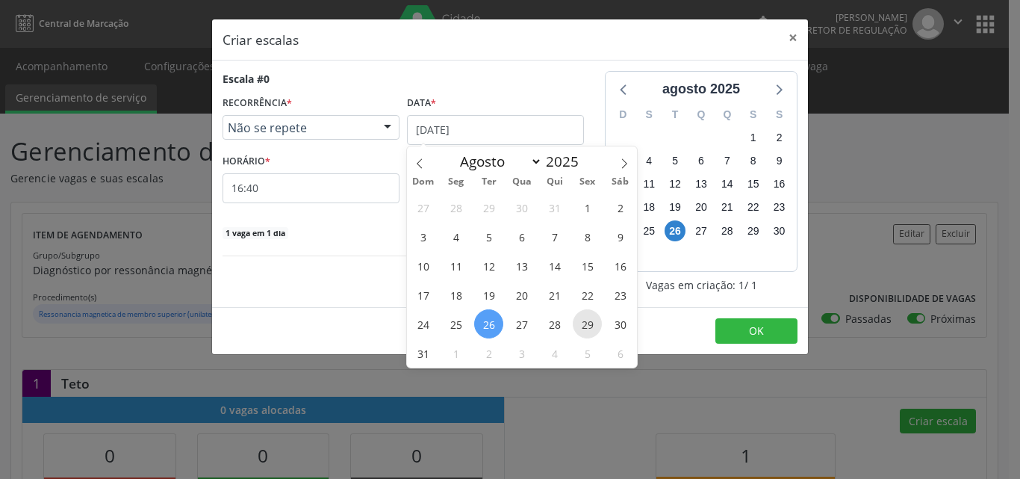
click at [589, 321] on span "29" at bounding box center [587, 323] width 29 height 29
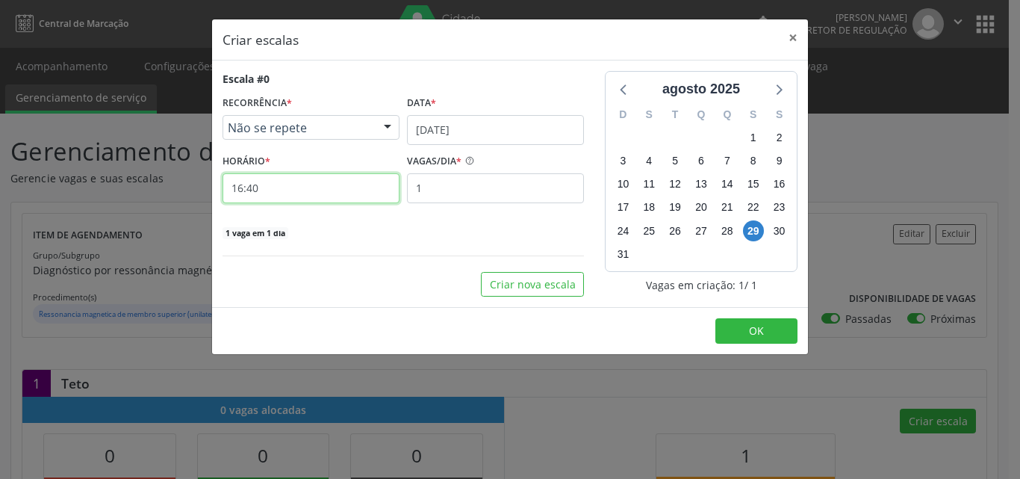
click at [352, 197] on input "16:40" at bounding box center [311, 188] width 177 height 30
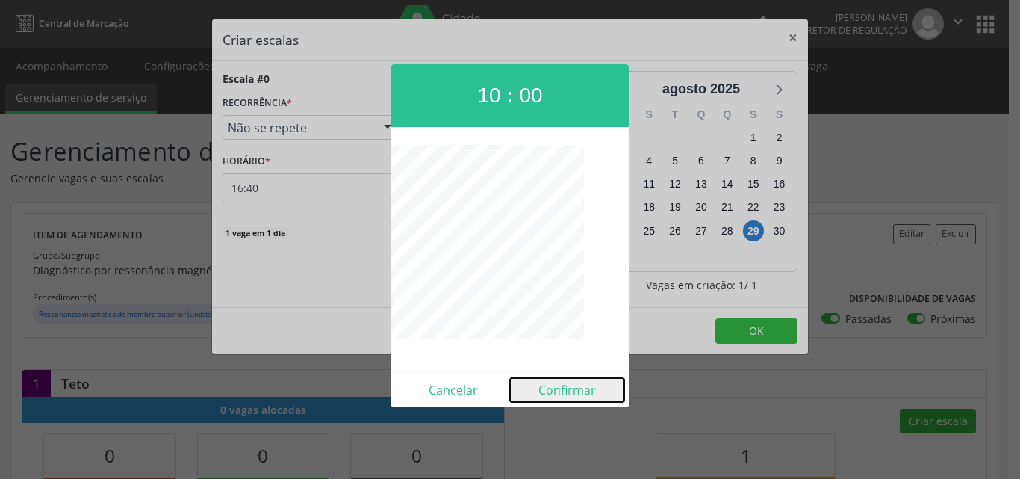
click at [586, 391] on button "Confirmar" at bounding box center [567, 390] width 114 height 24
type input "10:00"
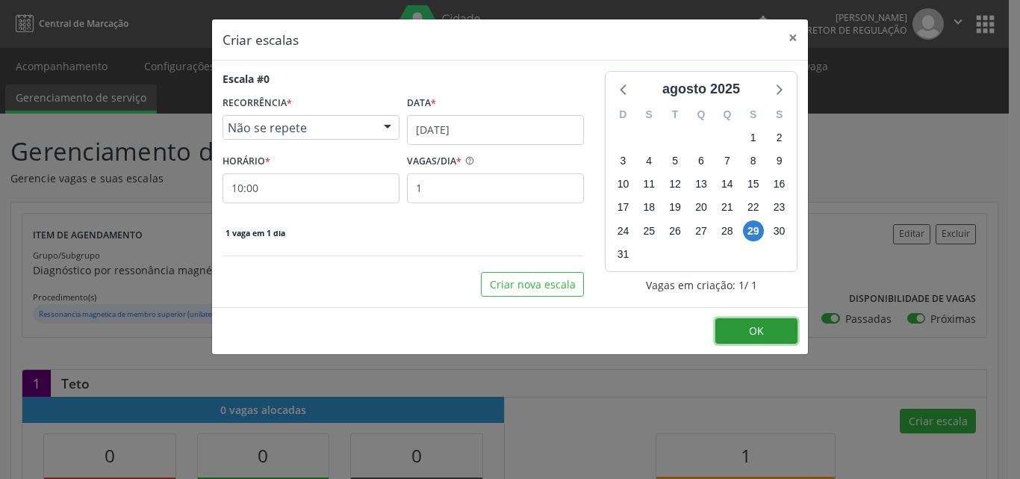
click at [775, 332] on button "OK" at bounding box center [757, 330] width 82 height 25
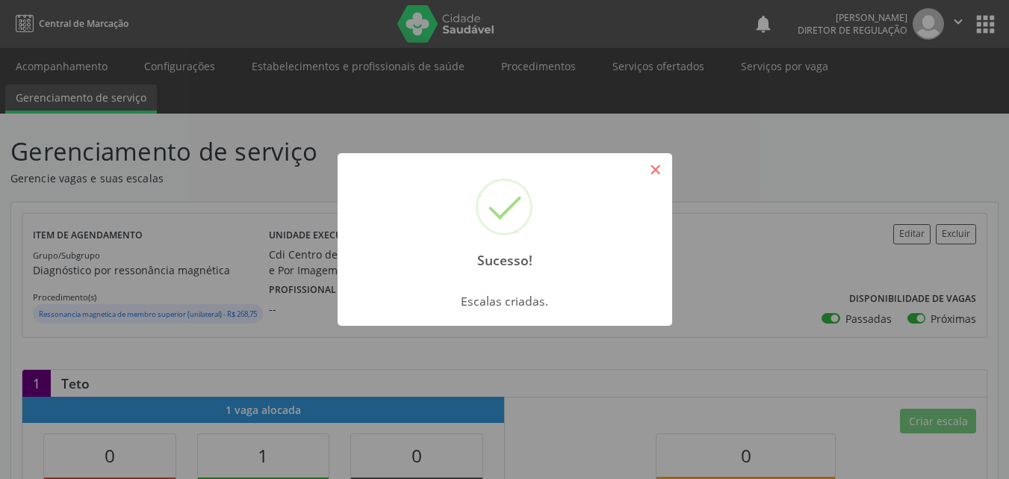
click at [654, 166] on button "×" at bounding box center [655, 169] width 25 height 25
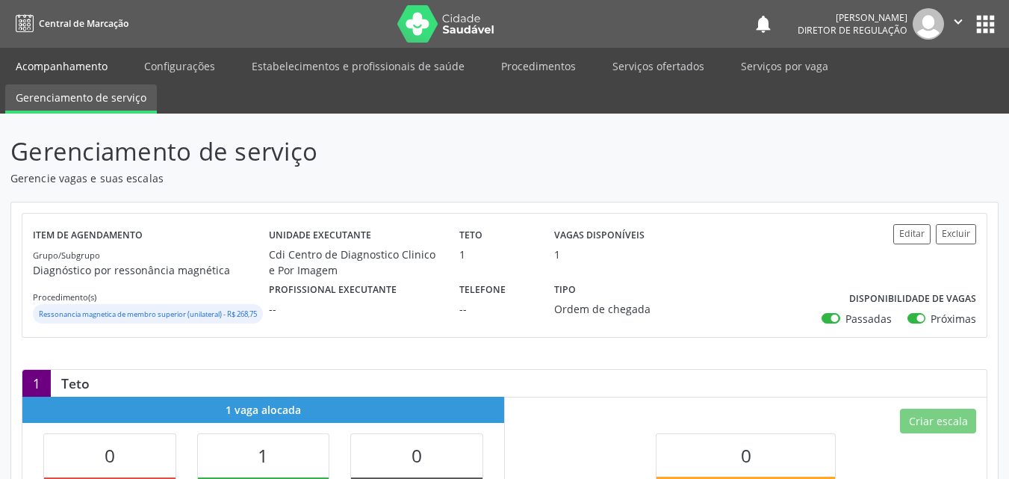
click at [80, 65] on link "Acompanhamento" at bounding box center [61, 66] width 113 height 26
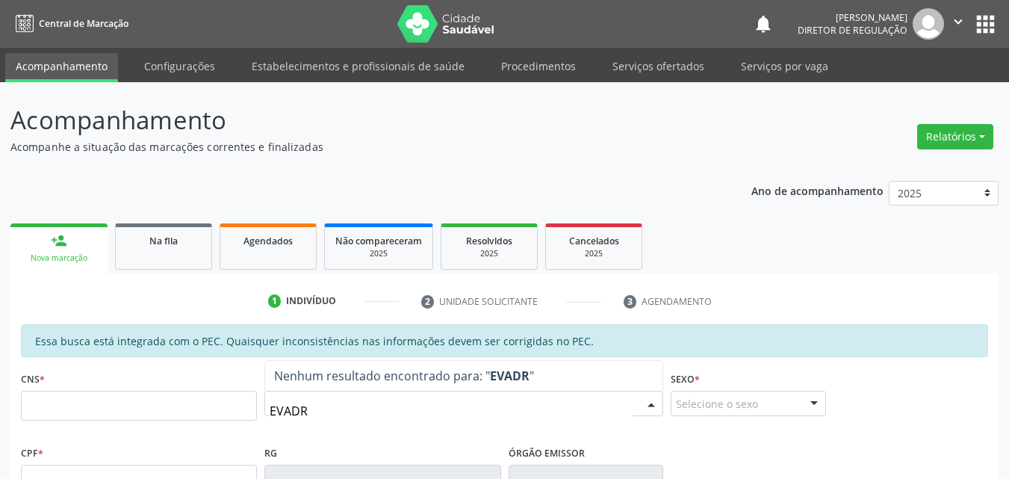
type input "EVADRO"
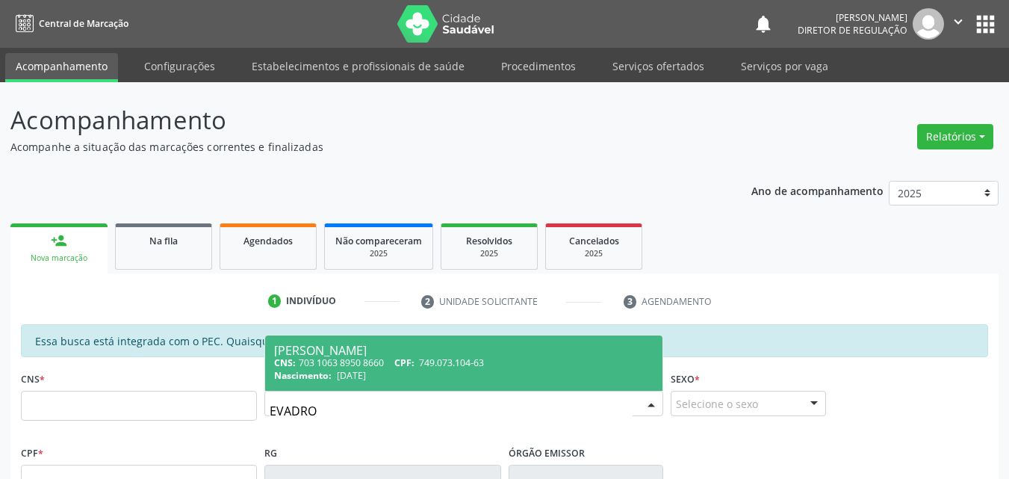
click at [375, 368] on div "CNS: 703 1063 8950 8660 CPF: 749.073.104-63" at bounding box center [464, 362] width 380 height 13
type input "703 1063 8950 8660"
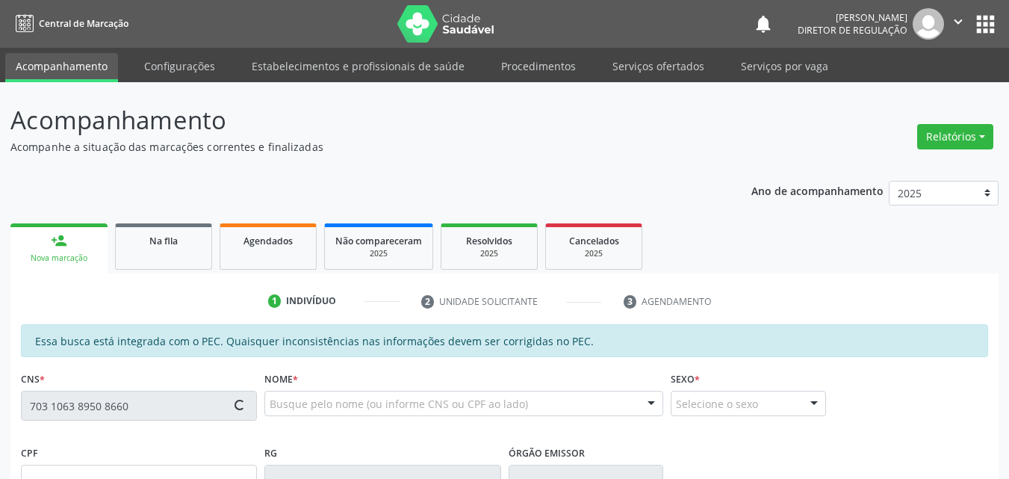
type input "749.073.104-63"
type input "[DATE]"
type input "[PERSON_NAME]"
type input "[PHONE_NUMBER]"
type input "S/N"
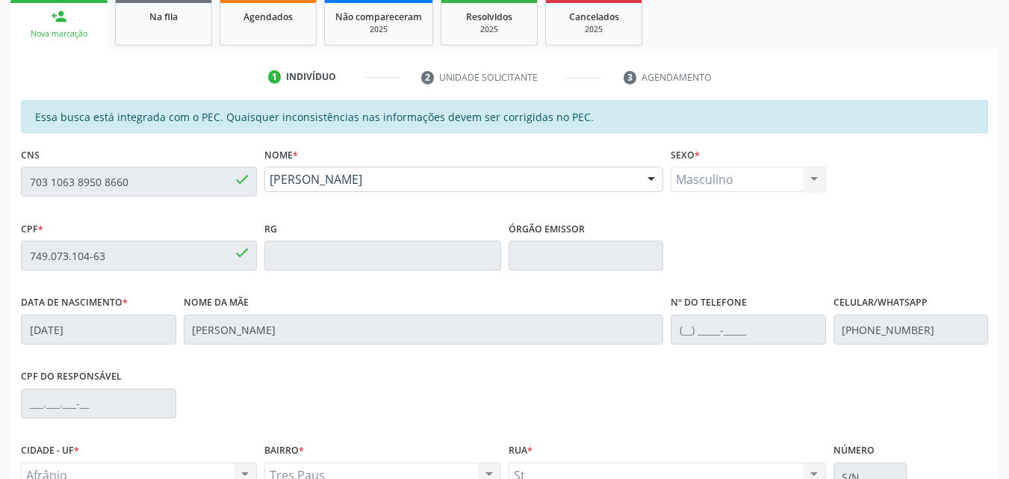
scroll to position [374, 0]
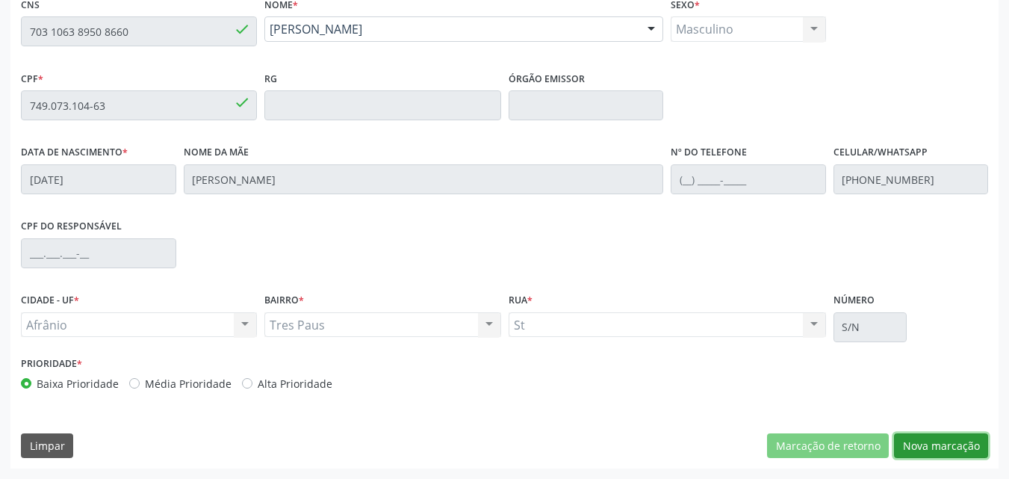
click at [939, 441] on button "Nova marcação" at bounding box center [941, 445] width 94 height 25
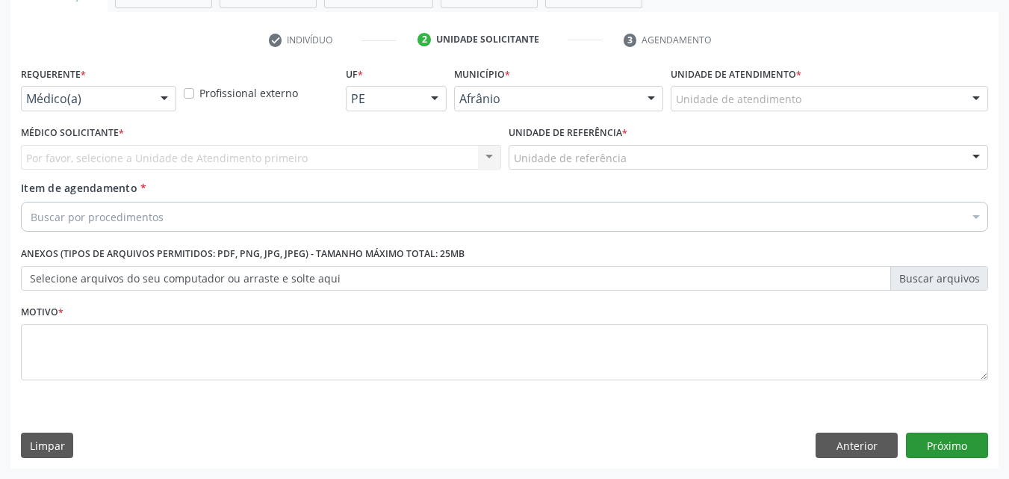
scroll to position [261, 0]
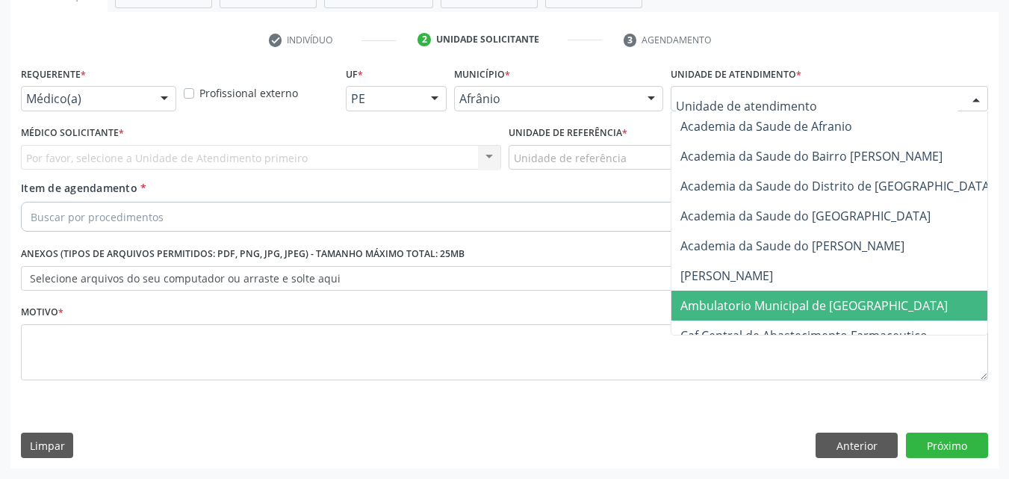
drag, startPoint x: 776, startPoint y: 304, endPoint x: 672, endPoint y: 268, distance: 109.9
click at [775, 304] on span "Ambulatorio Municipal de [GEOGRAPHIC_DATA]" at bounding box center [814, 305] width 267 height 16
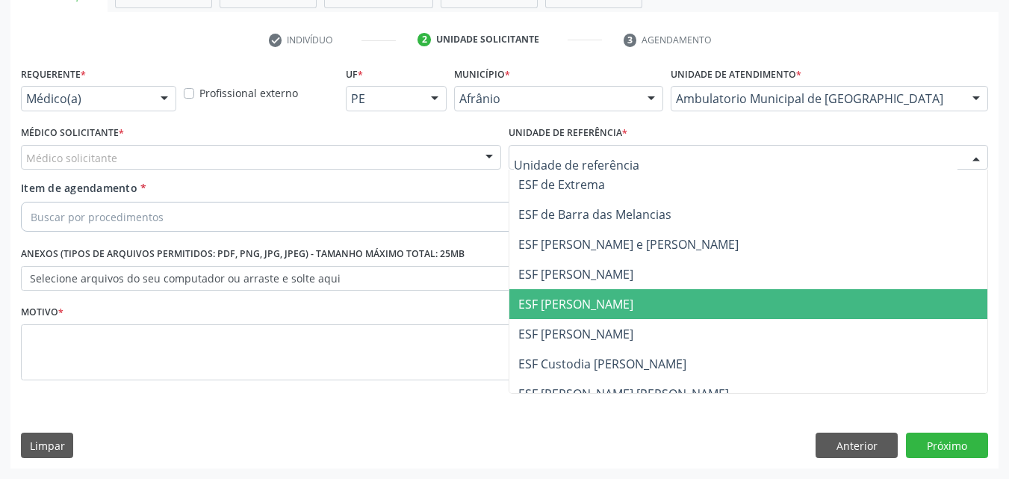
click at [612, 300] on span "ESF [PERSON_NAME]" at bounding box center [575, 304] width 115 height 16
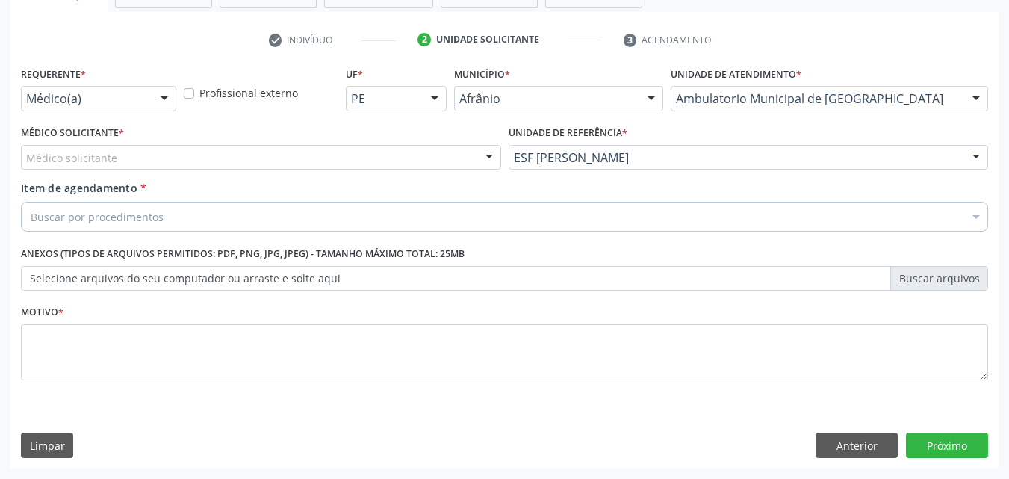
click at [288, 152] on div "Médico solicitante" at bounding box center [261, 157] width 480 height 25
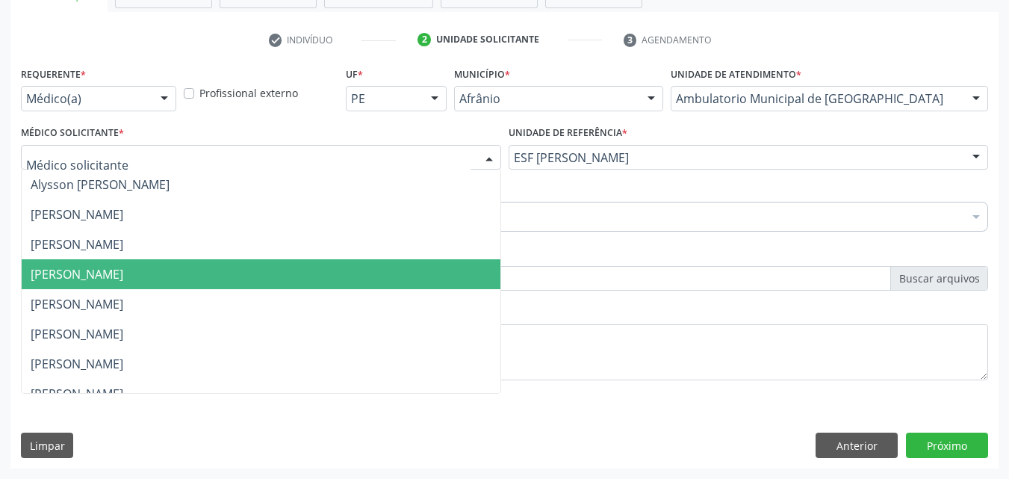
click at [264, 270] on span "Diego Ramon Ferreira Belem" at bounding box center [261, 274] width 479 height 30
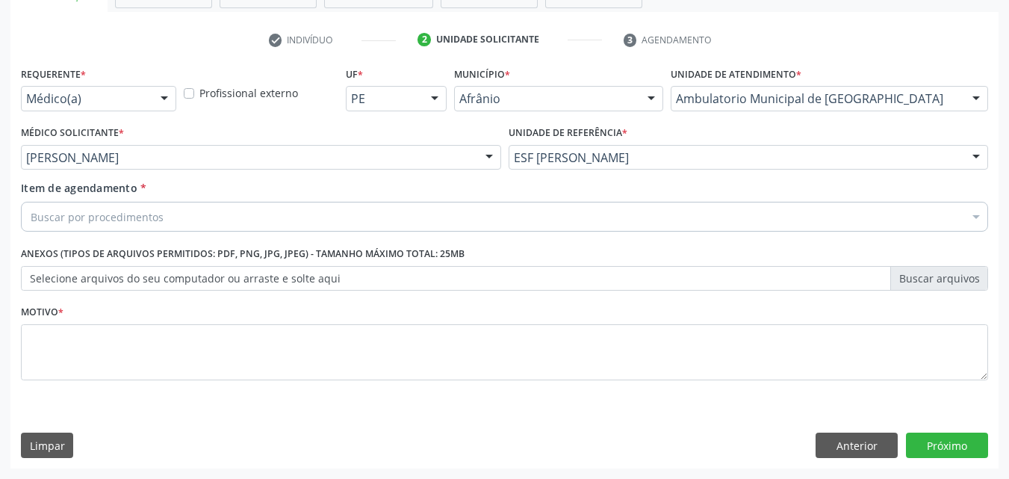
click at [248, 224] on div "Buscar por procedimentos" at bounding box center [504, 217] width 967 height 30
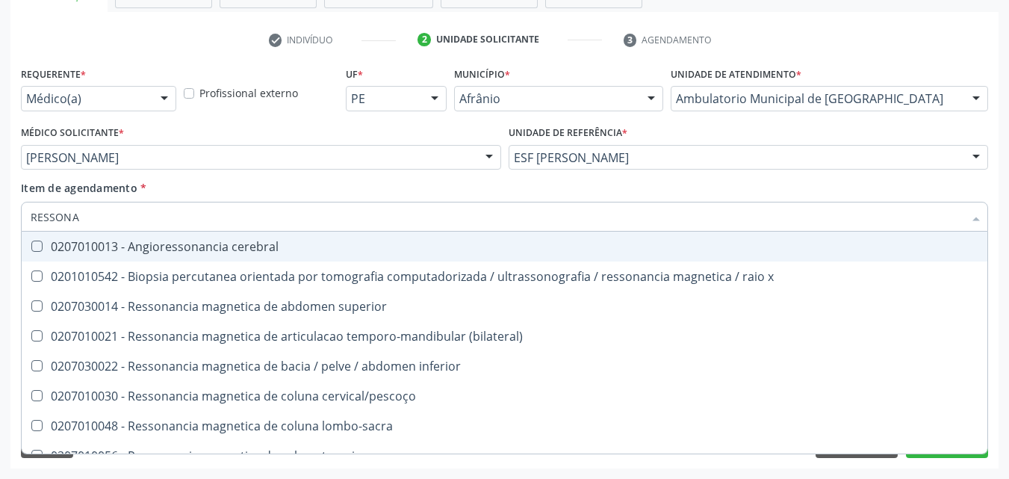
type input "RESSONAN"
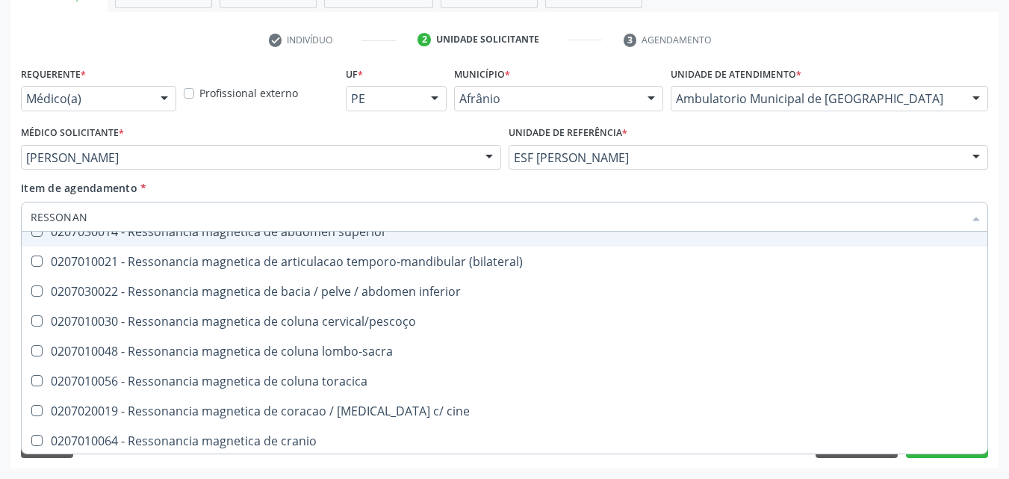
scroll to position [149, 0]
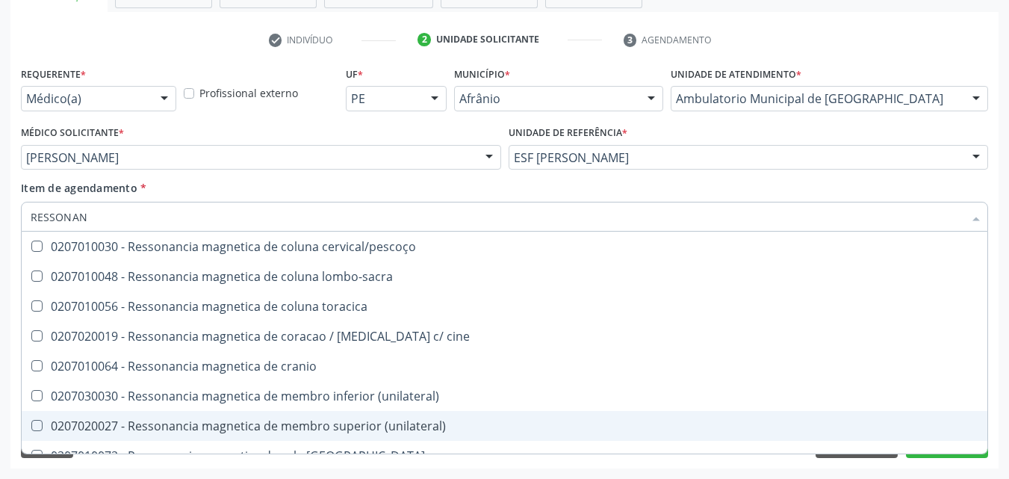
click at [361, 426] on div "0207020027 - Ressonancia magnetica de membro superior (unilateral)" at bounding box center [505, 426] width 948 height 12
checkbox \(unilateral\) "true"
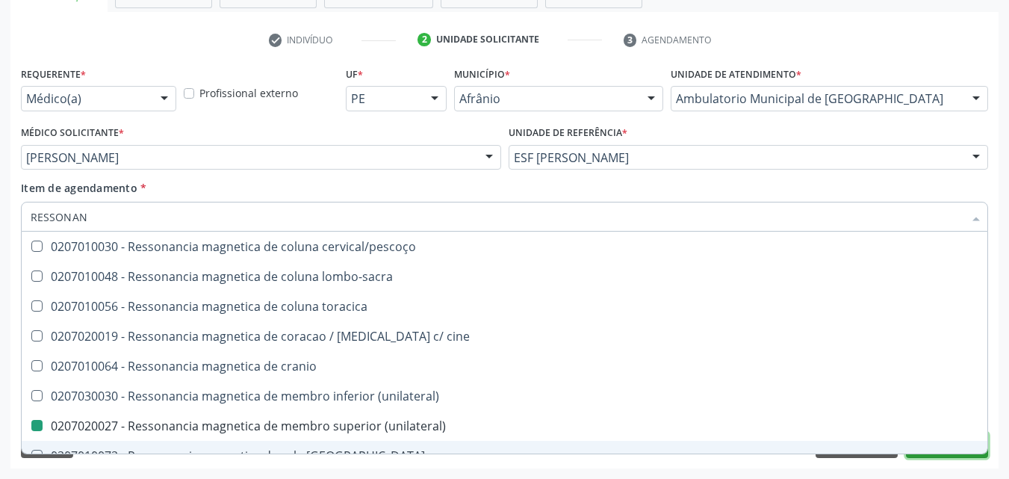
click at [942, 456] on button "Próximo" at bounding box center [947, 445] width 82 height 25
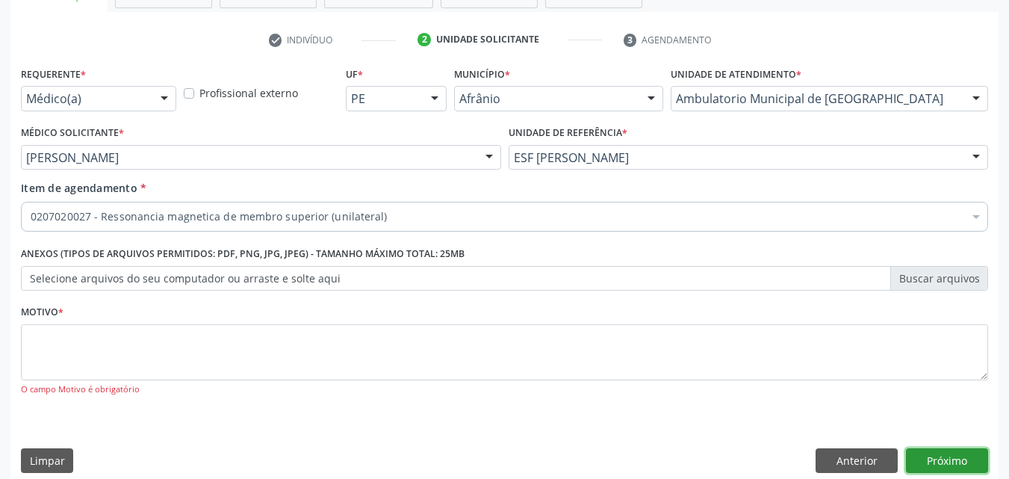
scroll to position [0, 0]
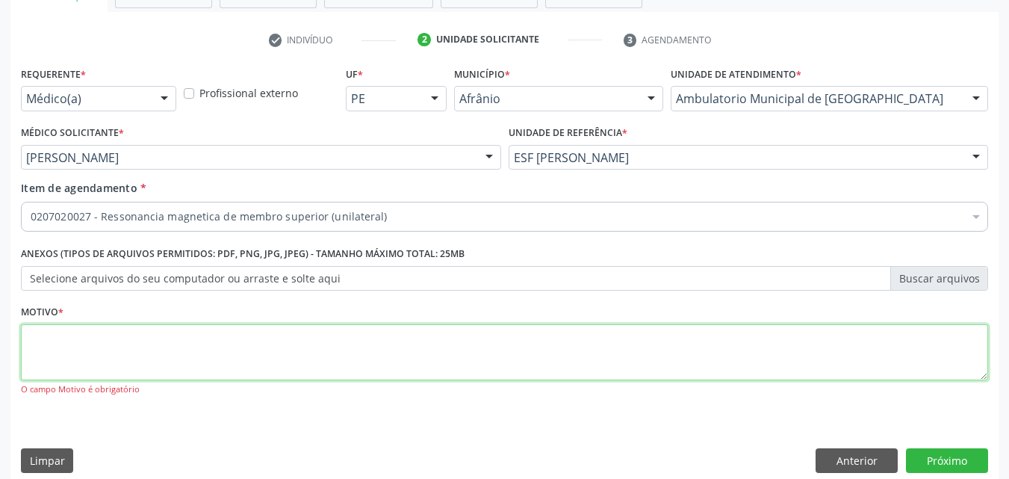
click at [273, 356] on textarea at bounding box center [504, 352] width 967 height 57
type textarea "*"
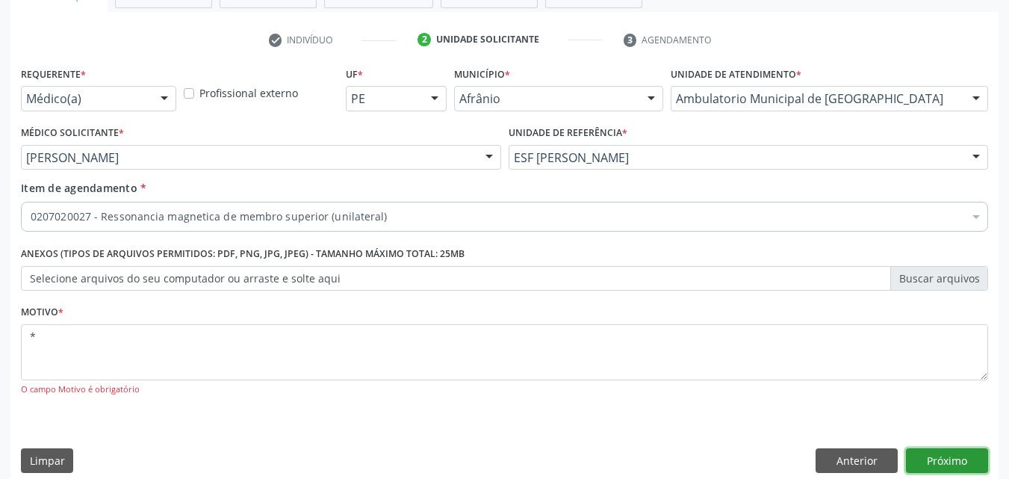
click at [951, 459] on button "Próximo" at bounding box center [947, 460] width 82 height 25
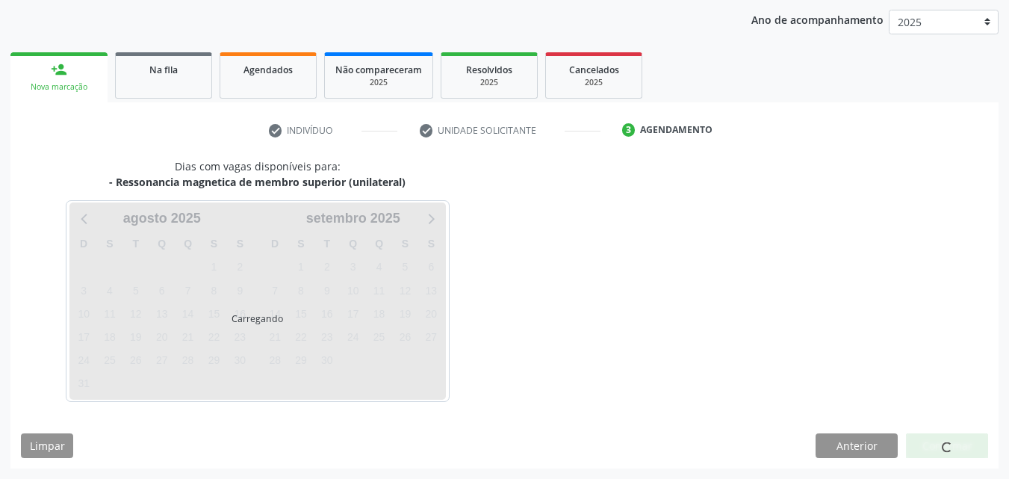
scroll to position [171, 0]
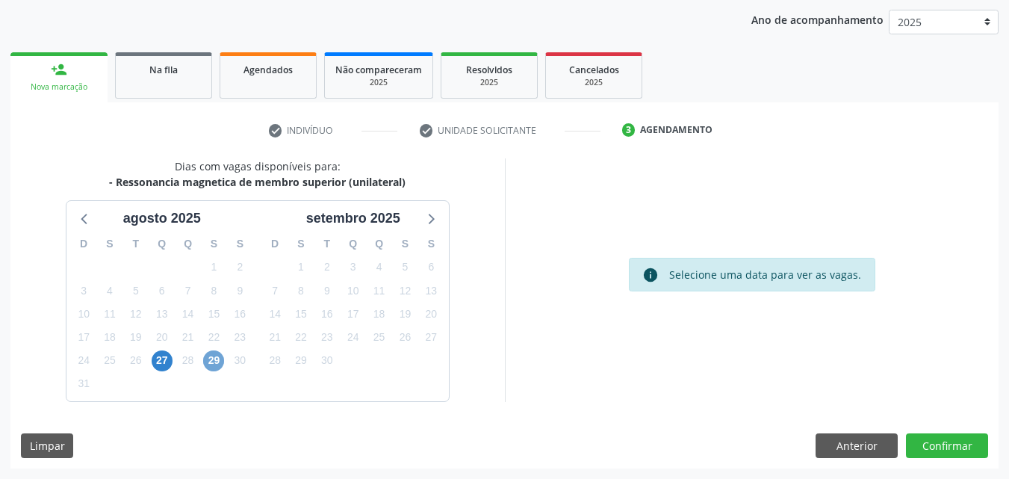
click at [214, 364] on span "29" at bounding box center [213, 360] width 21 height 21
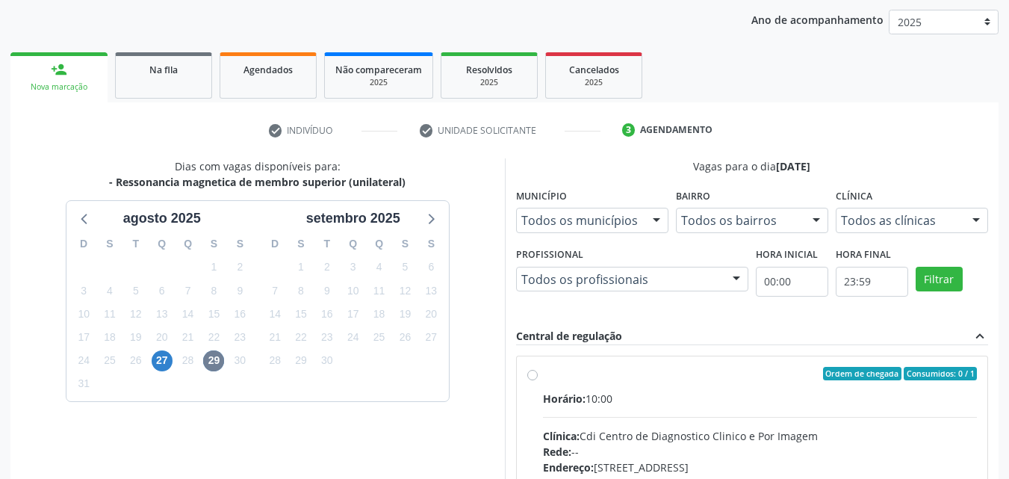
click at [573, 380] on label "Ordem de chegada Consumidos: 0 / 1 Horário: 10:00 Clínica: Cdi Centro de Diagno…" at bounding box center [760, 481] width 435 height 229
click at [538, 380] on input "Ordem de chegada Consumidos: 0 / 1 Horário: 10:00 Clínica: Cdi Centro de Diagno…" at bounding box center [532, 373] width 10 height 13
radio input "true"
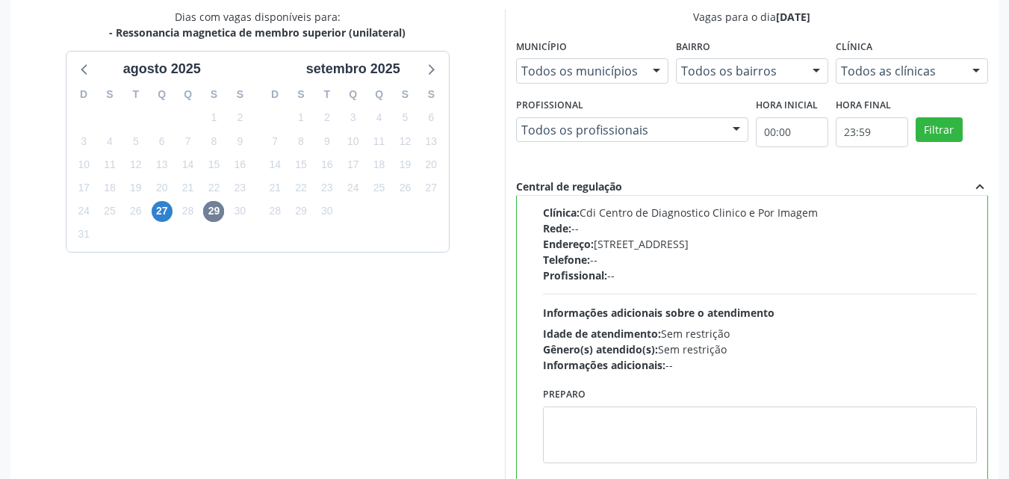
scroll to position [414, 0]
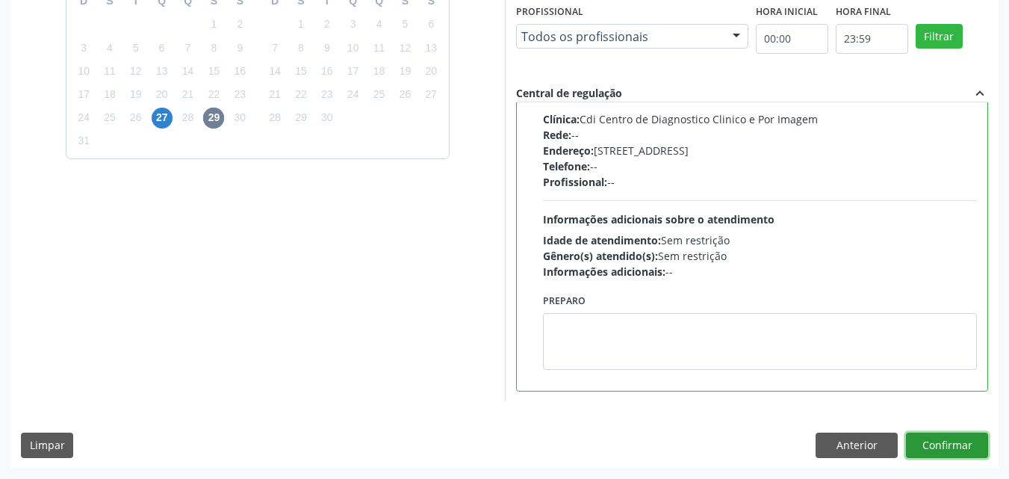
click at [955, 443] on button "Confirmar" at bounding box center [947, 445] width 82 height 25
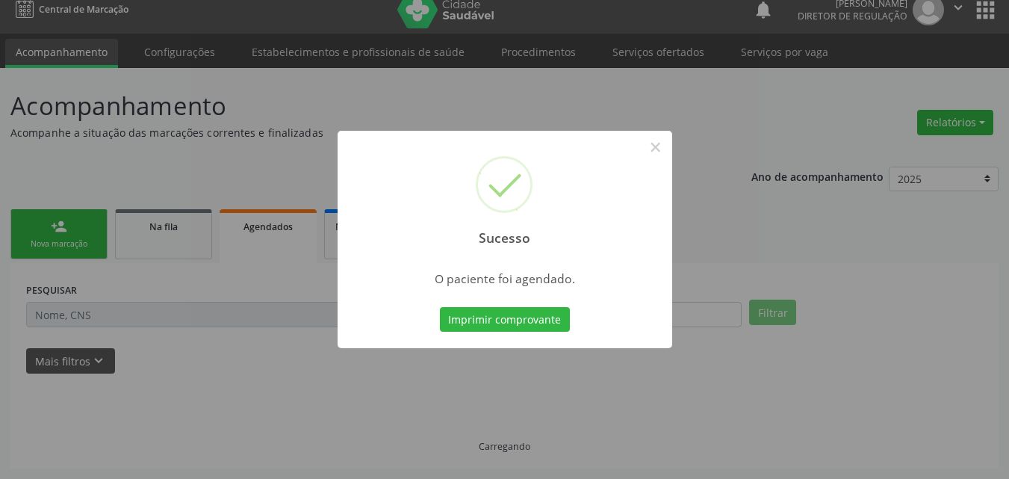
scroll to position [14, 0]
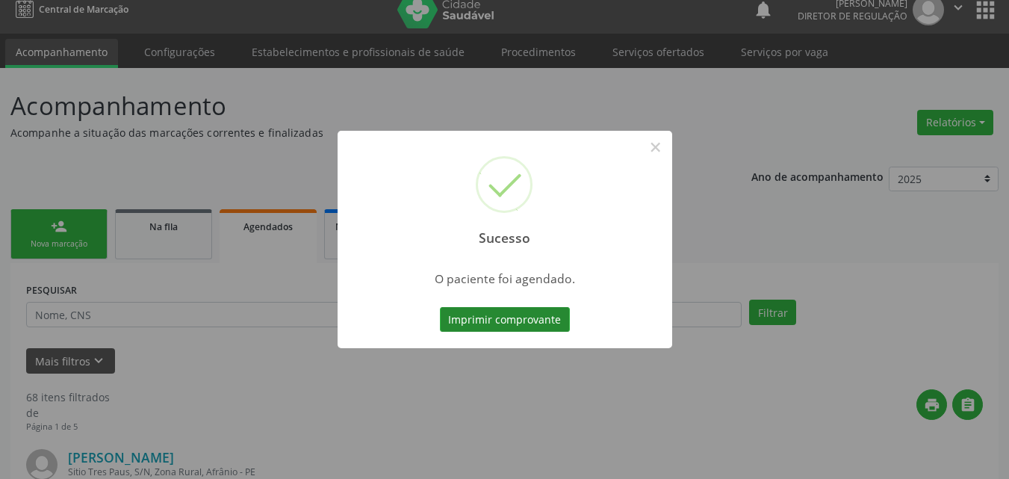
click at [541, 321] on button "Imprimir comprovante" at bounding box center [505, 319] width 130 height 25
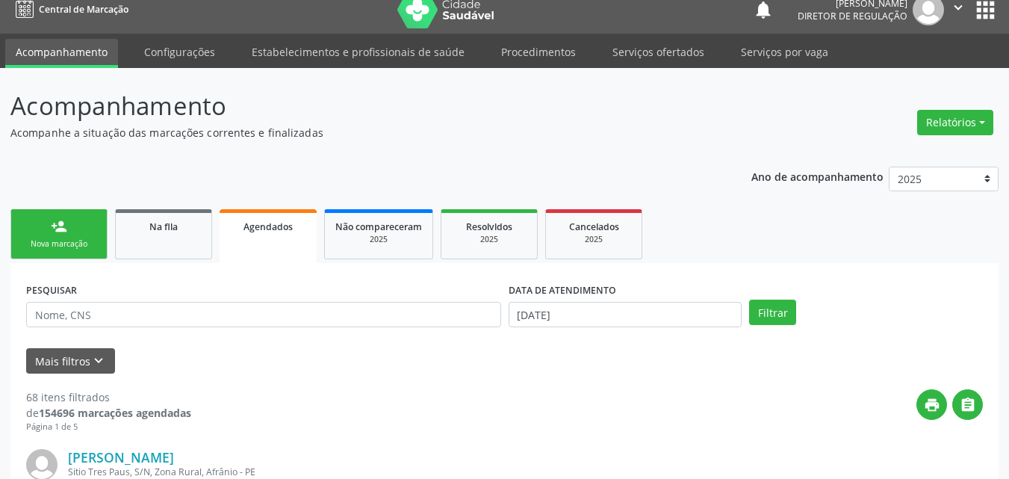
click at [681, 47] on link "Serviços ofertados" at bounding box center [658, 52] width 113 height 26
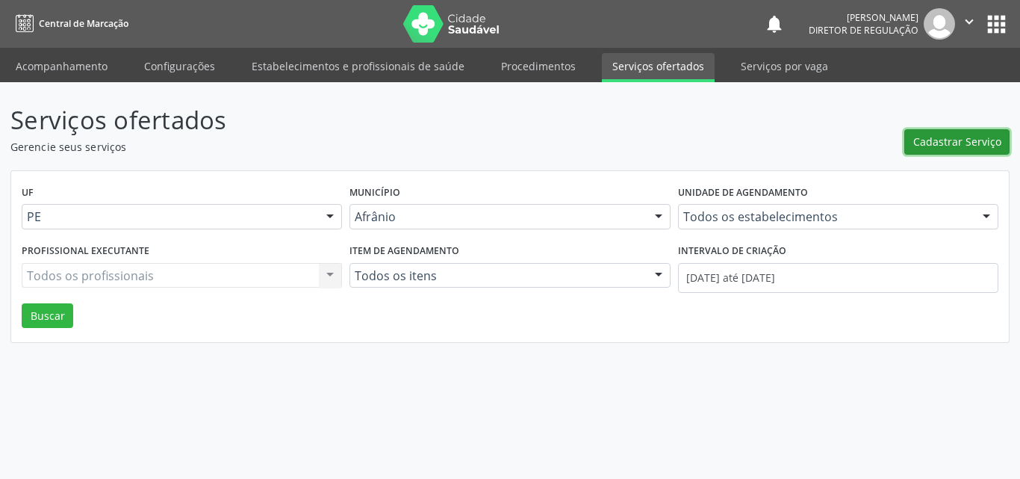
click at [967, 136] on span "Cadastrar Serviço" at bounding box center [958, 142] width 88 height 16
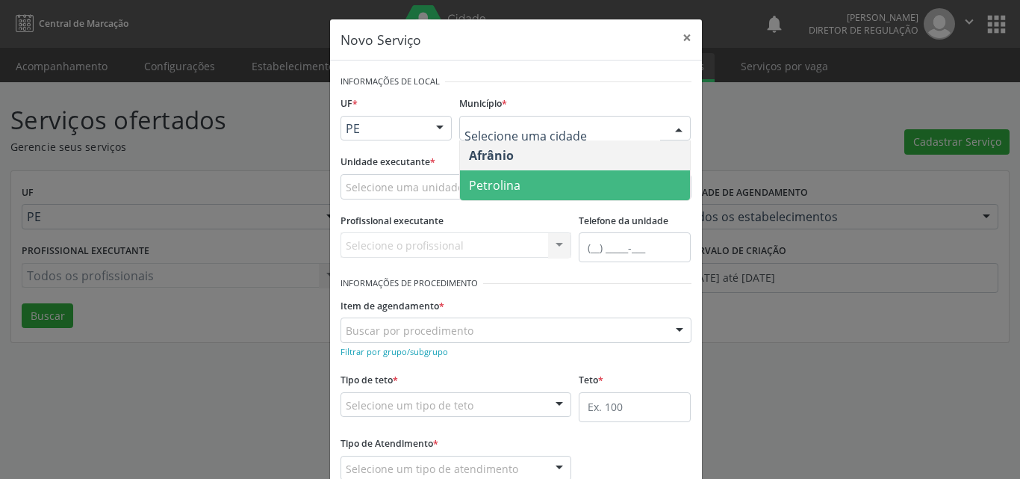
click at [510, 182] on span "Petrolina" at bounding box center [495, 185] width 52 height 16
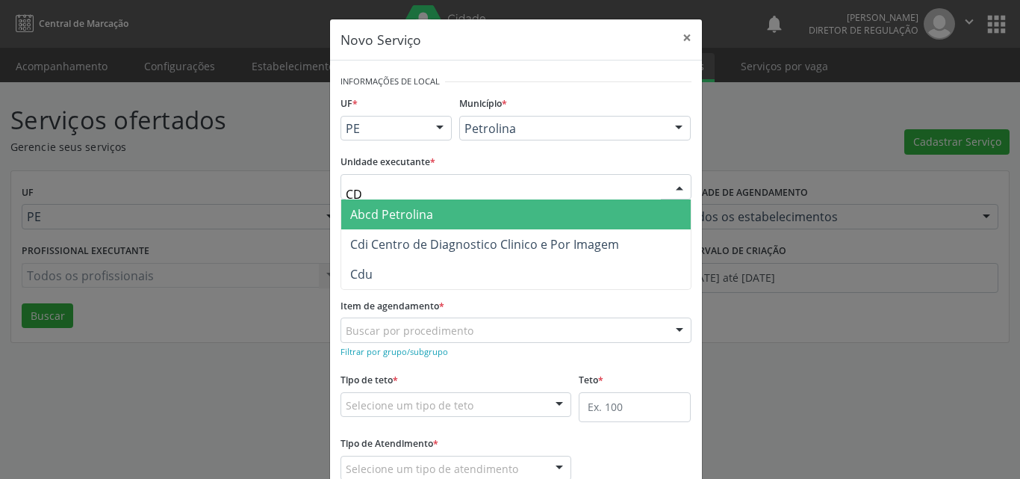
type input "CDI"
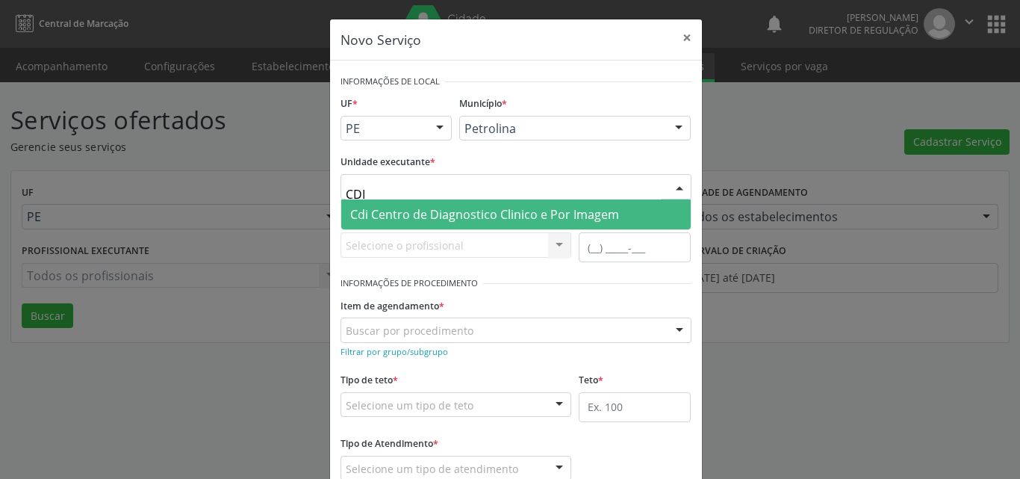
click at [447, 214] on span "Cdi Centro de Diagnostico Clinico e Por Imagem" at bounding box center [484, 214] width 269 height 16
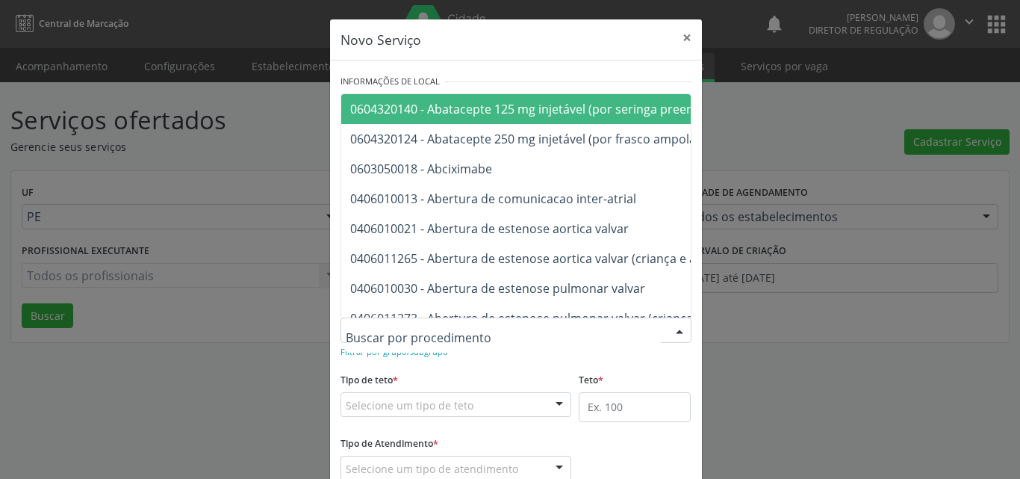
click at [468, 328] on div at bounding box center [516, 329] width 351 height 25
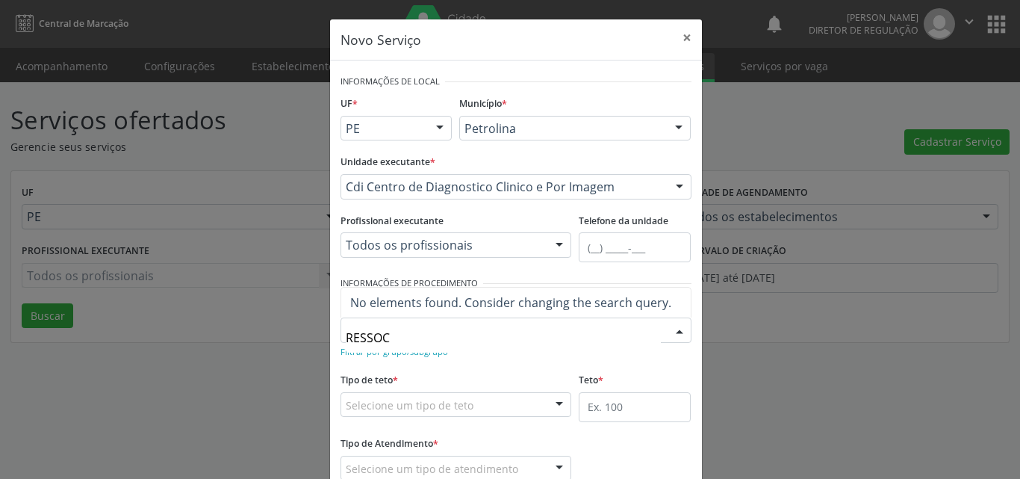
type input "RESSO"
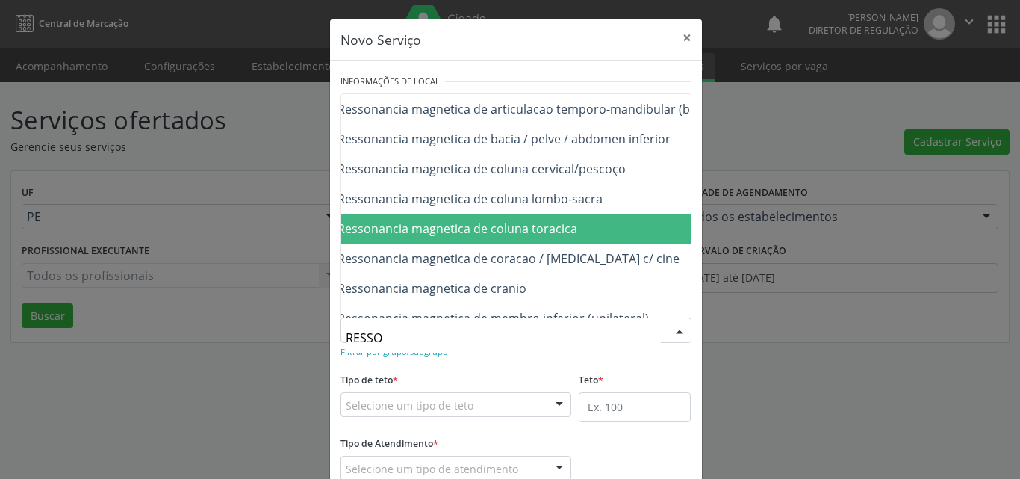
scroll to position [120, 90]
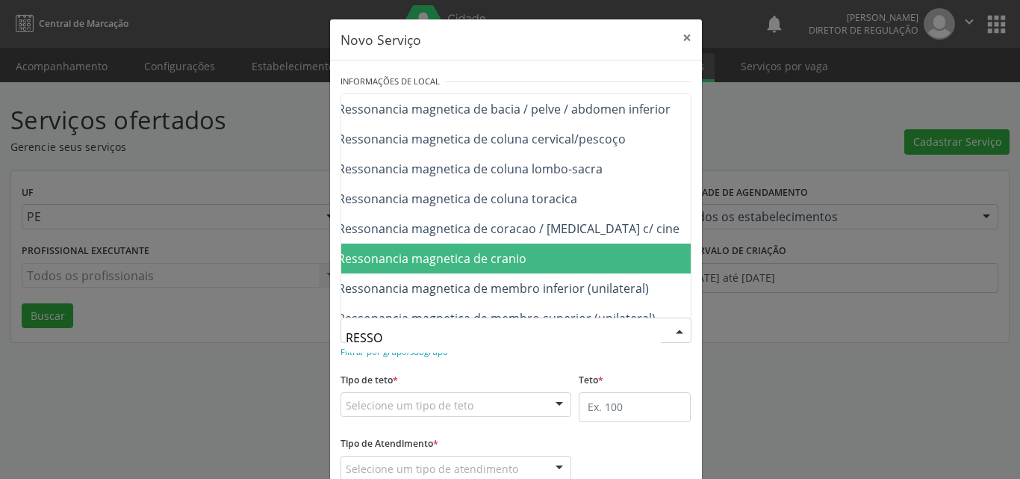
click at [583, 261] on span "0207010064 - Ressonancia magnetica de cranio" at bounding box center [622, 259] width 741 height 30
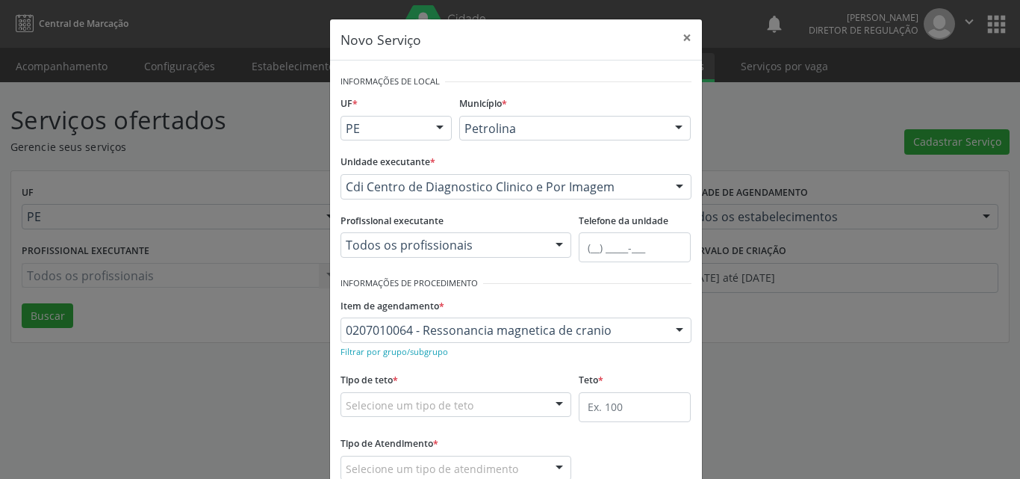
click at [483, 408] on div "Selecione um tipo de teto" at bounding box center [457, 404] width 232 height 25
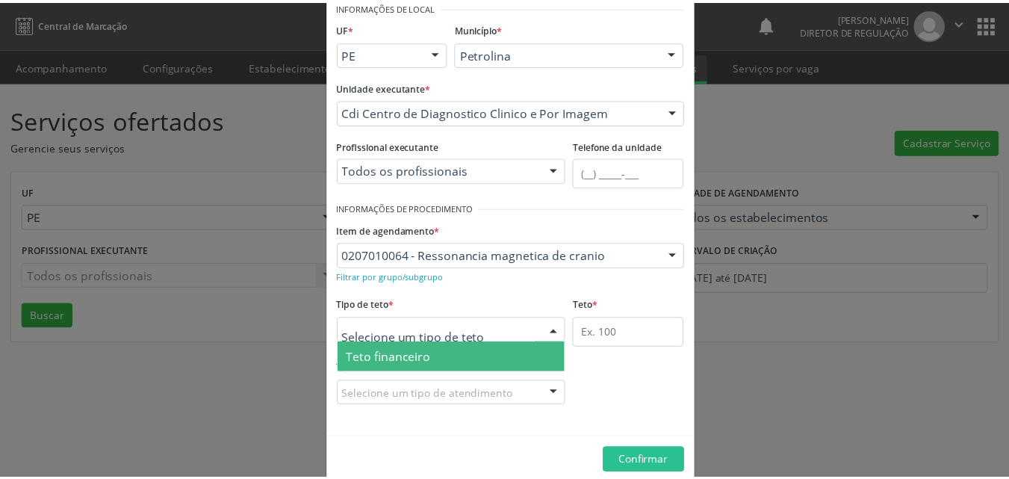
scroll to position [28, 0]
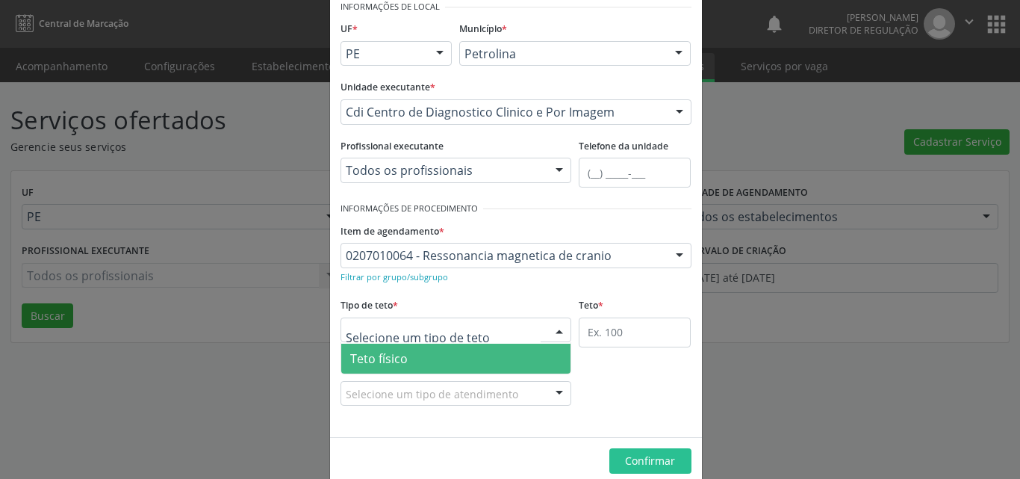
click at [458, 358] on span "Teto físico" at bounding box center [456, 359] width 230 height 30
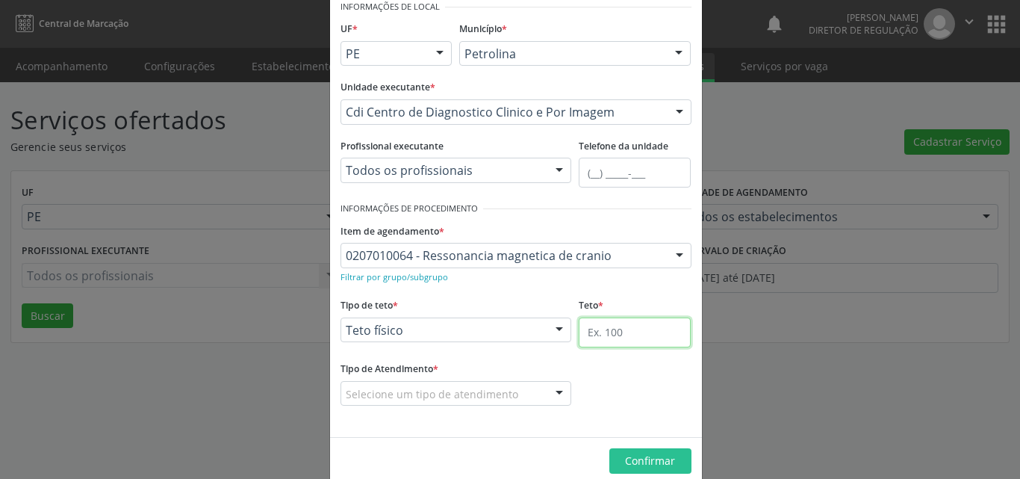
click at [602, 332] on input "text" at bounding box center [635, 332] width 112 height 30
type input "1"
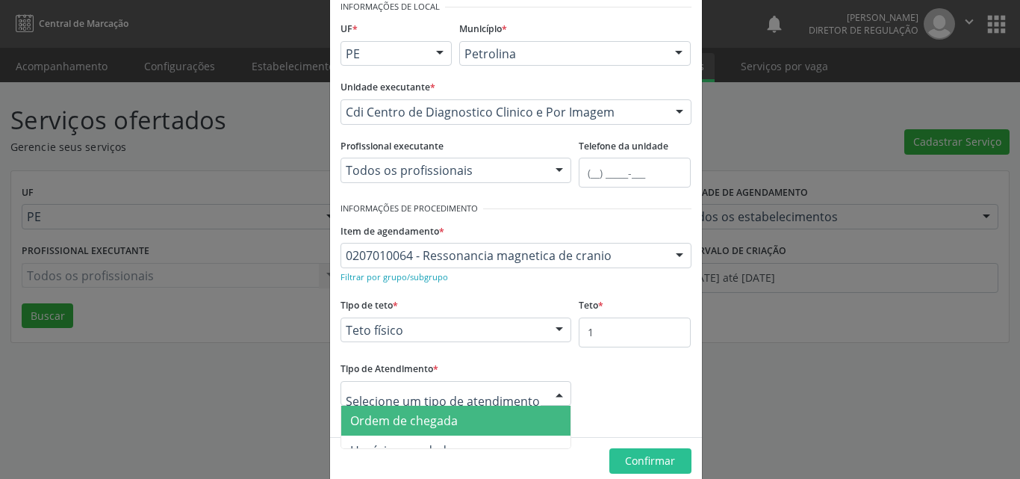
click at [501, 419] on span "Ordem de chegada" at bounding box center [456, 421] width 230 height 30
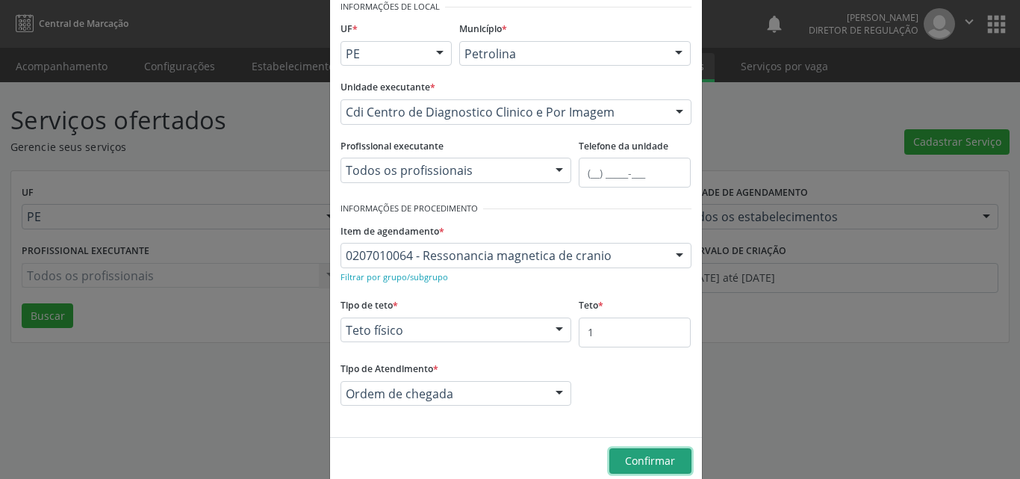
click at [659, 462] on span "Confirmar" at bounding box center [650, 460] width 50 height 14
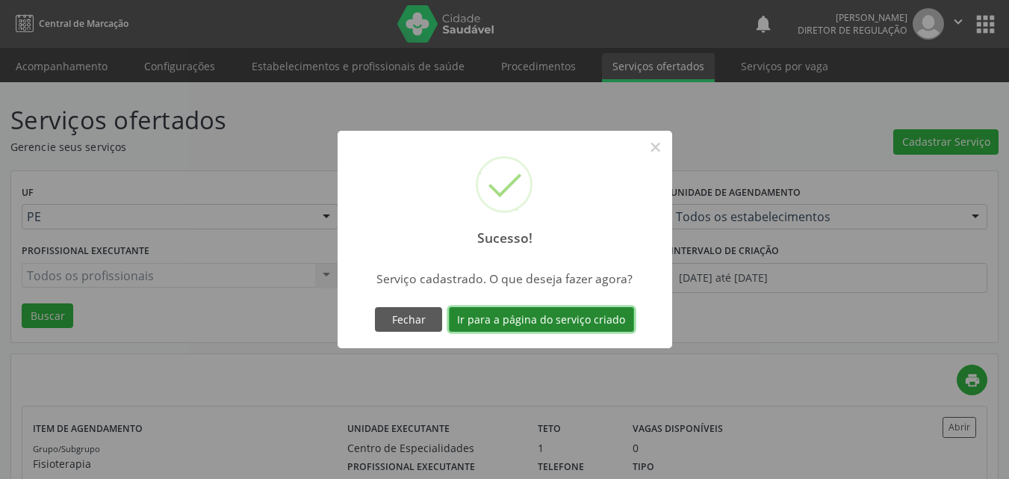
click at [558, 320] on button "Ir para a página do serviço criado" at bounding box center [541, 319] width 185 height 25
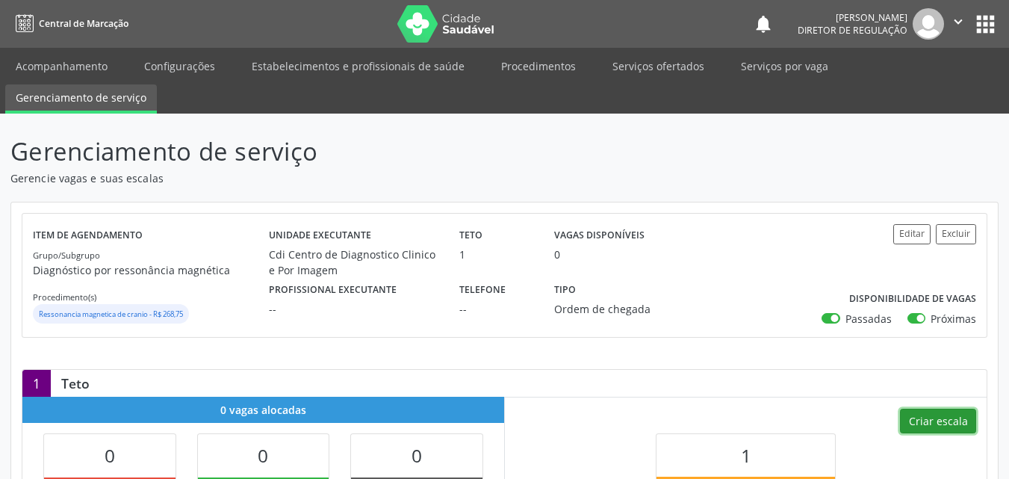
click at [935, 420] on button "Criar escala" at bounding box center [938, 421] width 76 height 25
select select "7"
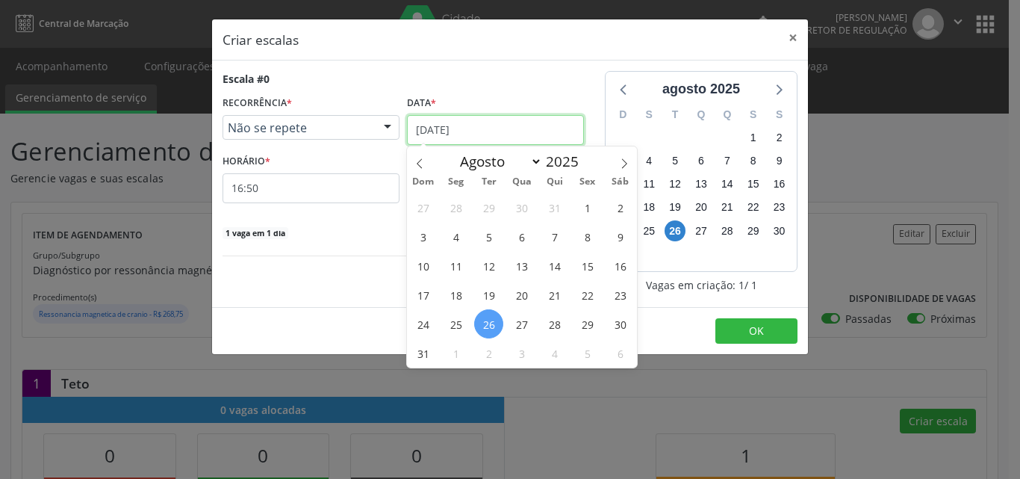
click at [495, 128] on input "26[DATE]" at bounding box center [495, 130] width 177 height 30
click at [586, 324] on span "29" at bounding box center [587, 323] width 29 height 29
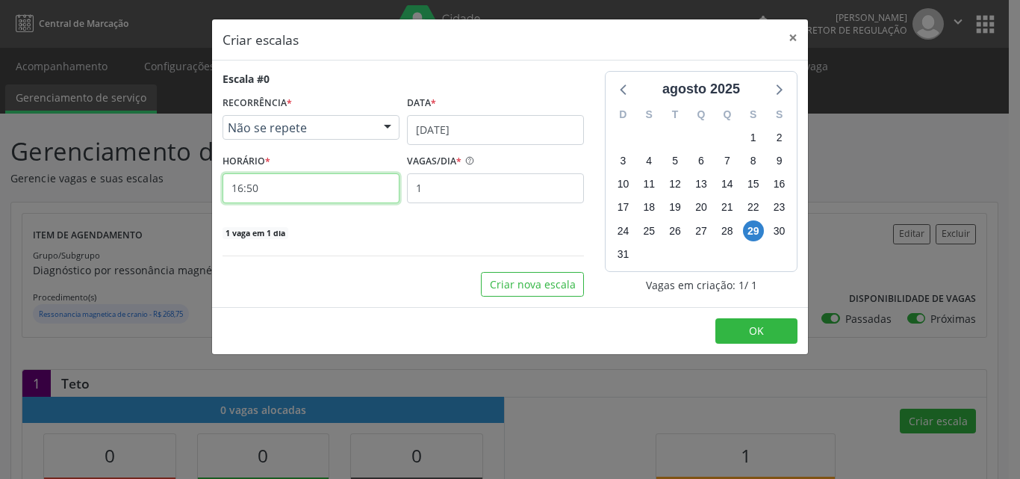
click at [298, 195] on input "16:50" at bounding box center [311, 188] width 177 height 30
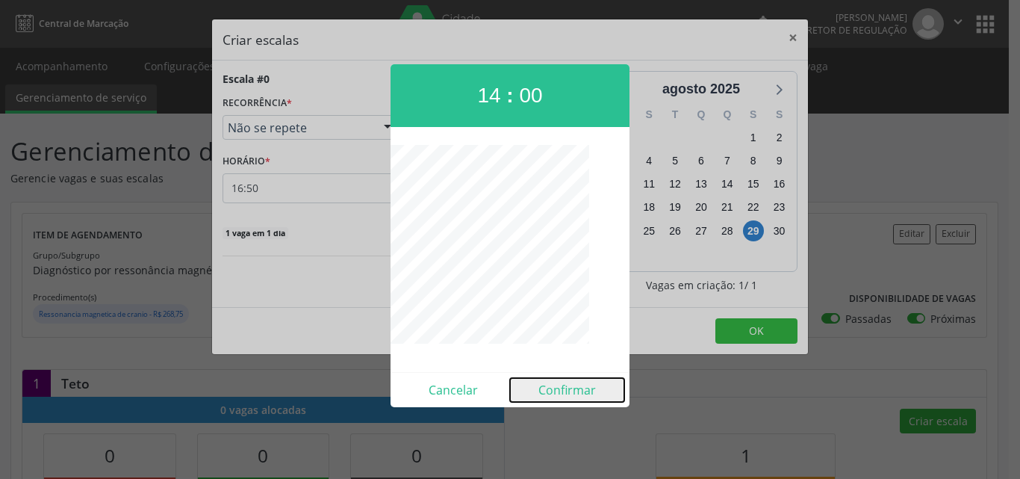
click at [564, 388] on button "Confirmar" at bounding box center [567, 390] width 114 height 24
type input "14:00"
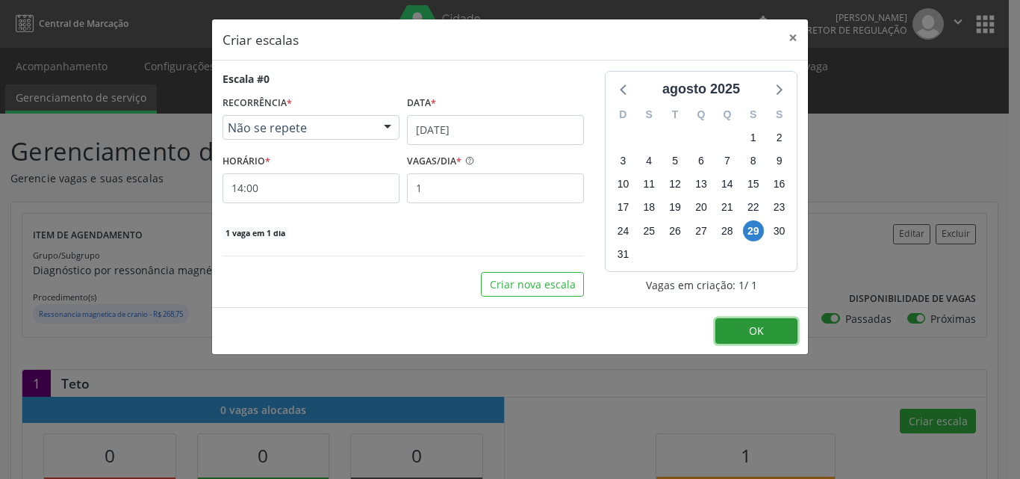
click at [752, 326] on span "OK" at bounding box center [756, 330] width 15 height 14
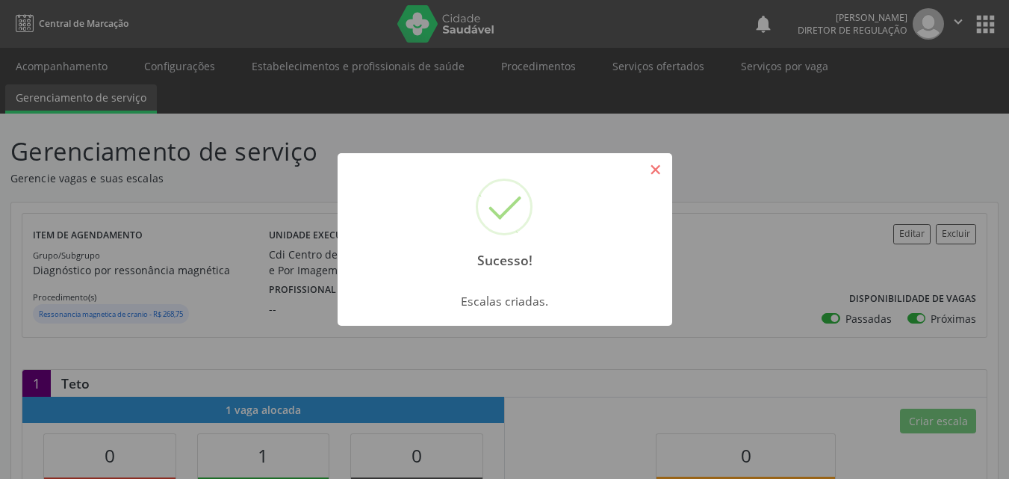
click at [657, 167] on button "×" at bounding box center [655, 169] width 25 height 25
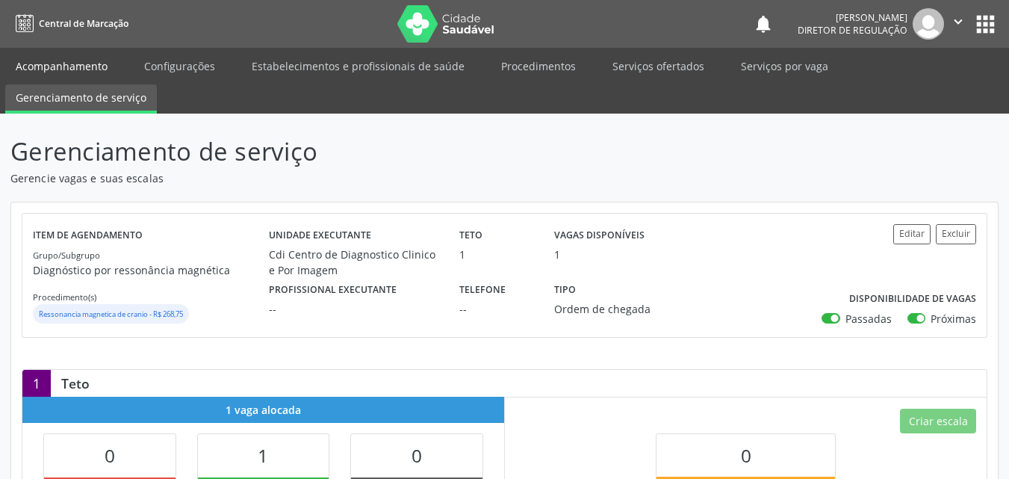
click at [78, 63] on link "Acompanhamento" at bounding box center [61, 66] width 113 height 26
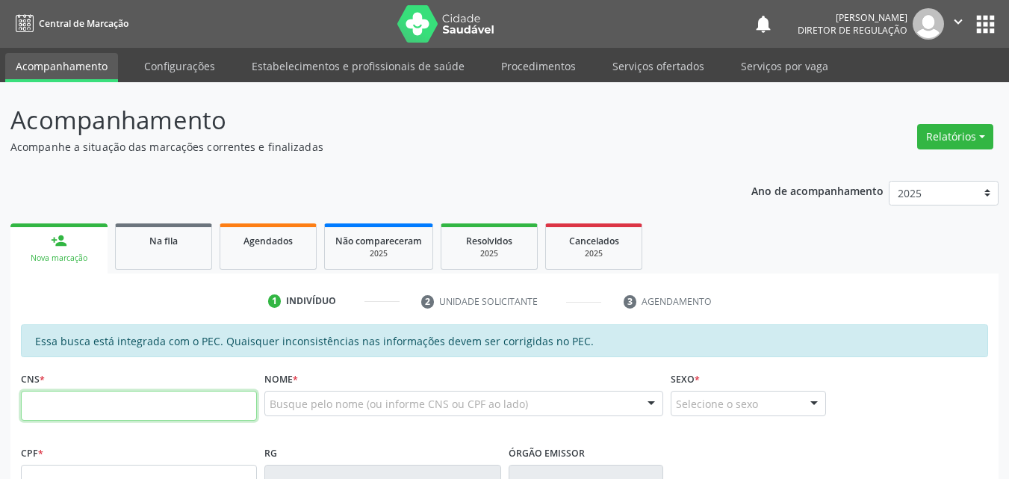
click at [170, 410] on input "text" at bounding box center [139, 406] width 236 height 30
type input "702 3011 3267 0010"
type input "024.181.844-39"
type input "04/09/1955"
type input "Iraci Raimunda Rodrigues"
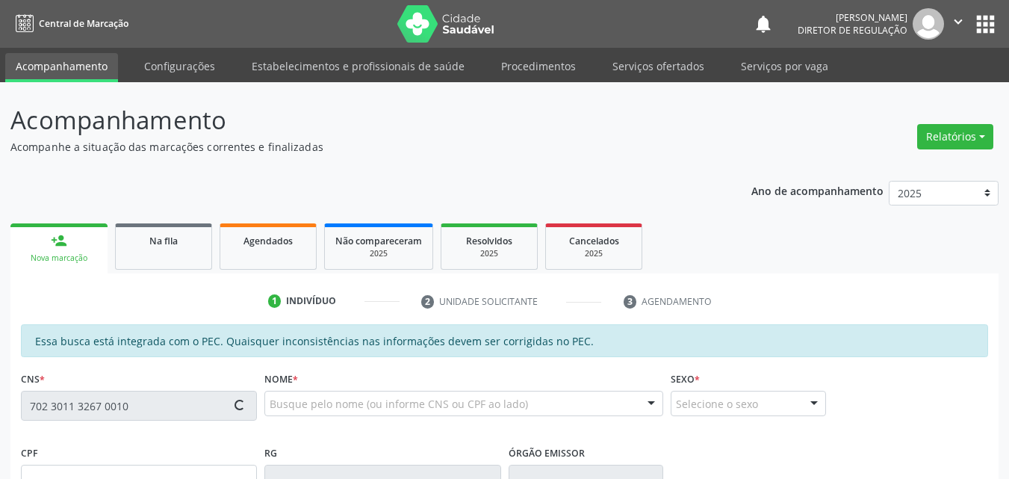
type input "(87) 8179-6056"
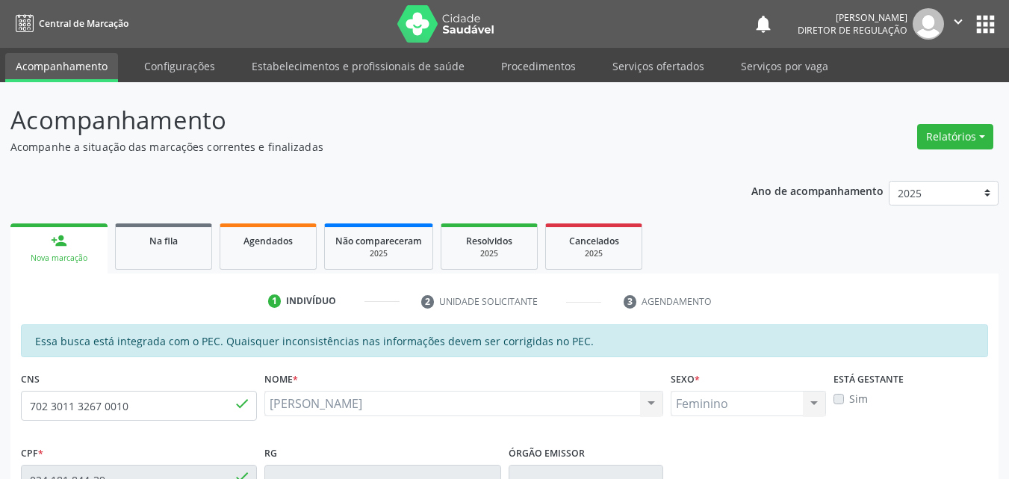
scroll to position [299, 0]
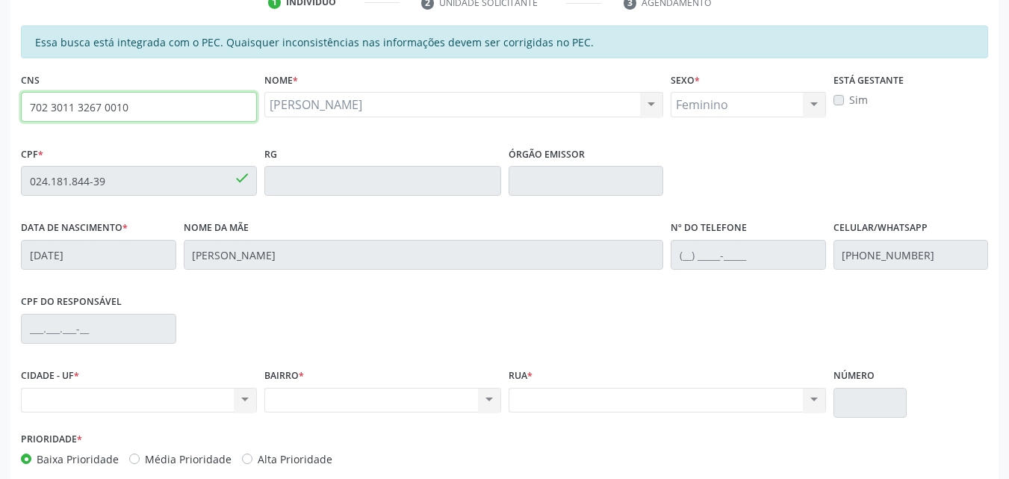
drag, startPoint x: 128, startPoint y: 103, endPoint x: 0, endPoint y: 111, distance: 128.7
click at [0, 111] on div "Acompanhamento Acompanhe a situação das marcações correntes e finalizadas Relat…" at bounding box center [504, 168] width 1009 height 771
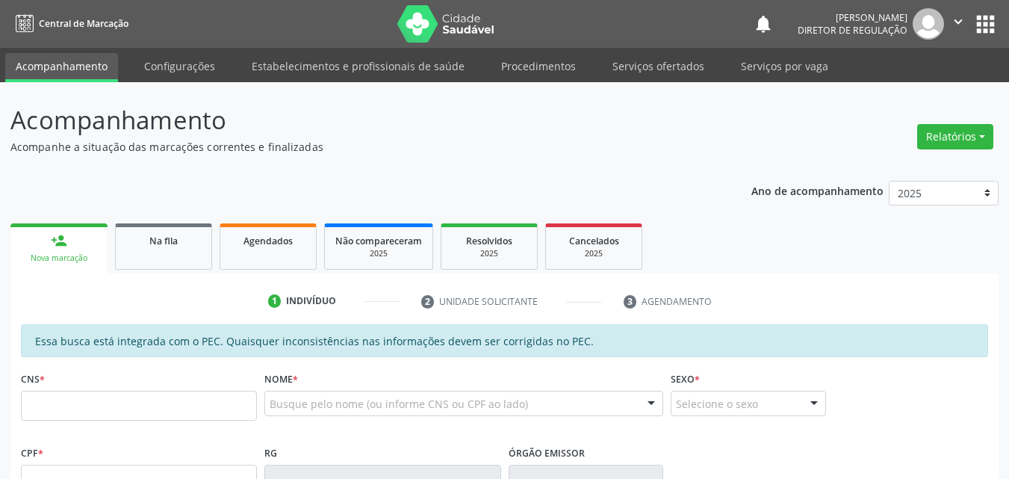
scroll to position [348, 0]
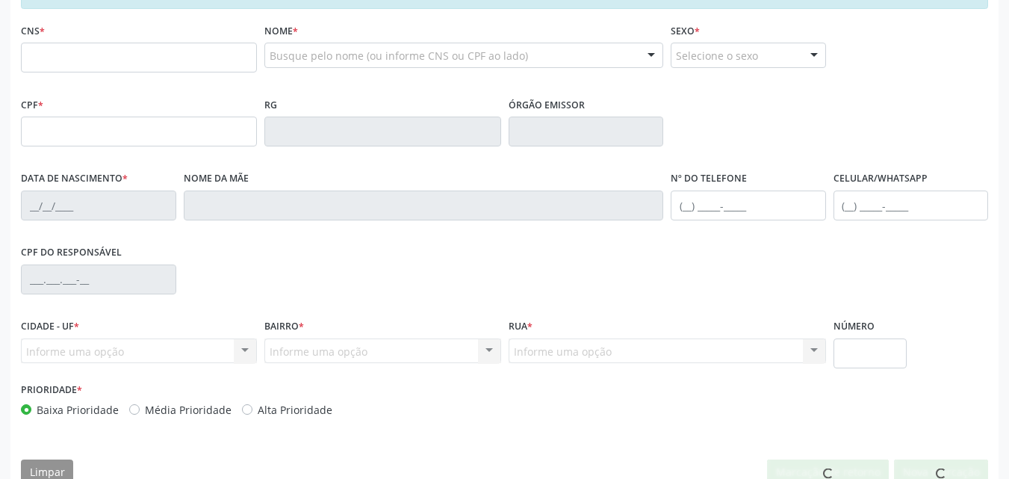
click at [109, 53] on input "text" at bounding box center [139, 58] width 236 height 30
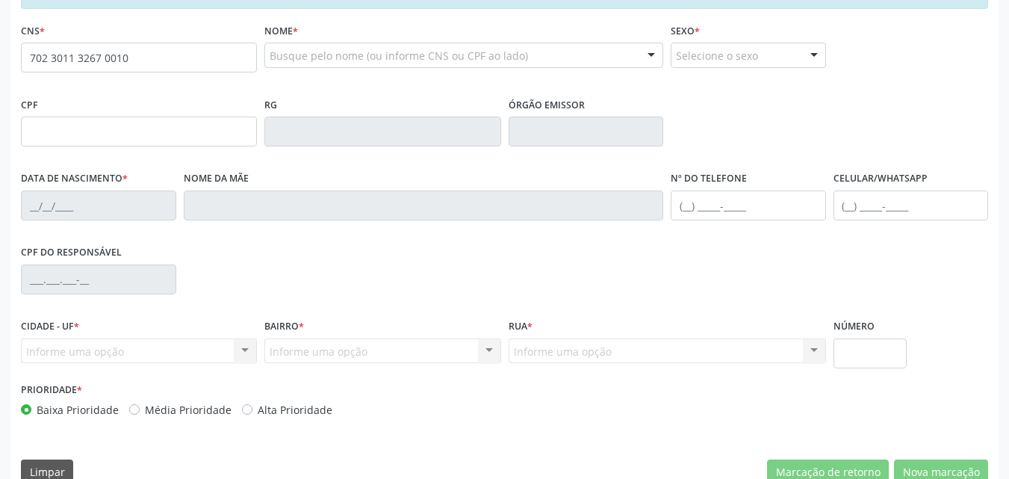
type input "702 3011 3267 0010"
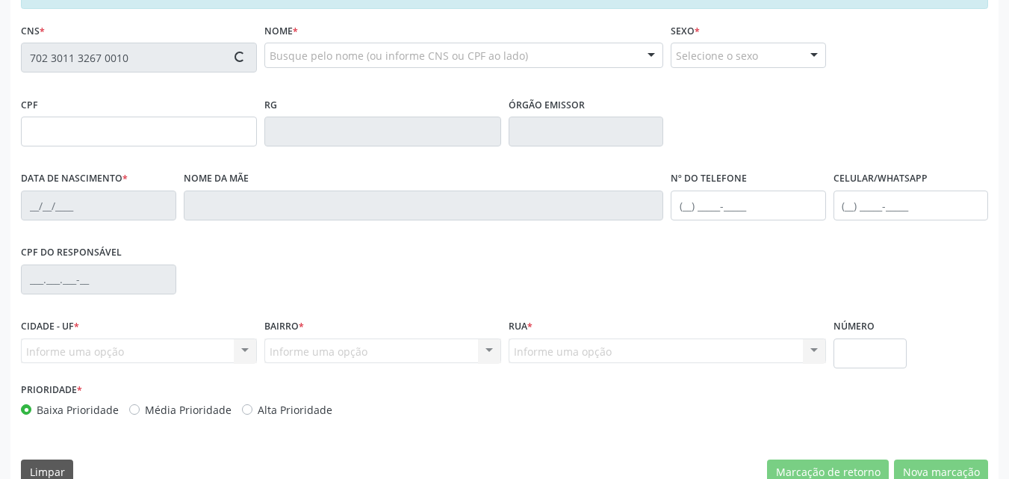
type input "024.181.844-39"
type input "04/09/1955"
type input "Iraci Raimunda Rodrigues"
type input "(87) 8179-6056"
type input "S/N"
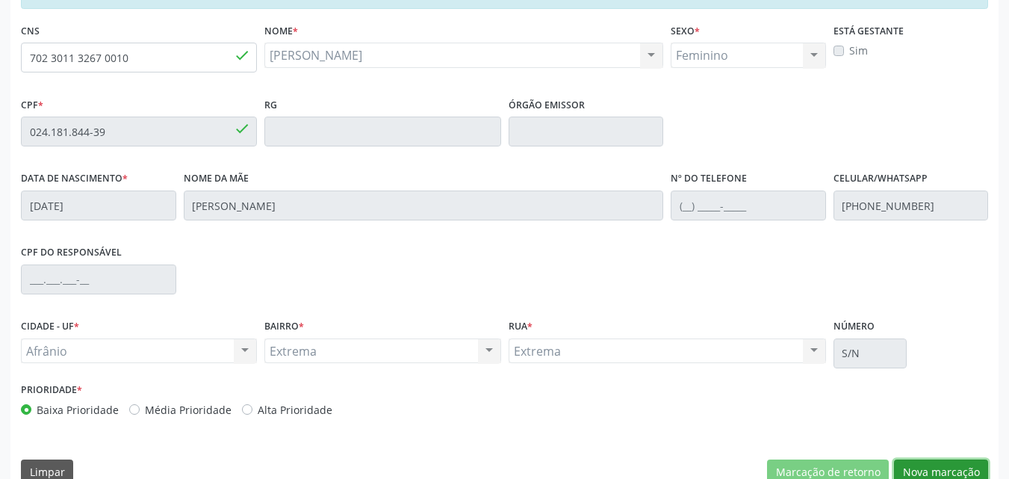
click at [926, 470] on button "Nova marcação" at bounding box center [941, 471] width 94 height 25
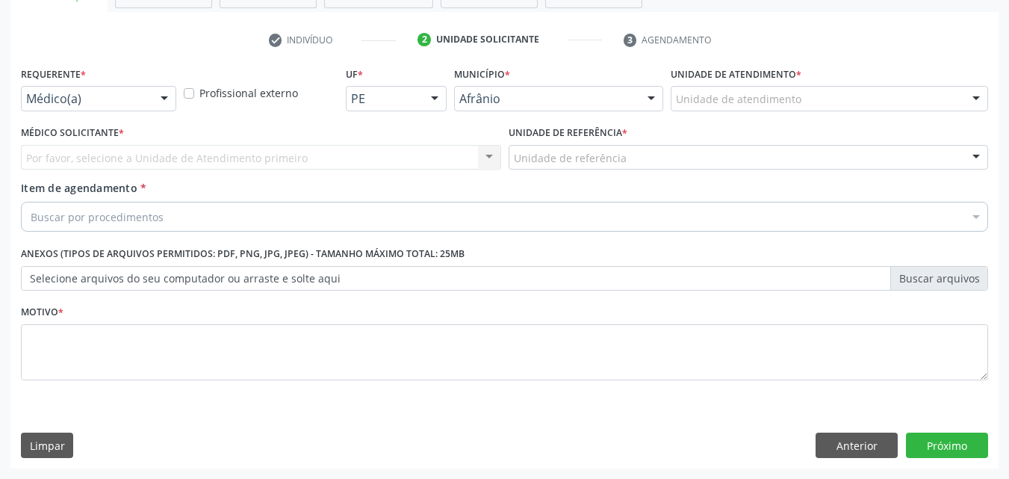
scroll to position [261, 0]
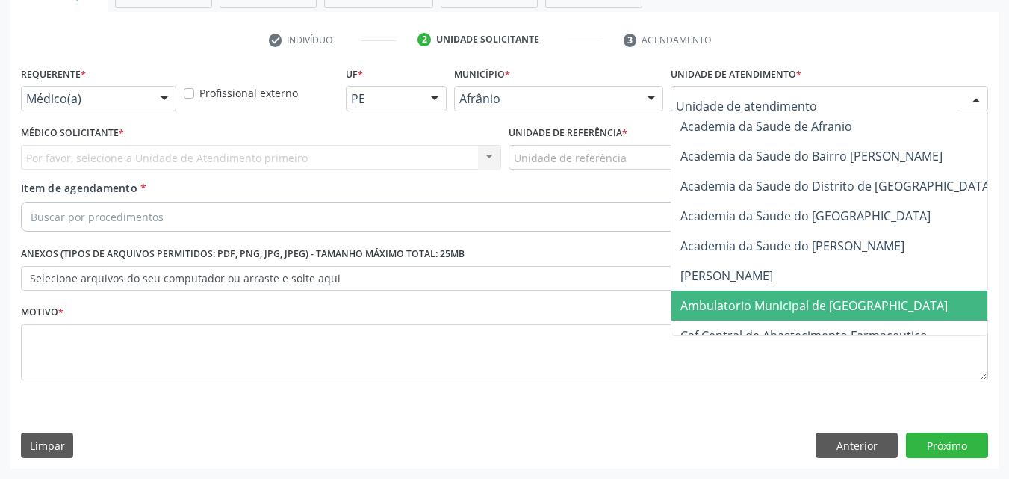
click at [773, 311] on span "Ambulatorio Municipal de [GEOGRAPHIC_DATA]" at bounding box center [814, 305] width 267 height 16
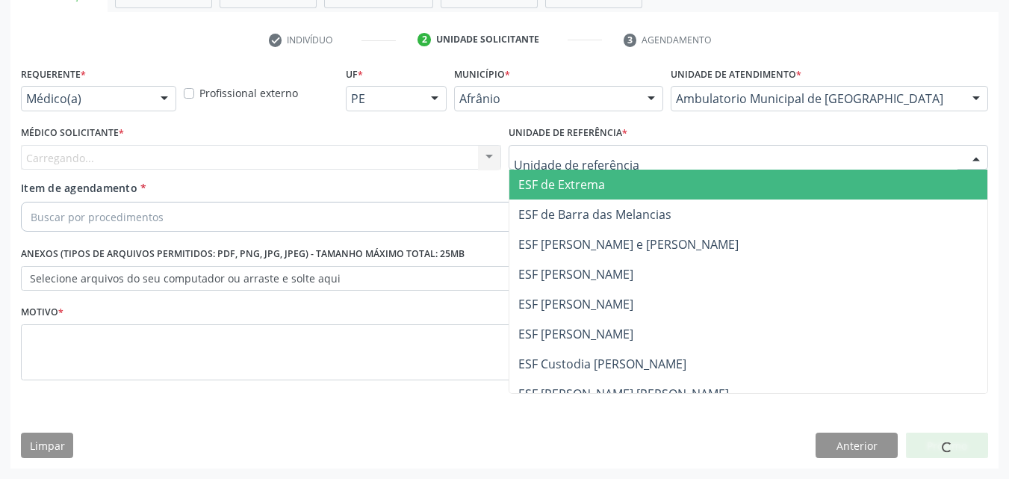
click at [628, 158] on div at bounding box center [749, 157] width 480 height 25
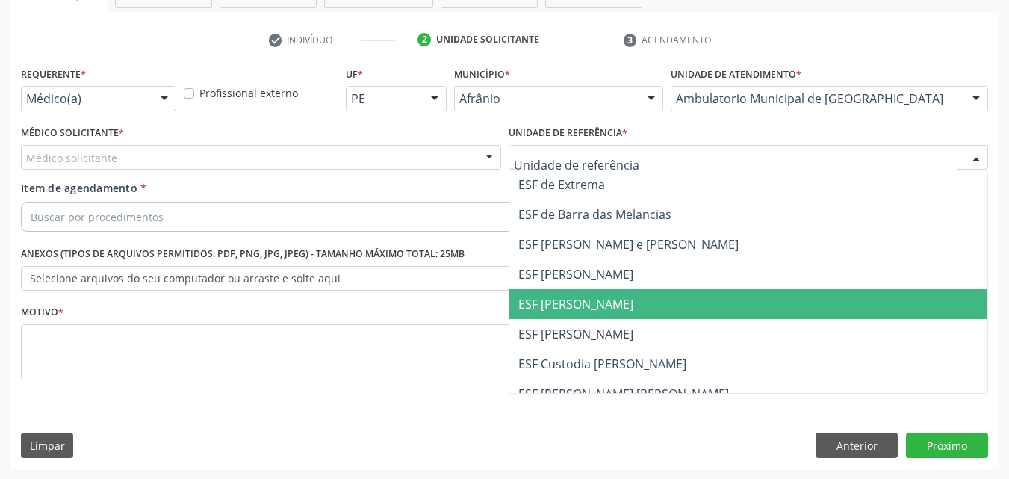
click at [626, 301] on span "ESF [PERSON_NAME]" at bounding box center [748, 304] width 479 height 30
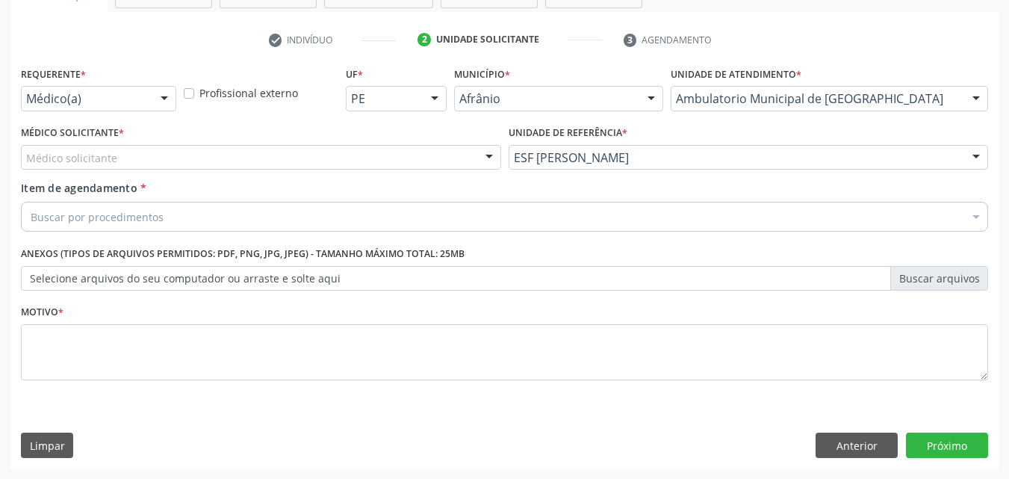
click at [227, 153] on div "Médico solicitante" at bounding box center [261, 157] width 480 height 25
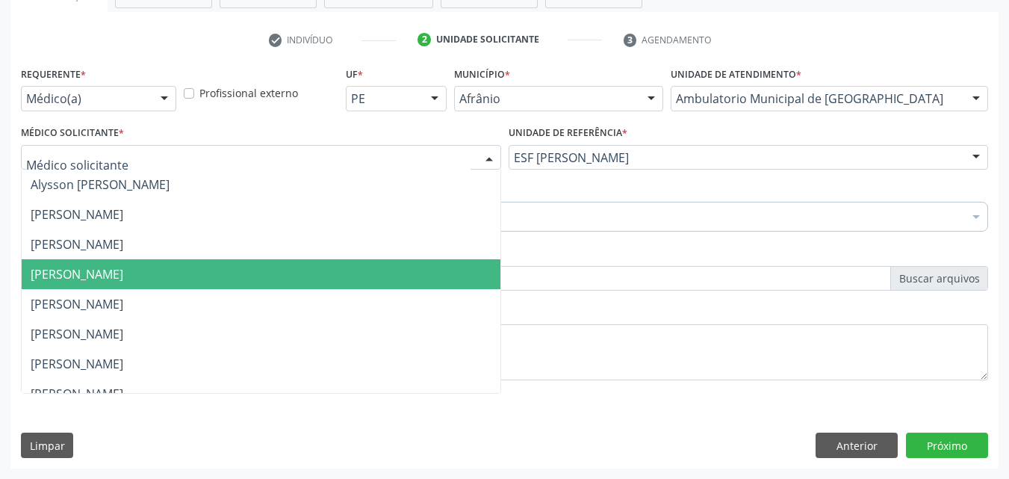
click at [214, 271] on span "Diego Ramon Ferreira Belem" at bounding box center [261, 274] width 479 height 30
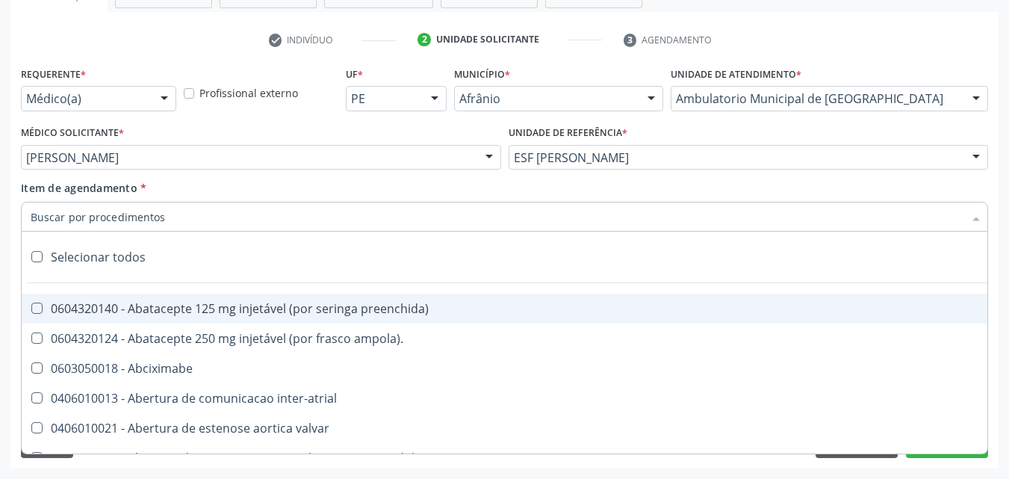
type input "T"
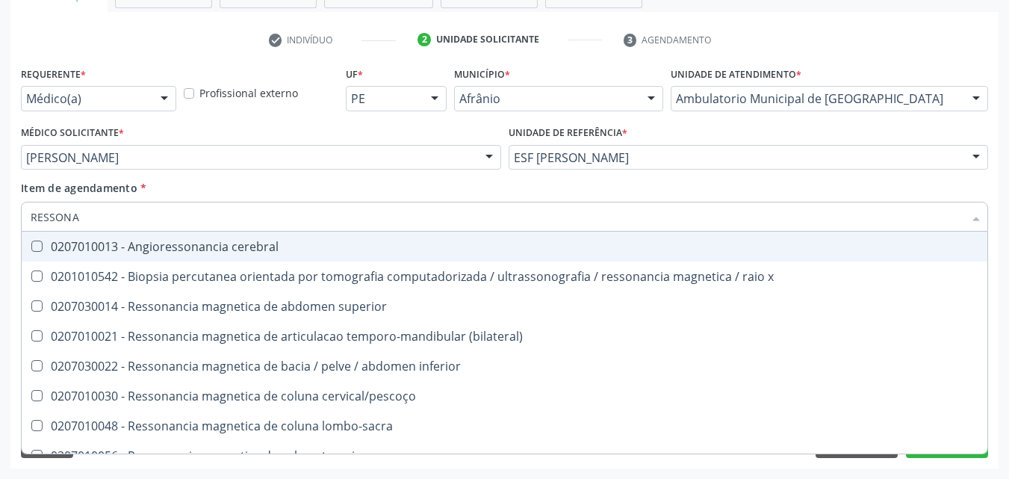
type input "RESSONAN"
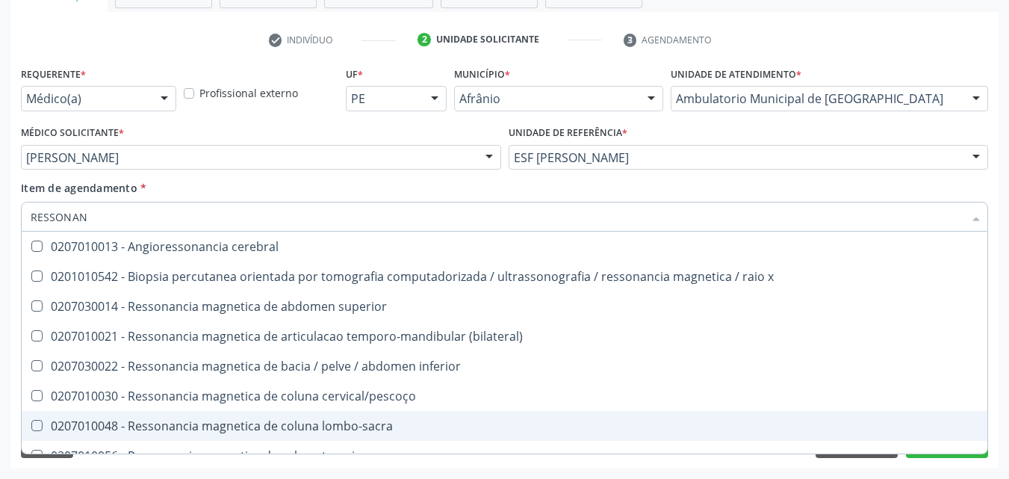
scroll to position [224, 0]
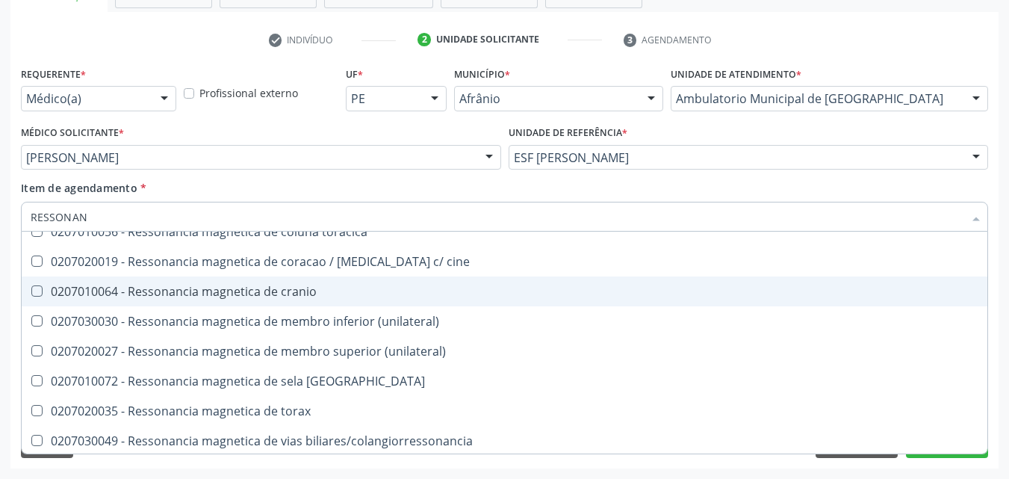
click at [240, 287] on div "0207010064 - Ressonancia magnetica de cranio" at bounding box center [505, 291] width 948 height 12
checkbox cranio "true"
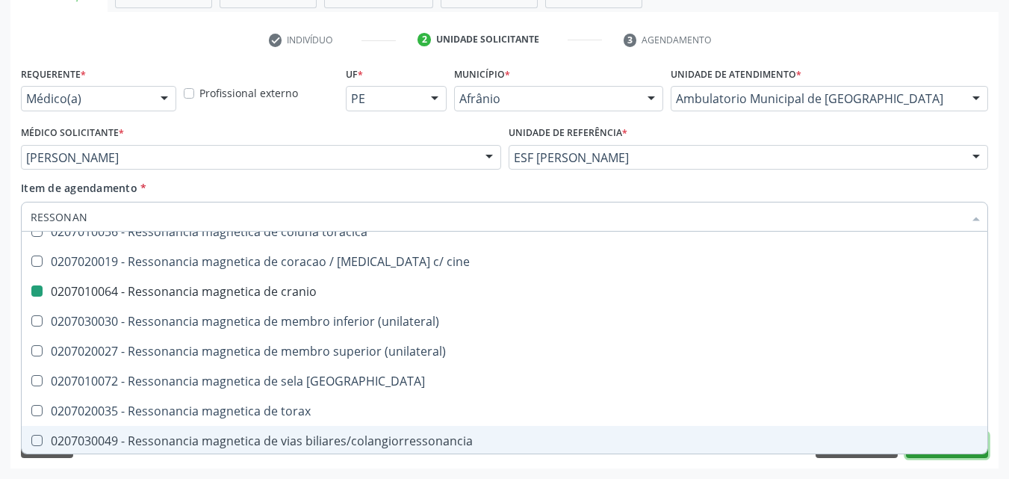
click at [954, 454] on button "Próximo" at bounding box center [947, 445] width 82 height 25
checkbox x "true"
checkbox cranio "false"
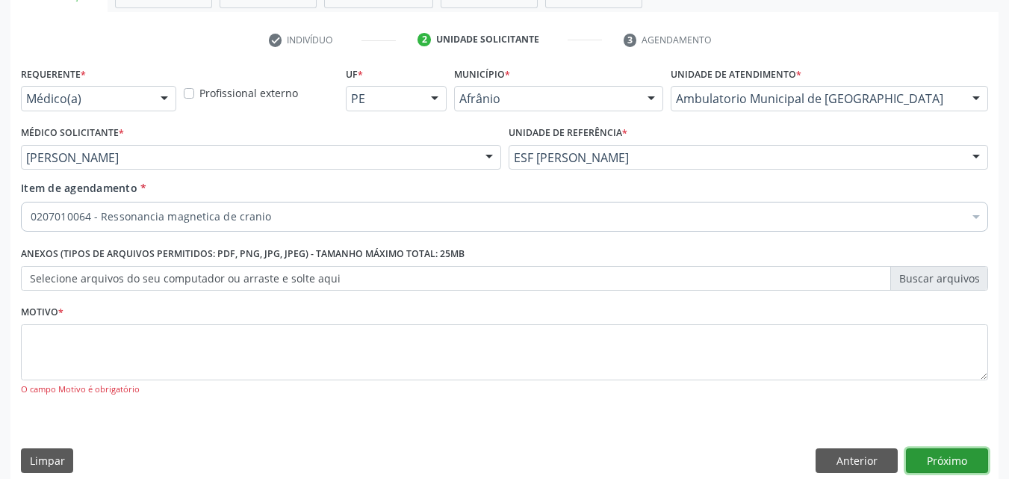
scroll to position [0, 0]
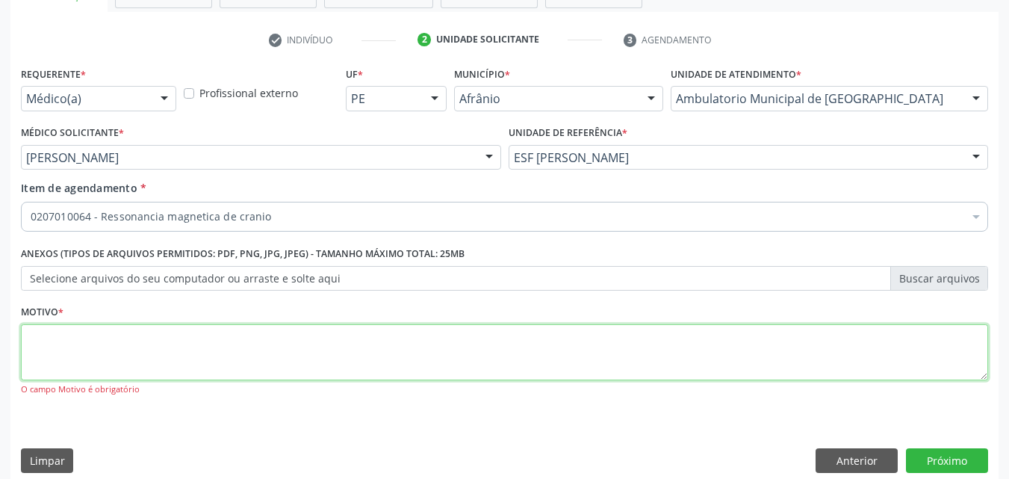
click at [191, 348] on textarea at bounding box center [504, 352] width 967 height 57
type textarea "*"
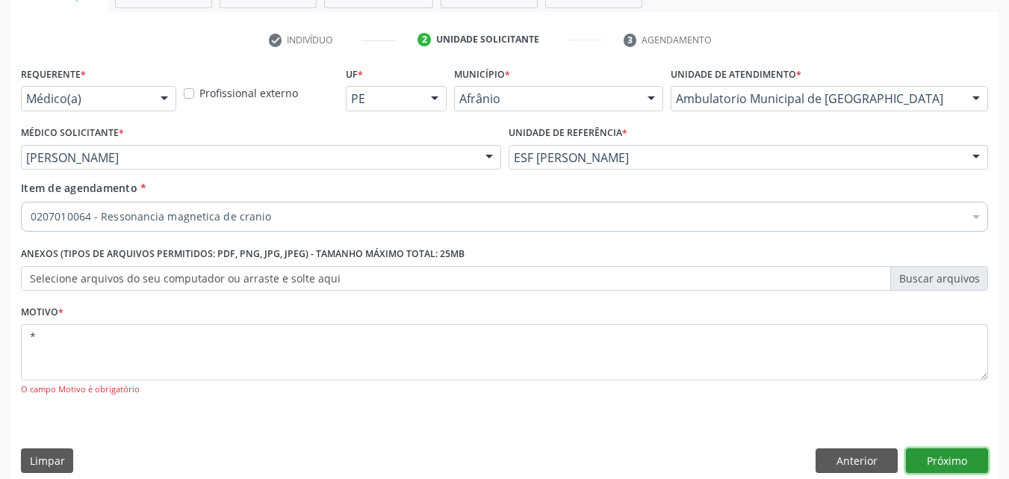
click at [950, 459] on button "Próximo" at bounding box center [947, 460] width 82 height 25
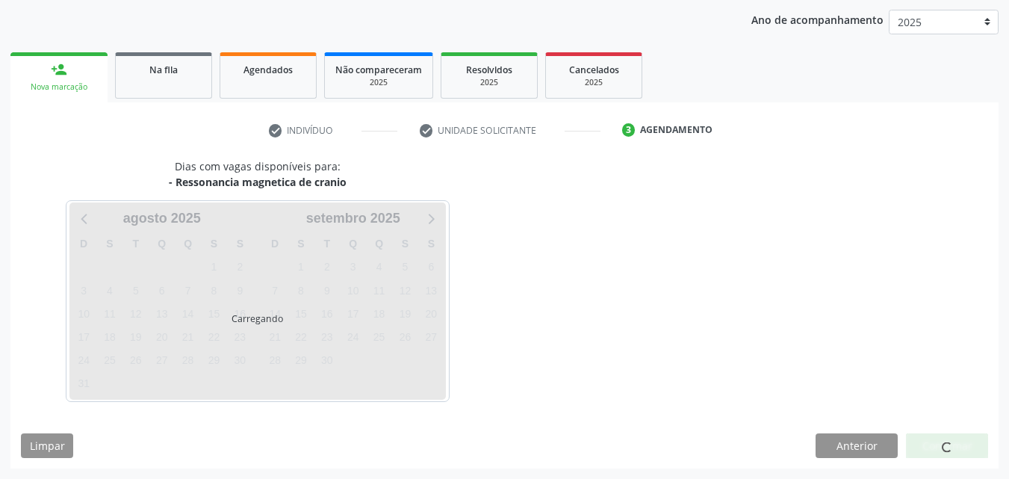
scroll to position [171, 0]
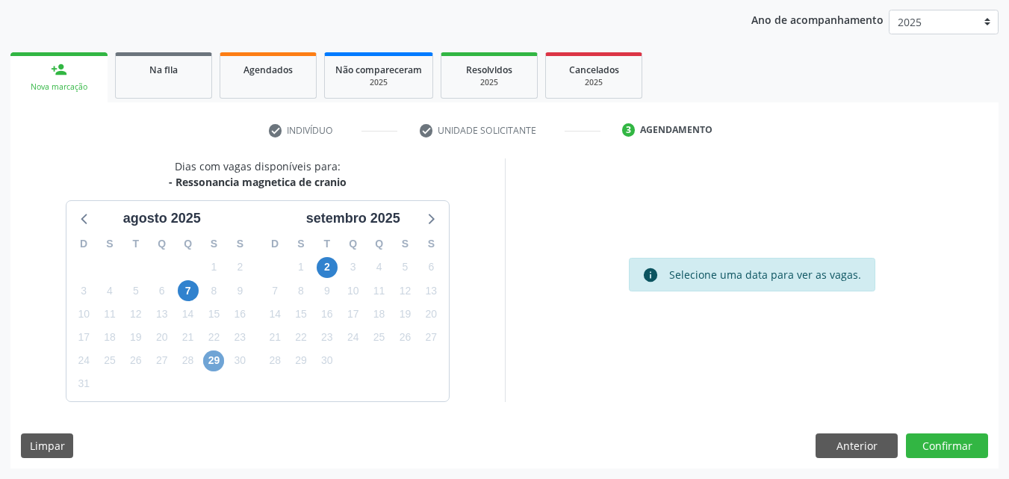
click at [214, 358] on span "29" at bounding box center [213, 360] width 21 height 21
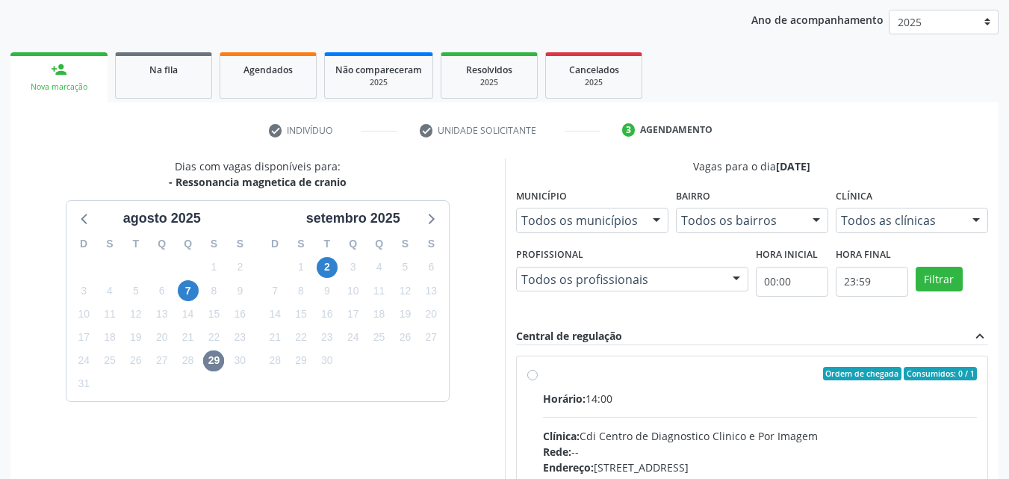
click at [604, 374] on div "Ordem de chegada Consumidos: 0 / 1" at bounding box center [760, 373] width 435 height 13
click at [538, 374] on input "Ordem de chegada Consumidos: 0 / 1 Horário: 14:00 Clínica: Cdi Centro de Diagno…" at bounding box center [532, 373] width 10 height 13
radio input "true"
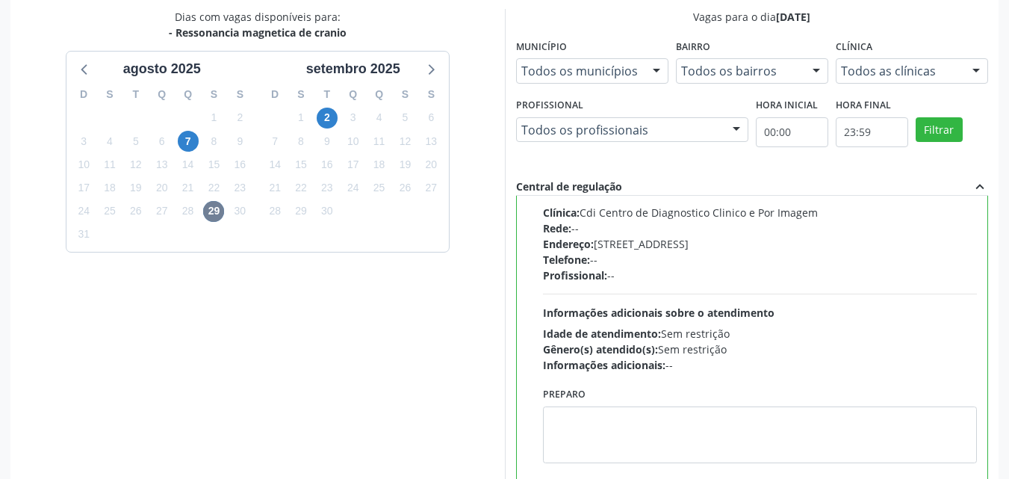
scroll to position [414, 0]
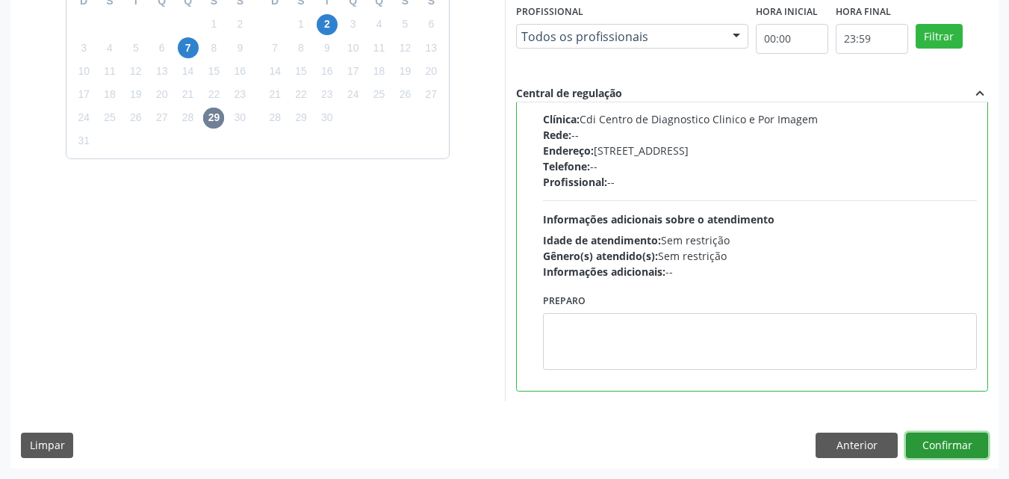
click at [953, 443] on button "Confirmar" at bounding box center [947, 445] width 82 height 25
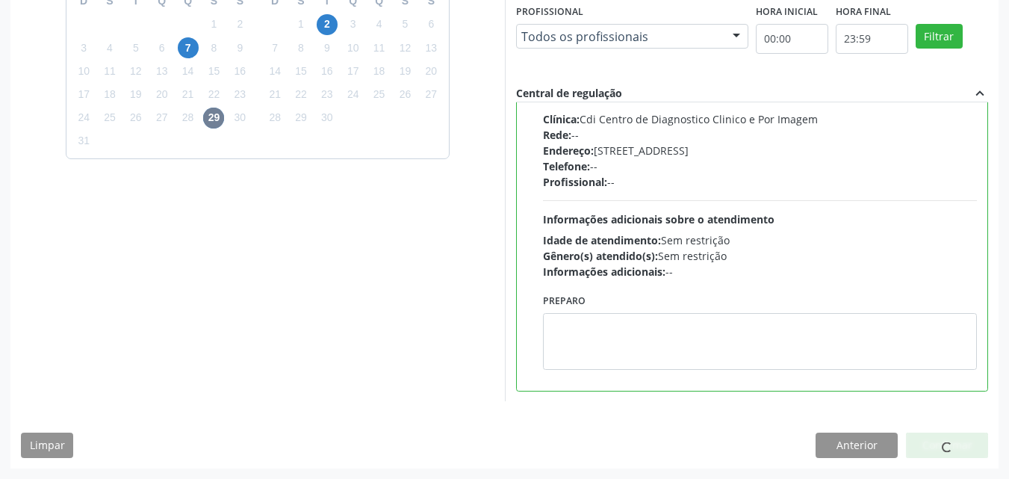
scroll to position [14, 0]
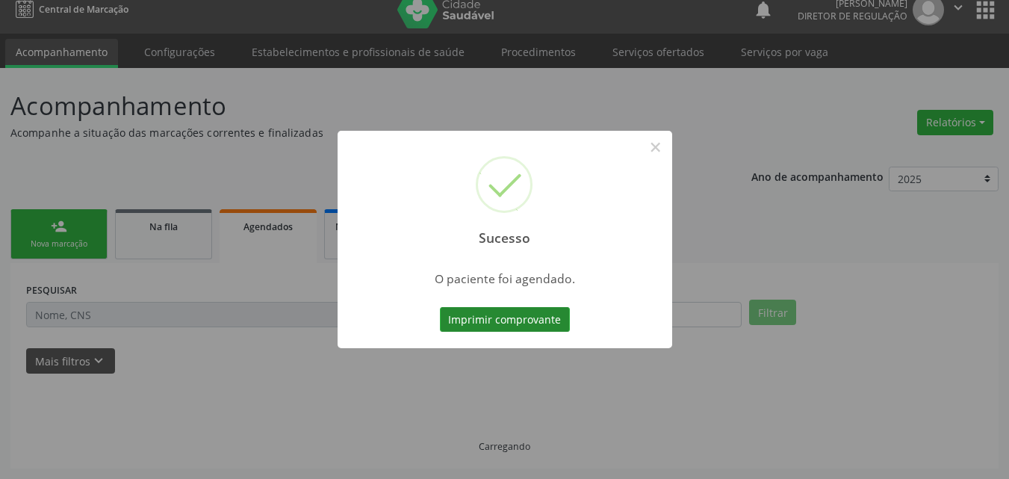
click at [554, 323] on button "Imprimir comprovante" at bounding box center [505, 319] width 130 height 25
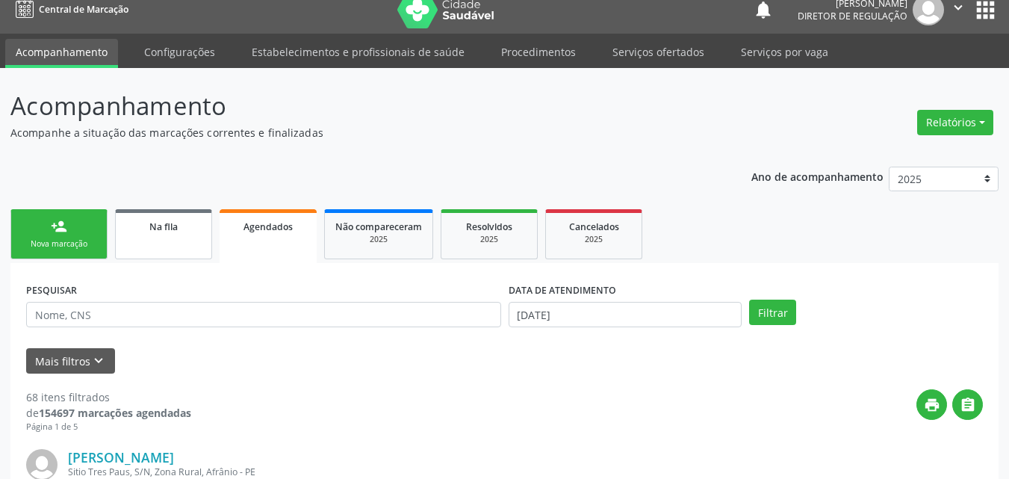
click at [147, 226] on div "Na fila" at bounding box center [163, 226] width 75 height 16
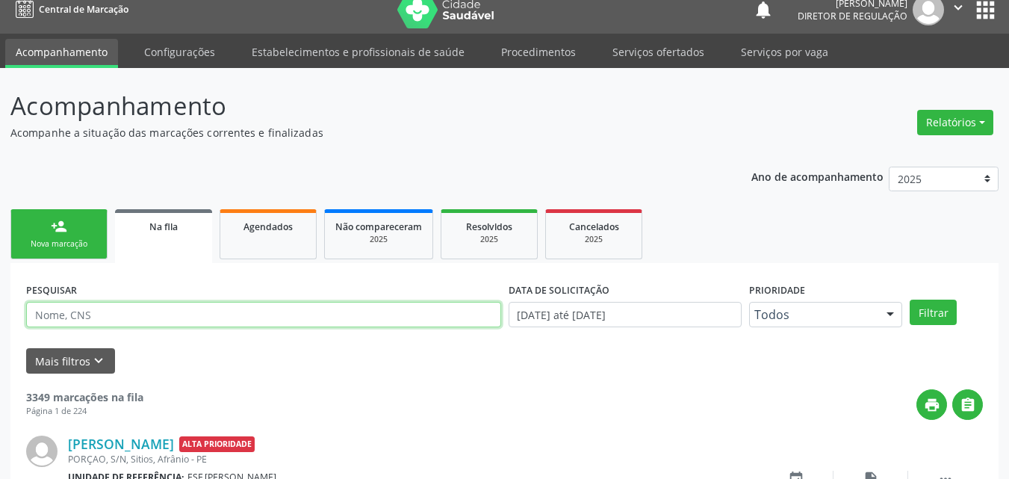
click at [136, 315] on input "text" at bounding box center [263, 314] width 475 height 25
type input "JOEL PO"
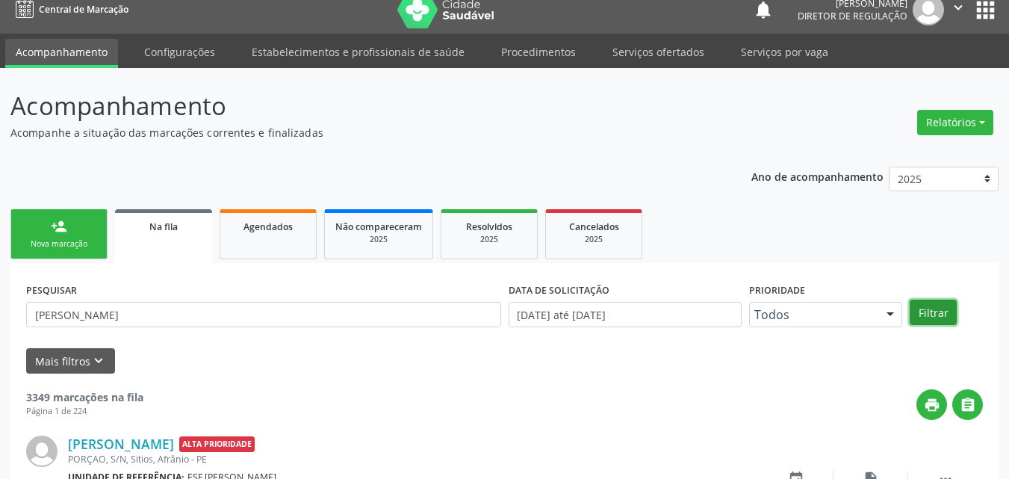
drag, startPoint x: 928, startPoint y: 309, endPoint x: 929, endPoint y: 301, distance: 7.5
click at [929, 306] on button "Filtrar" at bounding box center [933, 312] width 47 height 25
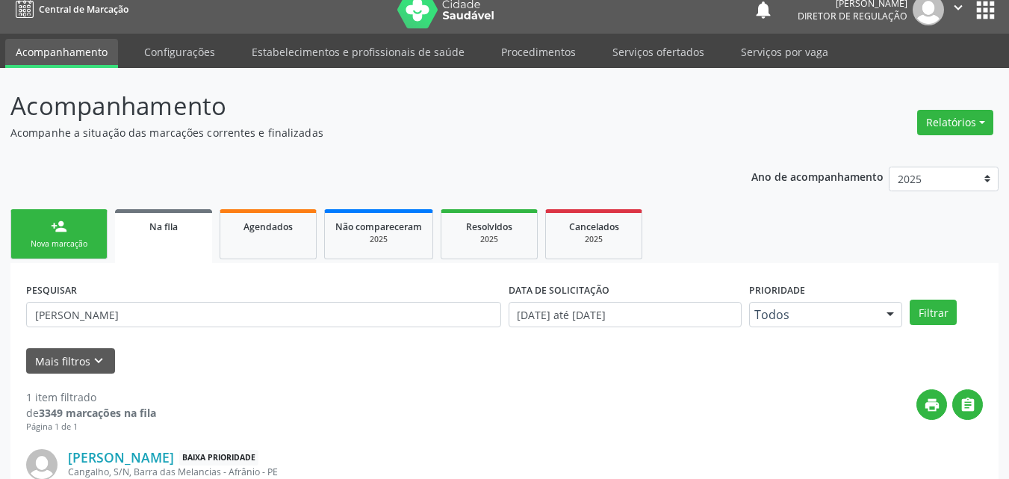
scroll to position [128, 0]
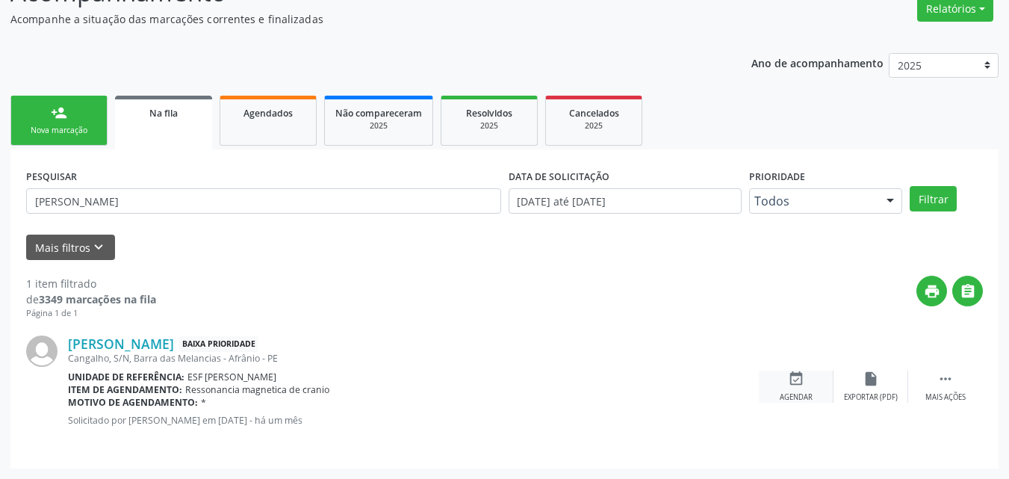
click at [800, 377] on icon "event_available" at bounding box center [796, 379] width 16 height 16
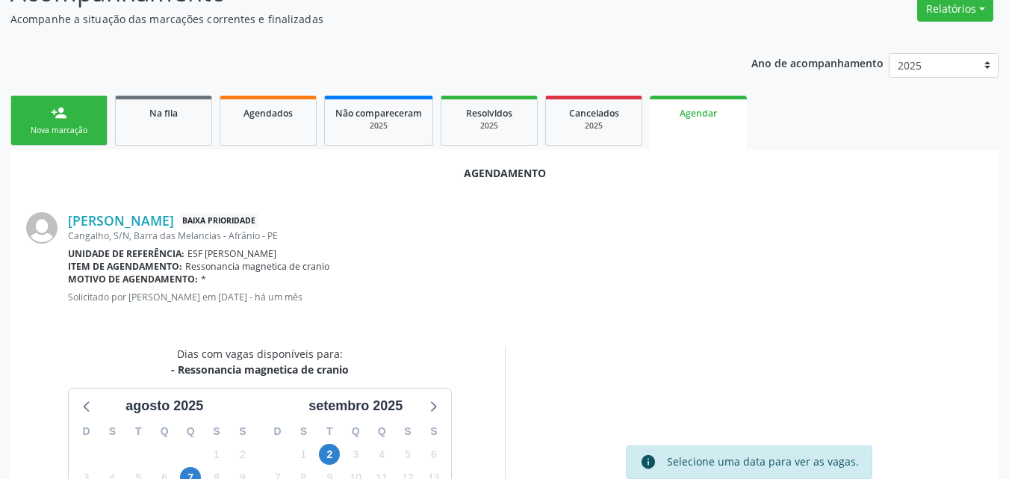
scroll to position [277, 0]
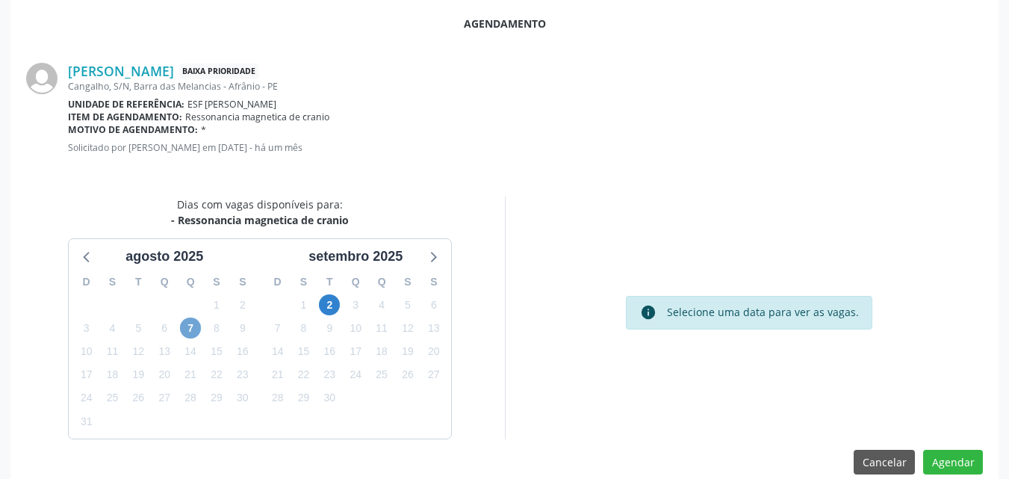
click at [186, 326] on span "7" at bounding box center [190, 327] width 21 height 21
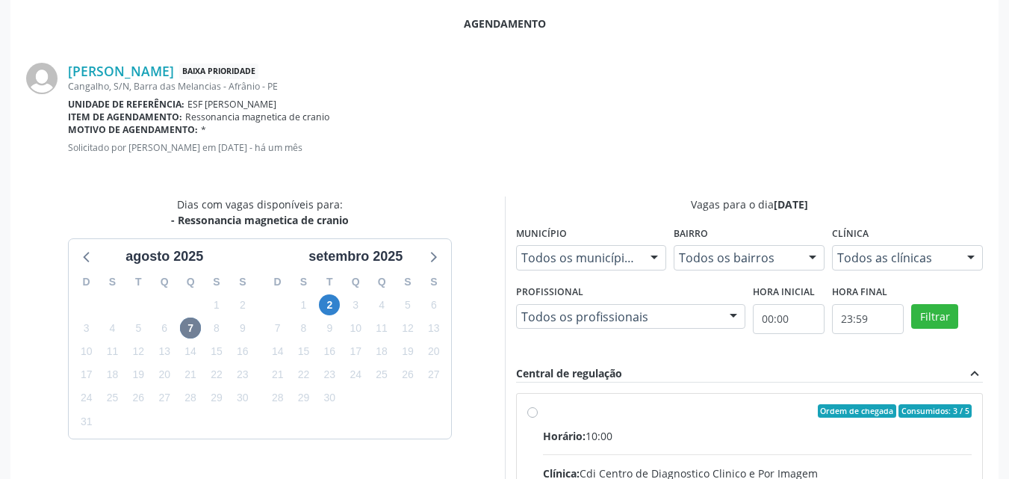
radio input "true"
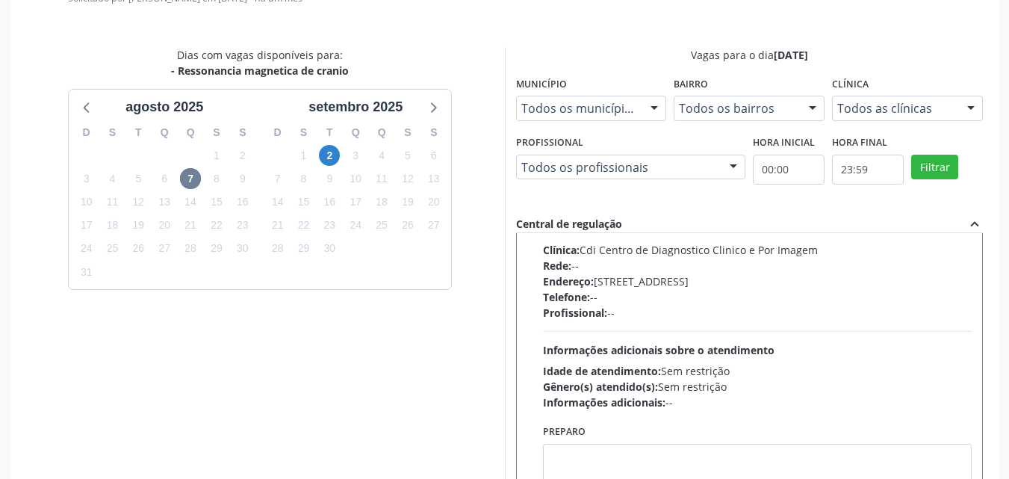
scroll to position [542, 0]
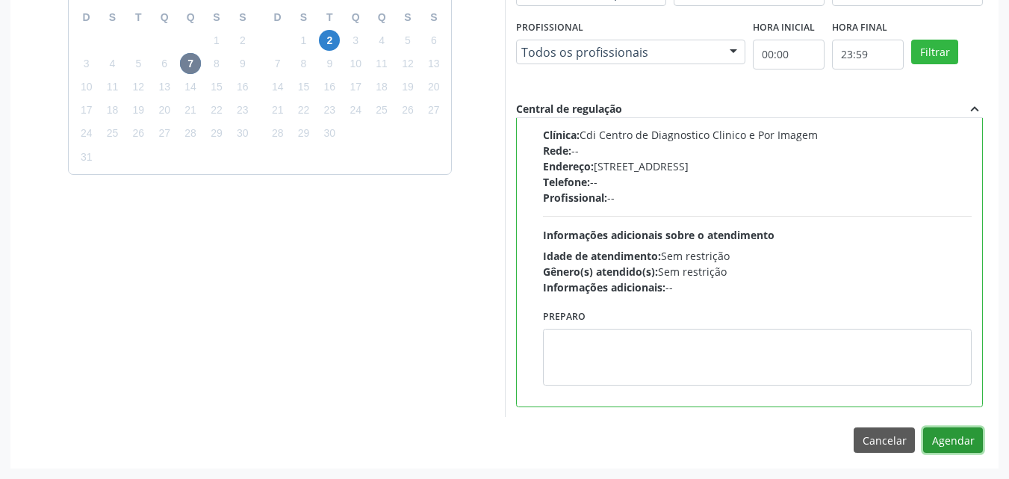
click at [952, 442] on button "Agendar" at bounding box center [953, 439] width 60 height 25
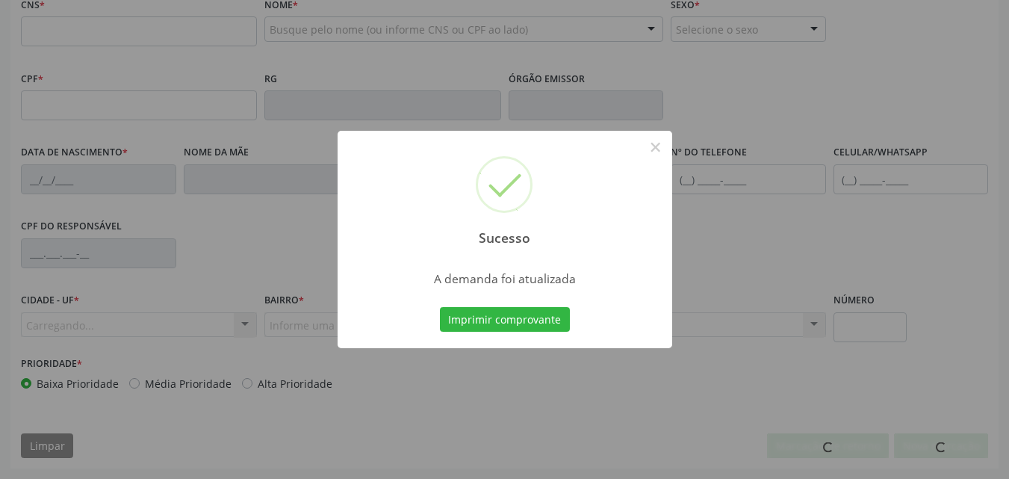
scroll to position [374, 0]
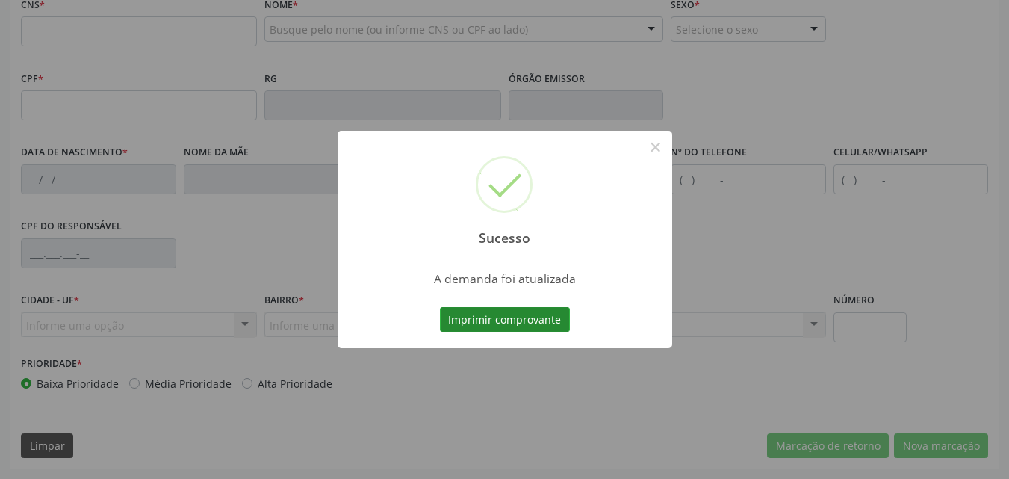
click at [539, 320] on button "Imprimir comprovante" at bounding box center [505, 319] width 130 height 25
